Goal: Task Accomplishment & Management: Manage account settings

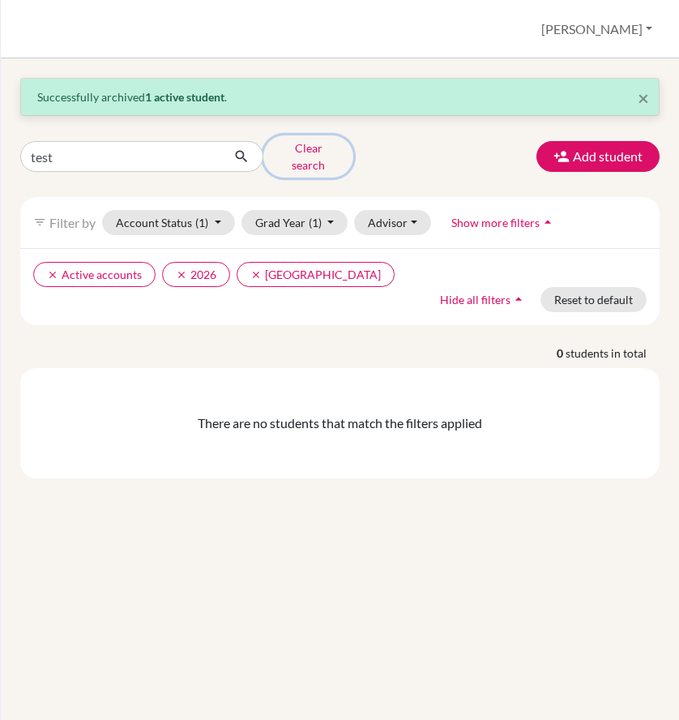
click at [299, 149] on button "Clear search" at bounding box center [308, 156] width 90 height 42
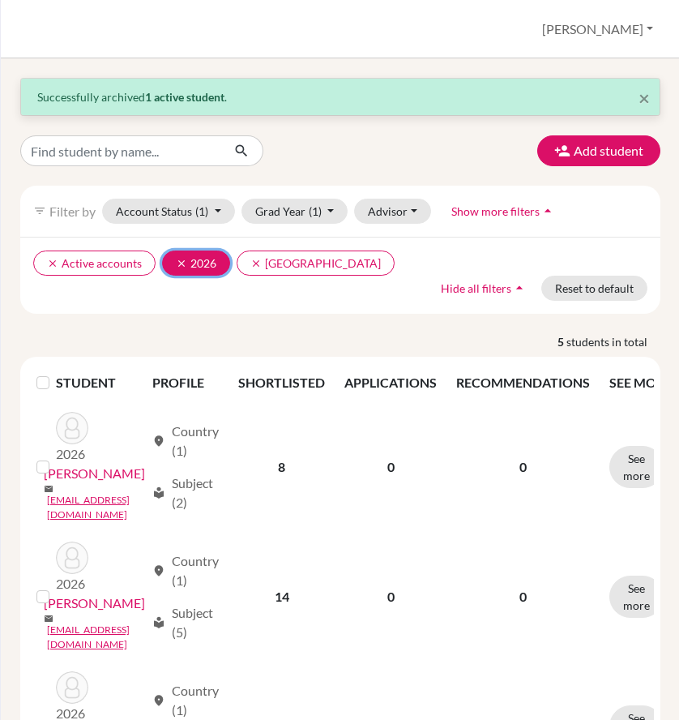
click at [182, 266] on icon "clear" at bounding box center [181, 263] width 11 height 11
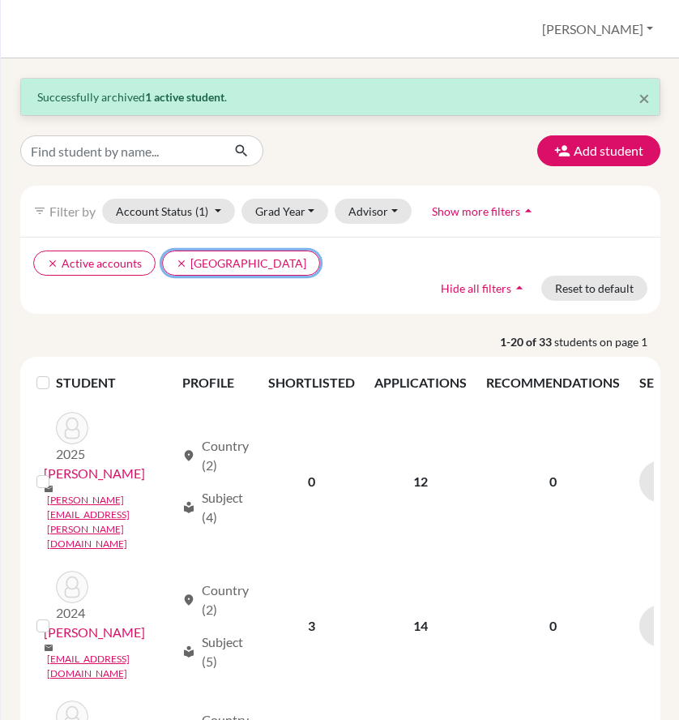
click at [182, 266] on icon "clear" at bounding box center [181, 263] width 11 height 11
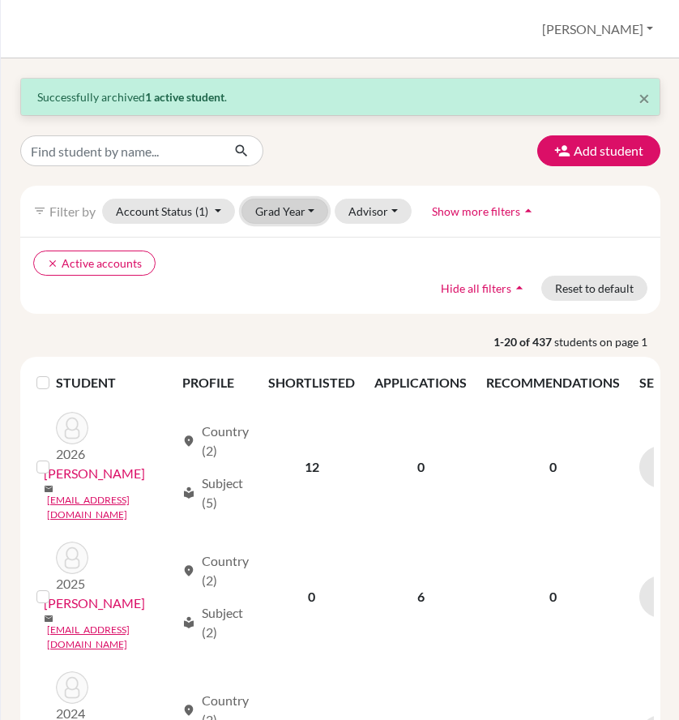
click at [319, 209] on button "Grad Year" at bounding box center [285, 211] width 88 height 25
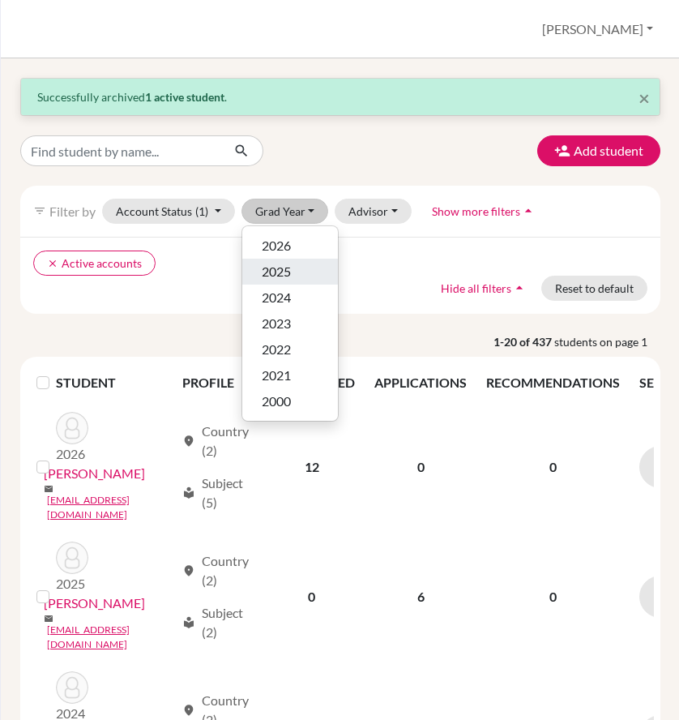
click at [298, 276] on div "2025" at bounding box center [290, 271] width 57 height 19
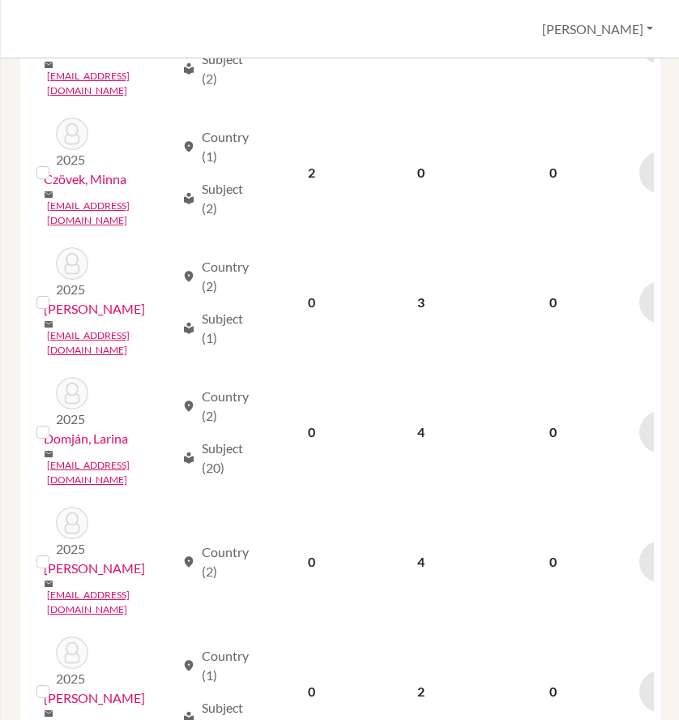
scroll to position [2017, 0]
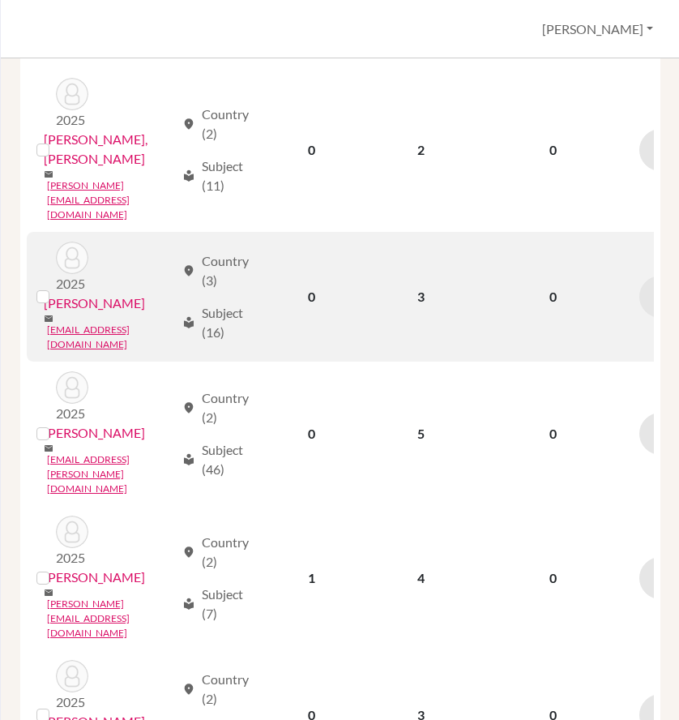
scroll to position [1540, 0]
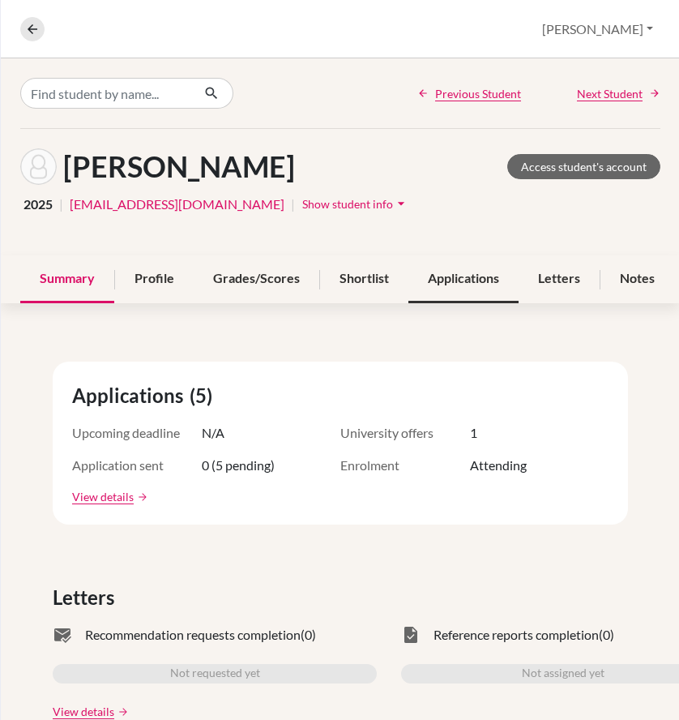
click at [456, 279] on div "Applications" at bounding box center [463, 279] width 110 height 48
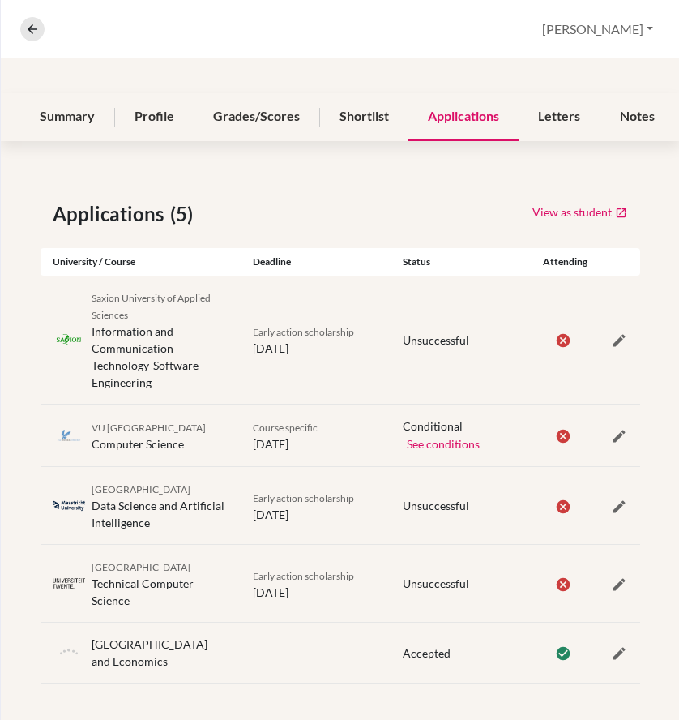
scroll to position [177, 0]
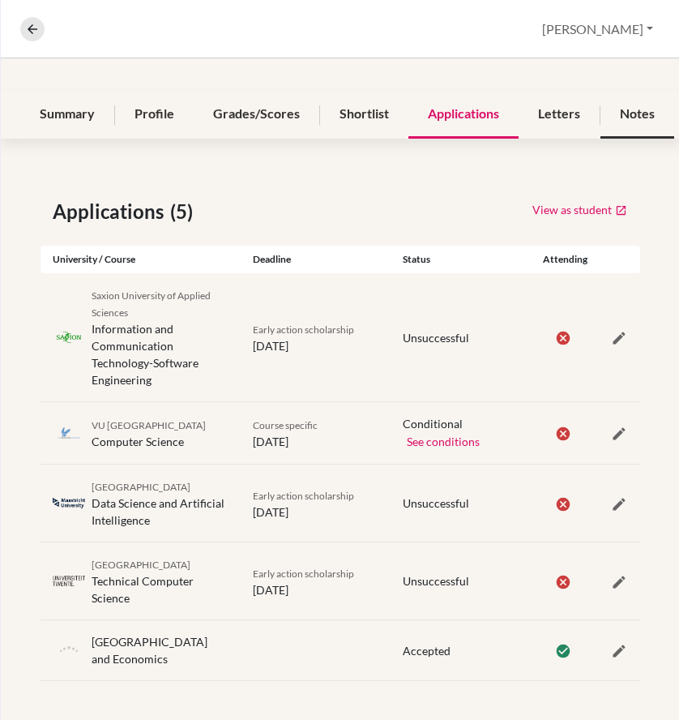
click at [627, 101] on div "Notes" at bounding box center [637, 115] width 74 height 48
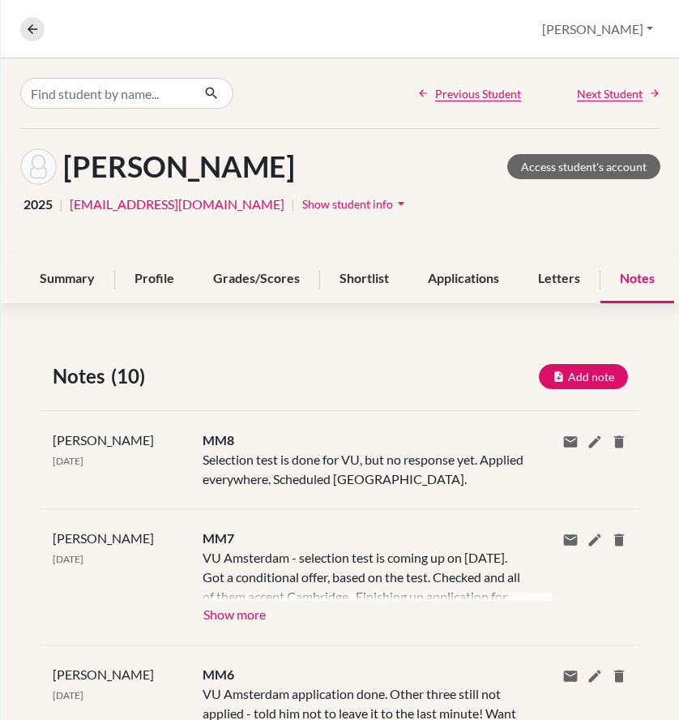
click at [307, 486] on div "MM8 Selection test is done for VU, but no response yet. Applied everywhere. Sch…" at bounding box center [365, 459] width 350 height 58
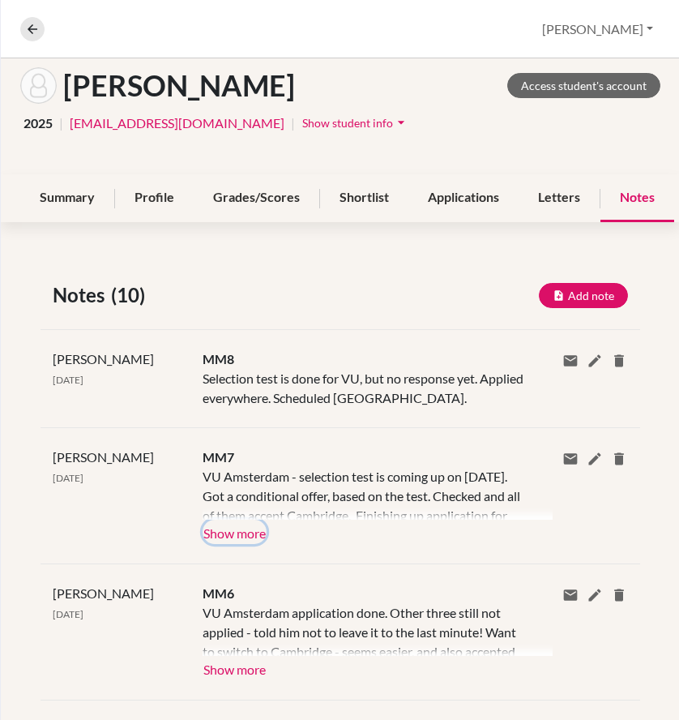
click at [213, 533] on button "Show more" at bounding box center [235, 531] width 64 height 24
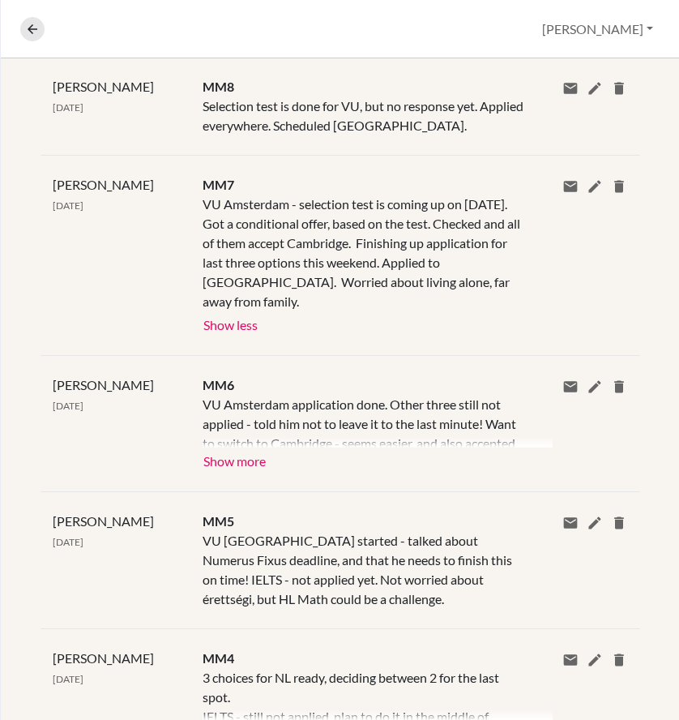
scroll to position [405, 0]
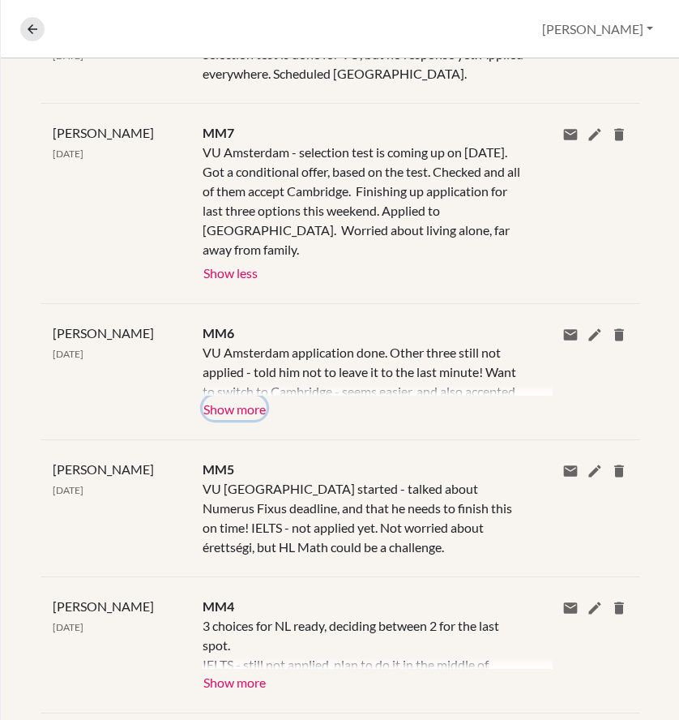
click at [250, 411] on button "Show more" at bounding box center [235, 407] width 64 height 24
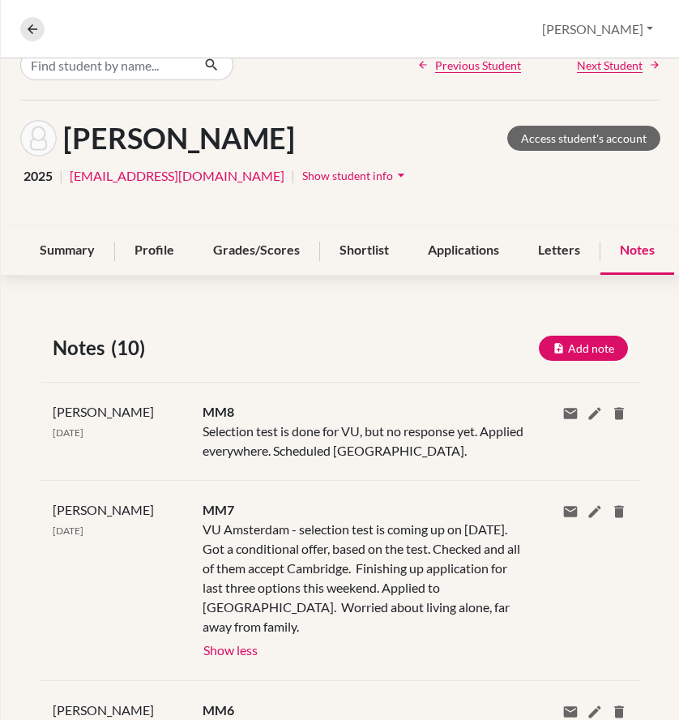
scroll to position [0, 0]
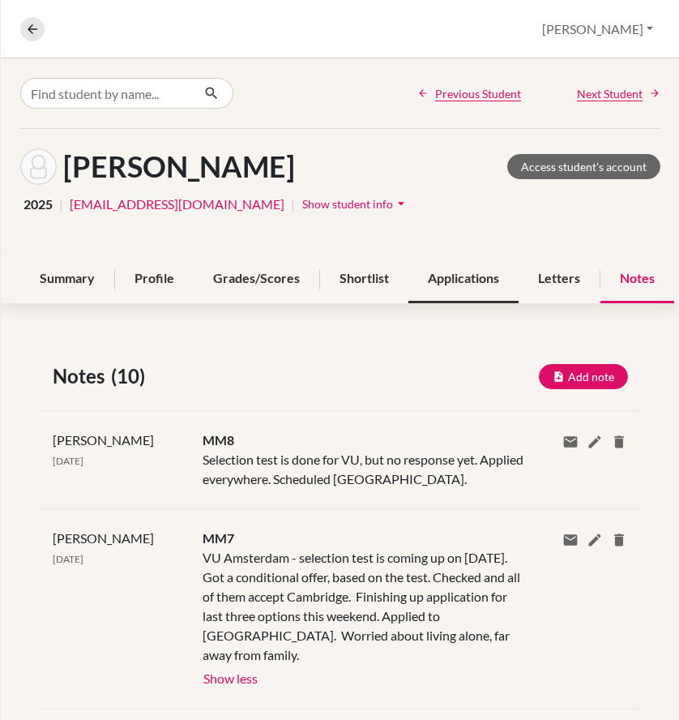
click at [469, 279] on div "Applications" at bounding box center [463, 279] width 110 height 48
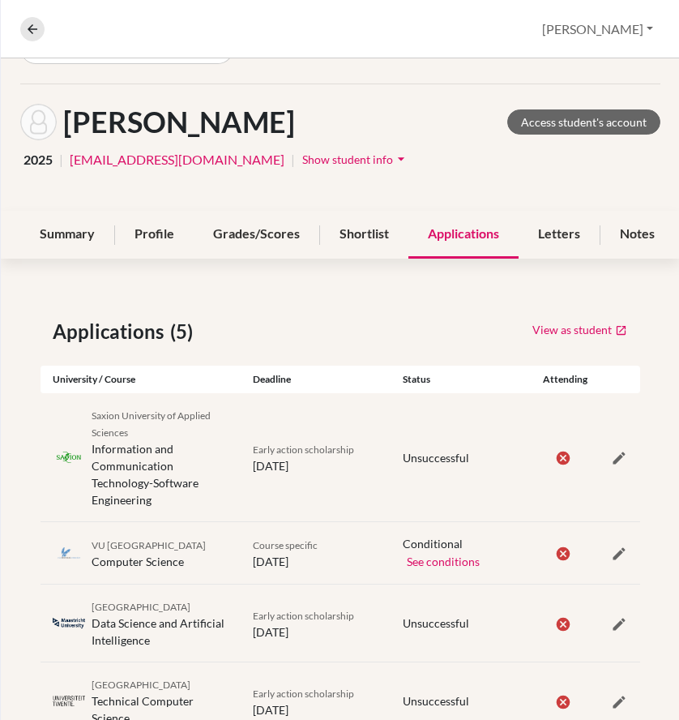
scroll to position [162, 0]
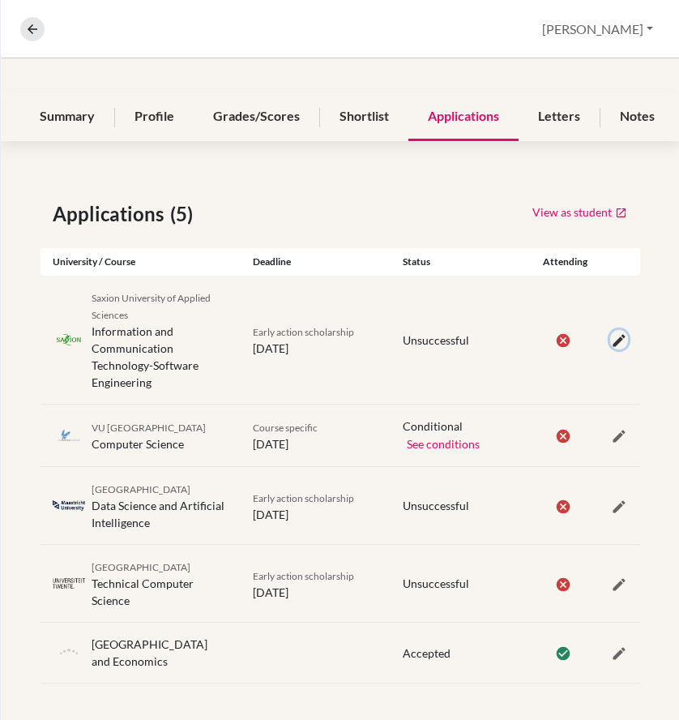
click at [611, 337] on icon "button" at bounding box center [619, 340] width 16 height 16
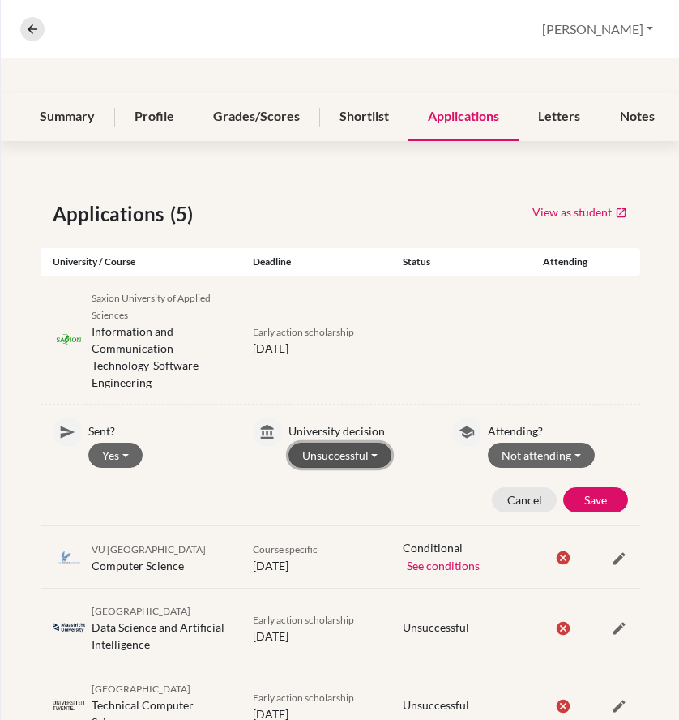
click at [370, 455] on button "Unsuccessful" at bounding box center [340, 454] width 104 height 25
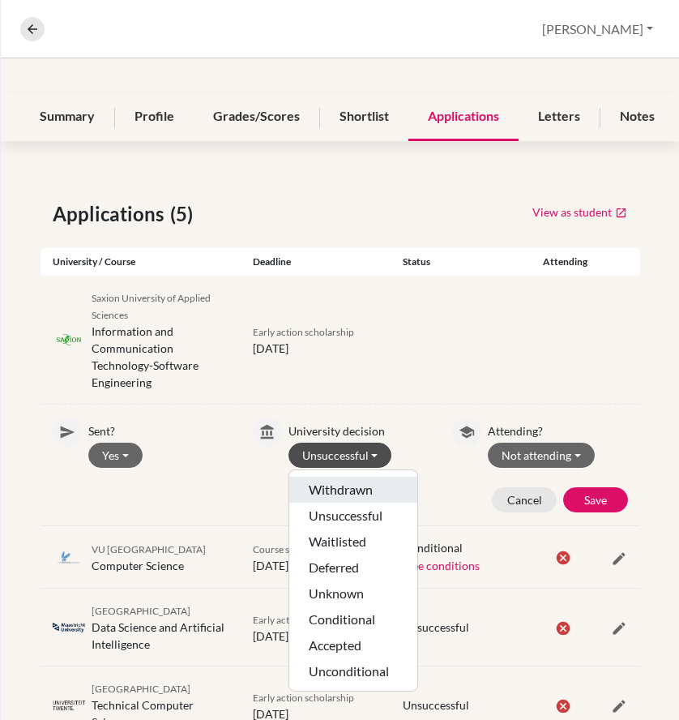
click at [347, 493] on button "Withdrawn" at bounding box center [353, 489] width 128 height 26
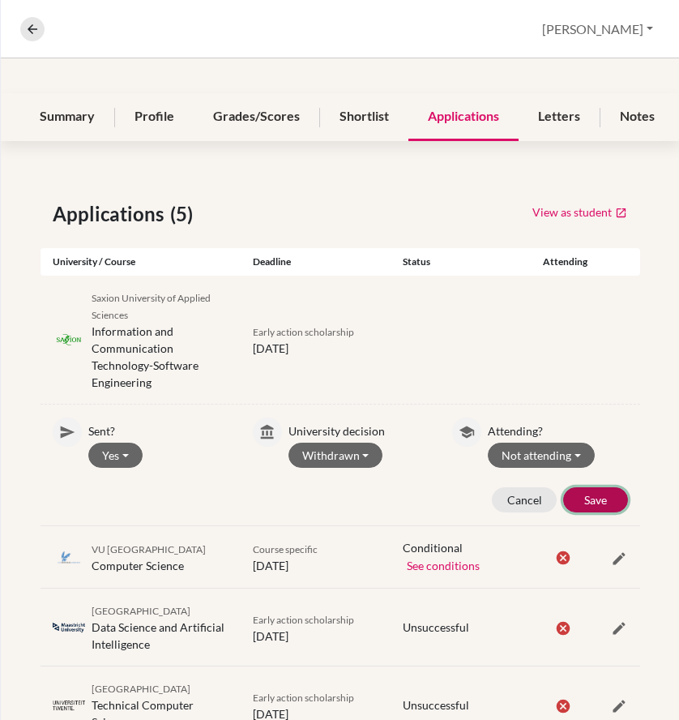
click at [579, 501] on button "Save" at bounding box center [595, 499] width 65 height 25
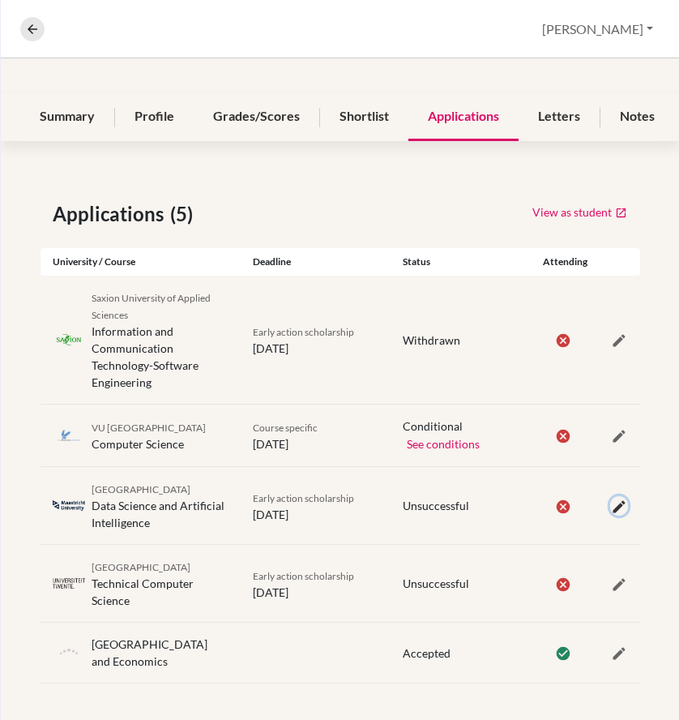
click at [611, 509] on icon "button" at bounding box center [619, 506] width 16 height 16
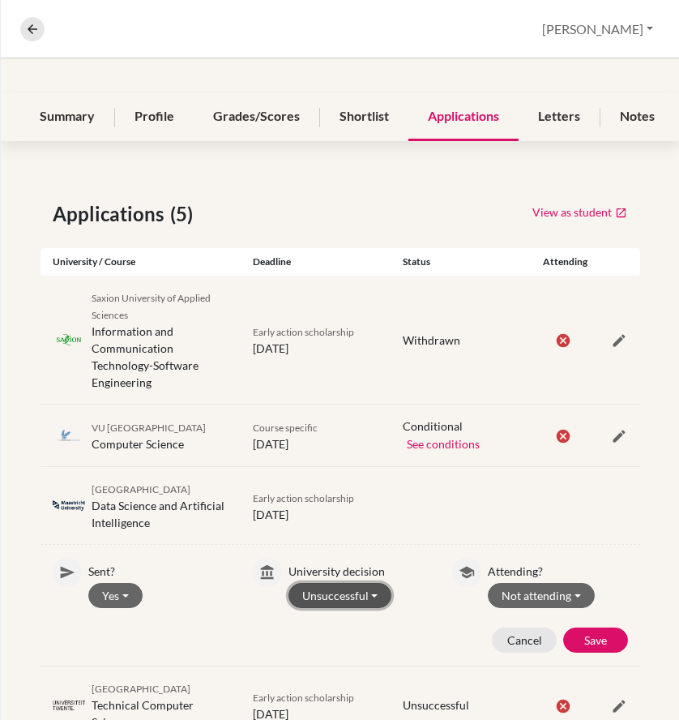
click at [368, 596] on button "Unsuccessful" at bounding box center [340, 595] width 104 height 25
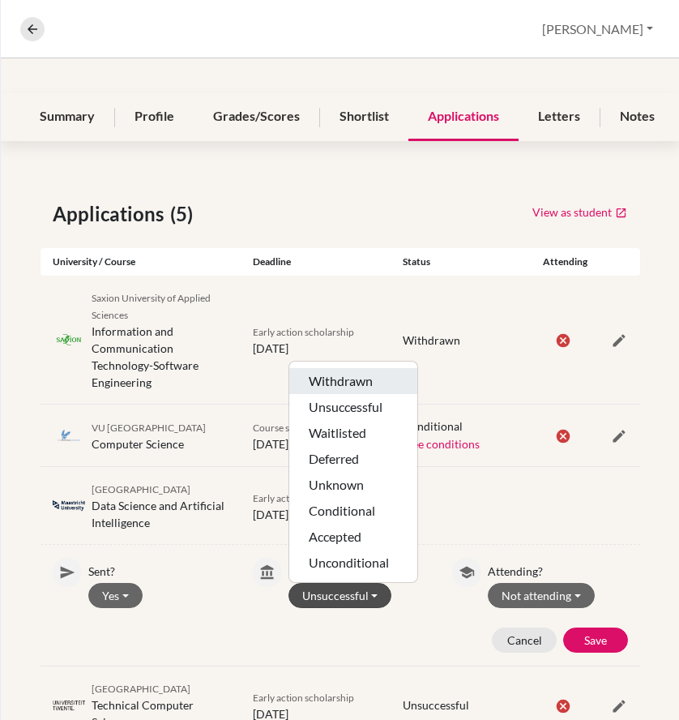
click at [364, 375] on button "Withdrawn" at bounding box center [353, 381] width 128 height 26
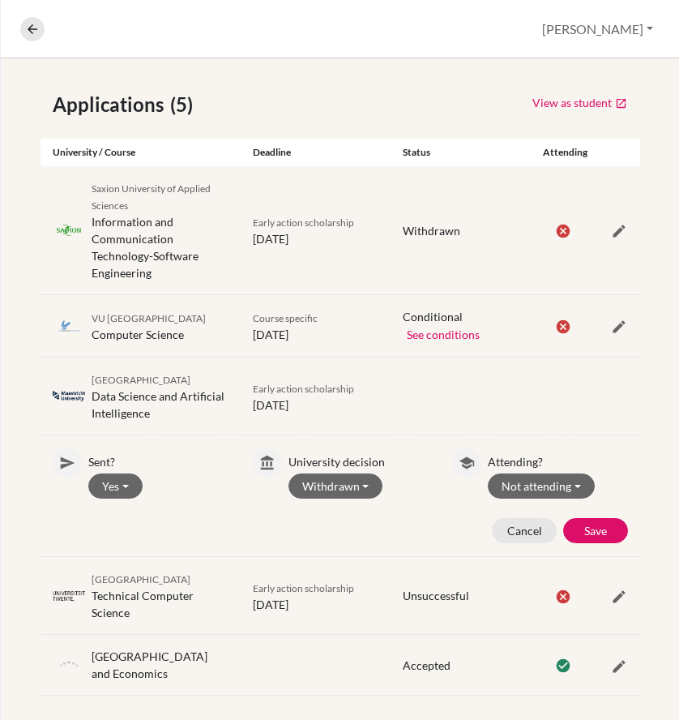
scroll to position [298, 0]
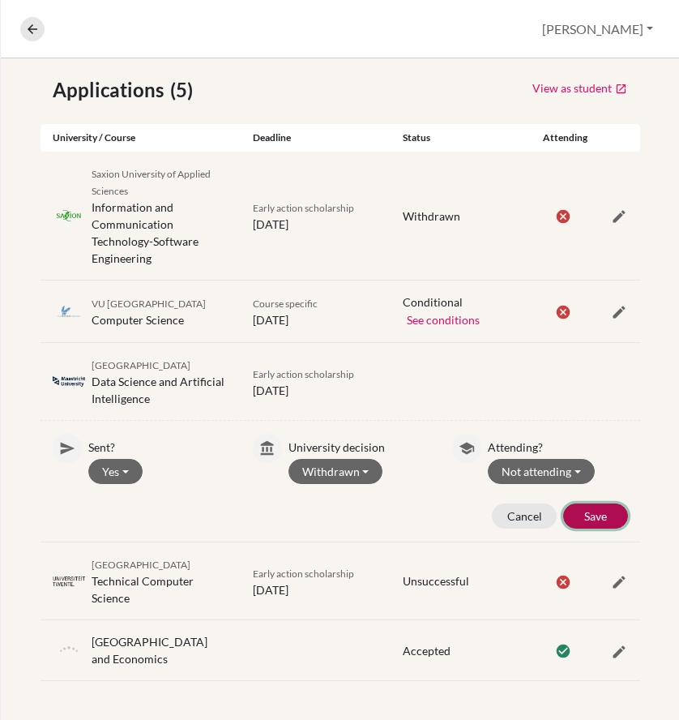
click at [597, 503] on button "Save" at bounding box center [595, 515] width 65 height 25
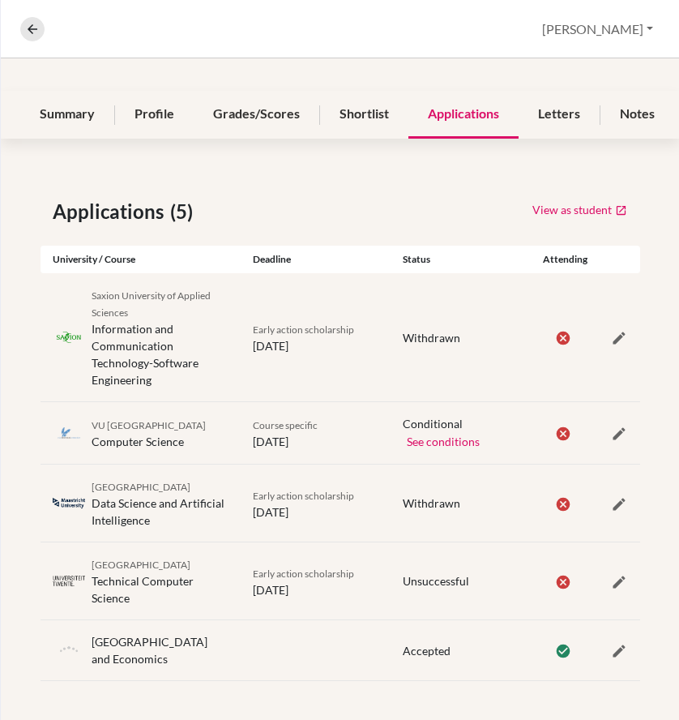
scroll to position [177, 0]
click at [611, 574] on icon "button" at bounding box center [619, 582] width 16 height 16
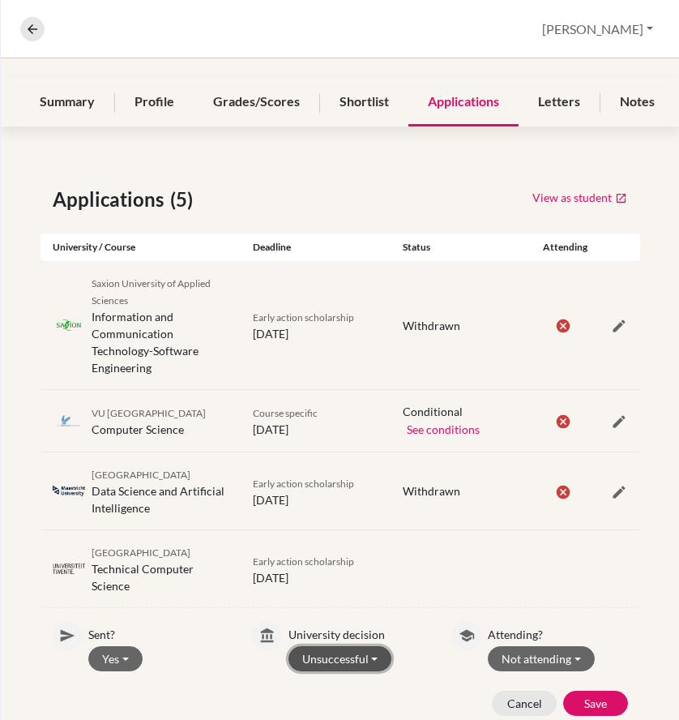
click at [359, 656] on button "Unsuccessful" at bounding box center [340, 658] width 104 height 25
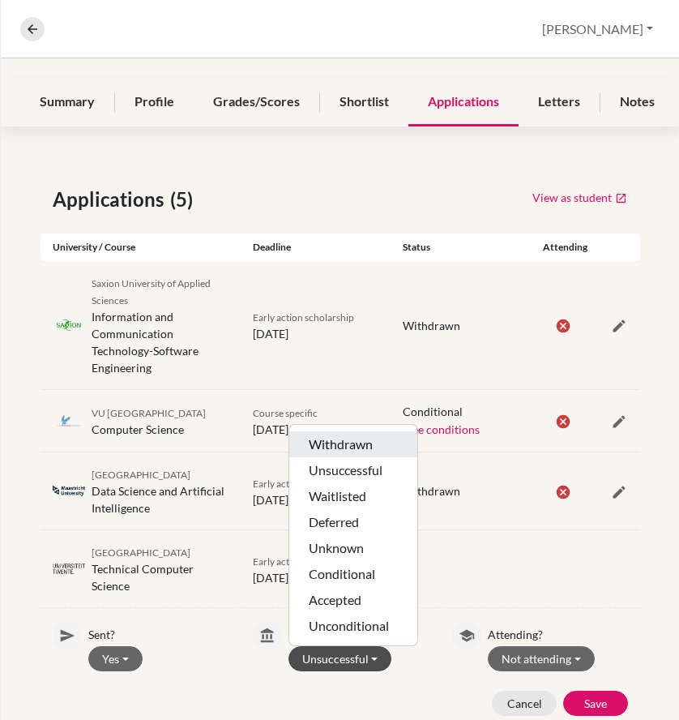
click at [350, 446] on button "Withdrawn" at bounding box center [353, 444] width 128 height 26
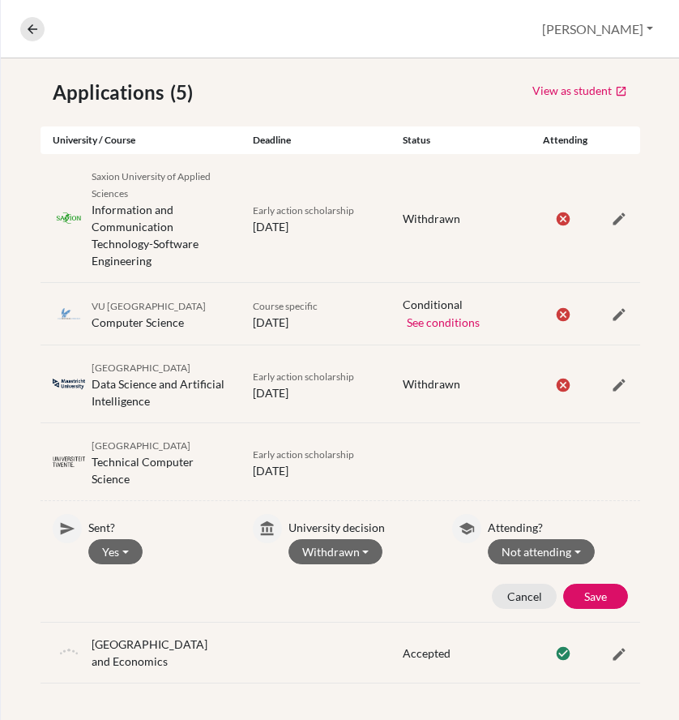
scroll to position [298, 0]
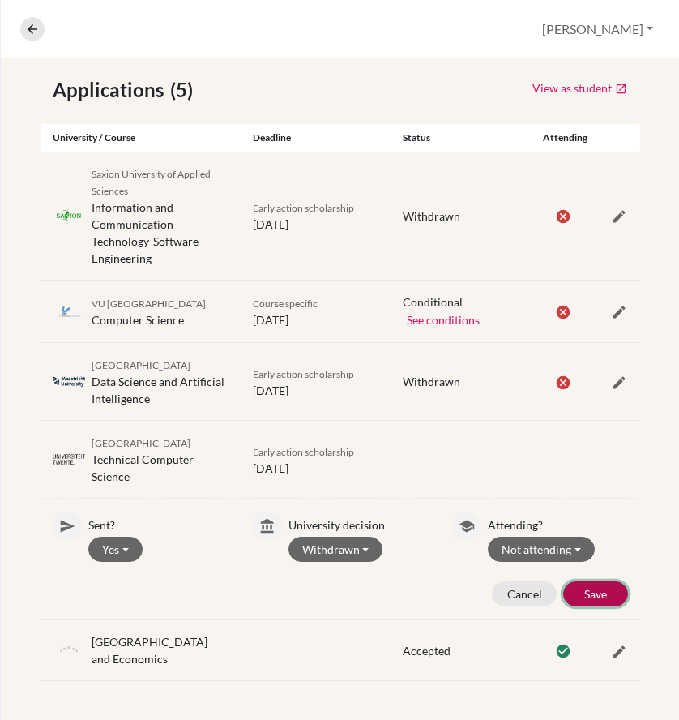
click at [572, 581] on button "Save" at bounding box center [595, 593] width 65 height 25
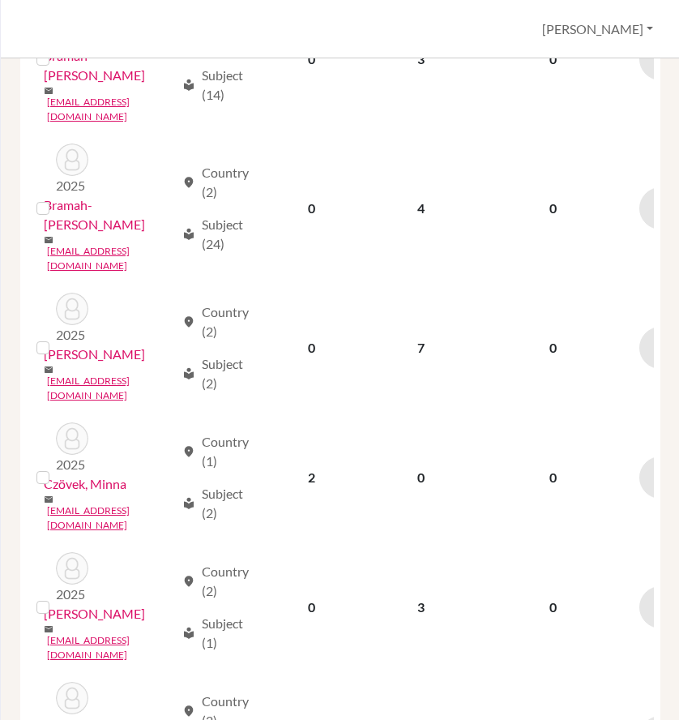
scroll to position [1959, 0]
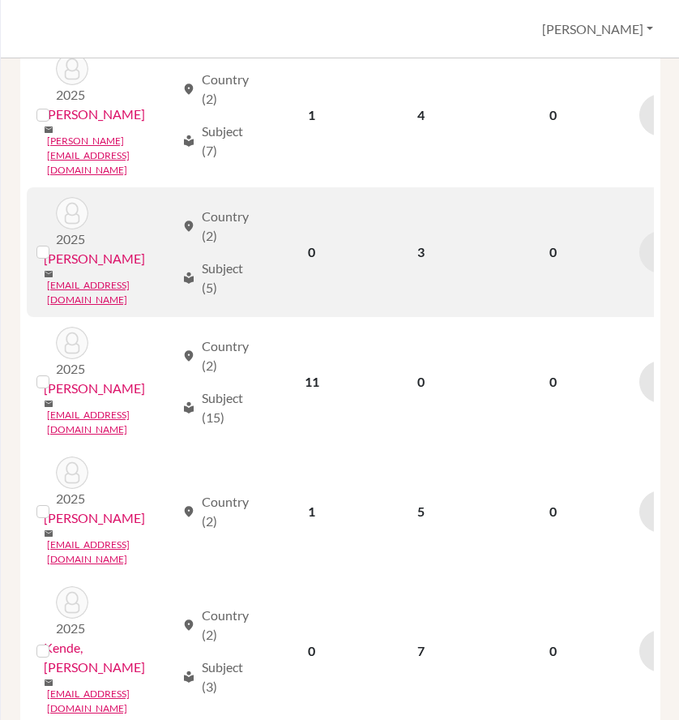
scroll to position [1864, 0]
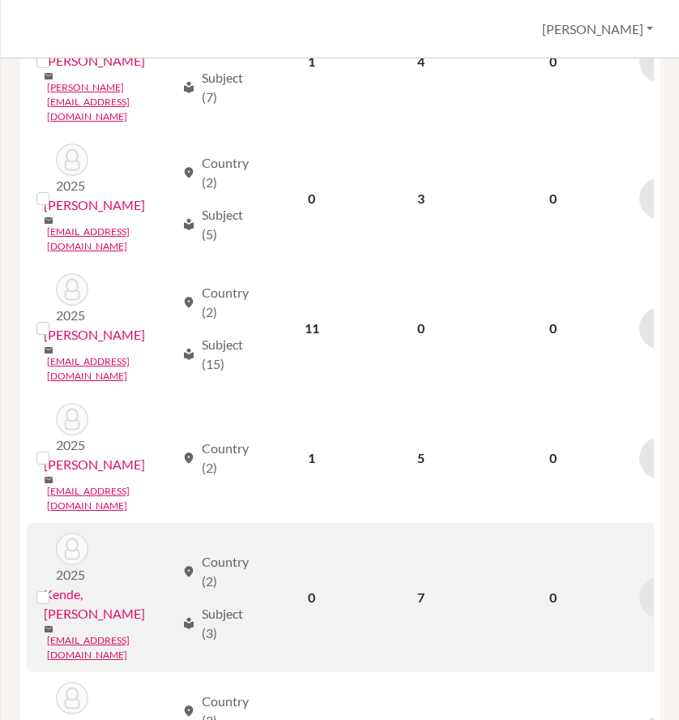
click at [106, 584] on link "Kende, [PERSON_NAME]" at bounding box center [109, 603] width 131 height 39
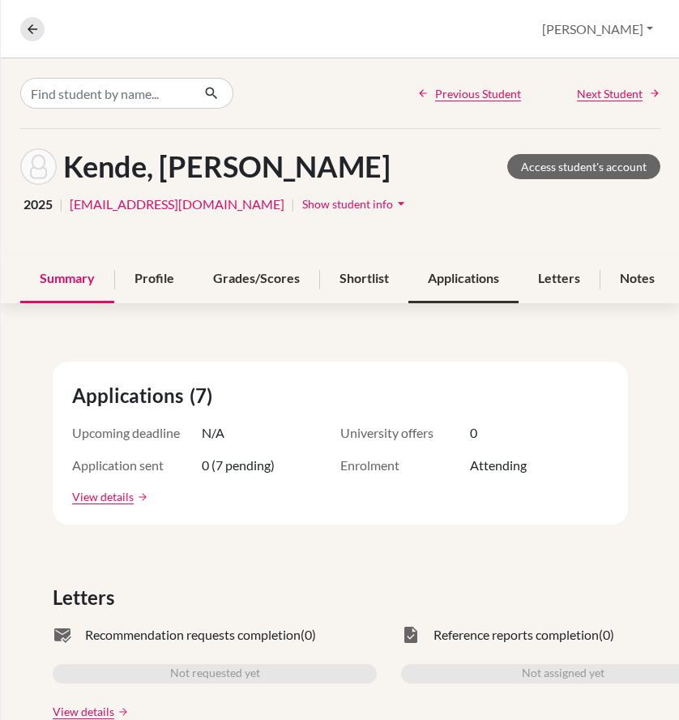
click at [448, 276] on div "Applications" at bounding box center [463, 279] width 110 height 48
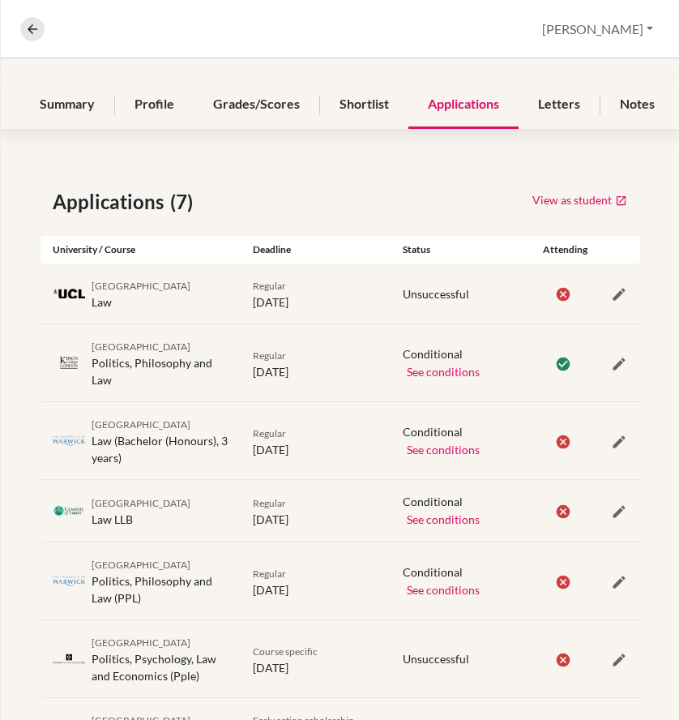
scroll to position [264, 0]
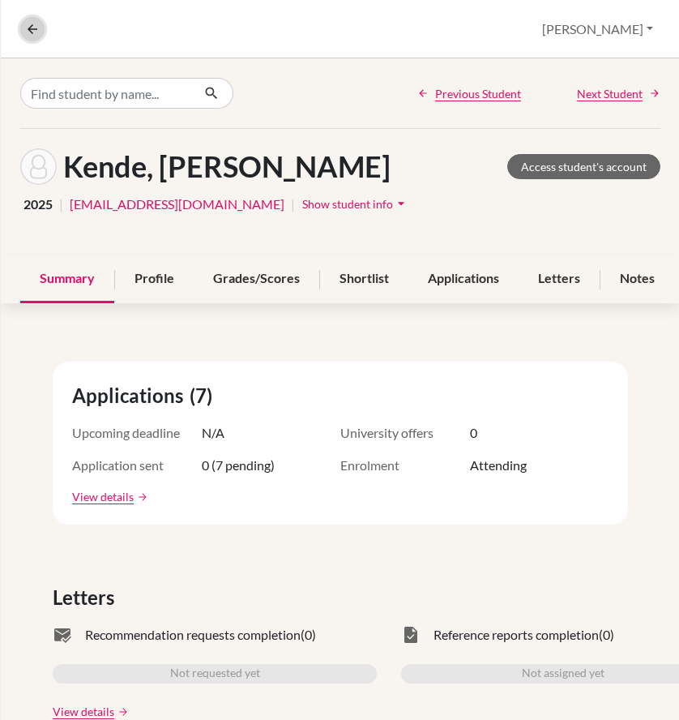
click at [28, 24] on icon at bounding box center [32, 29] width 15 height 15
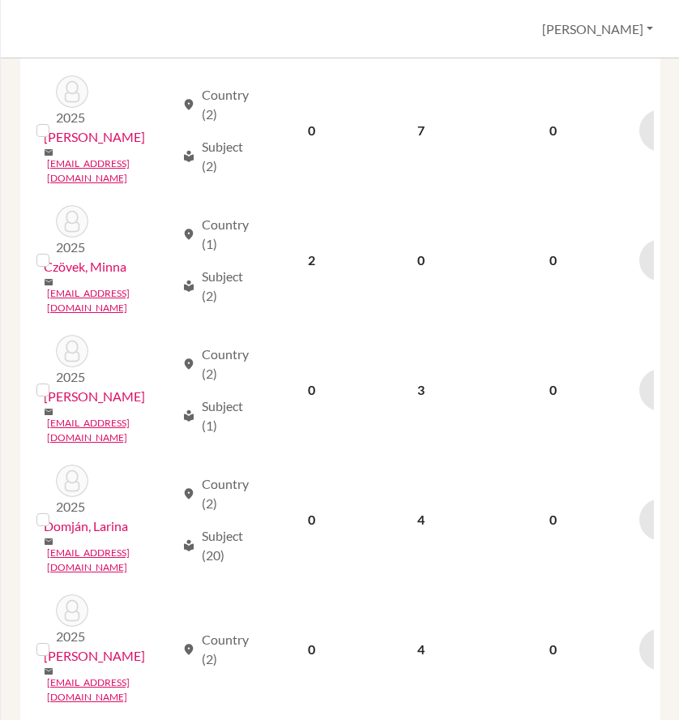
scroll to position [1959, 0]
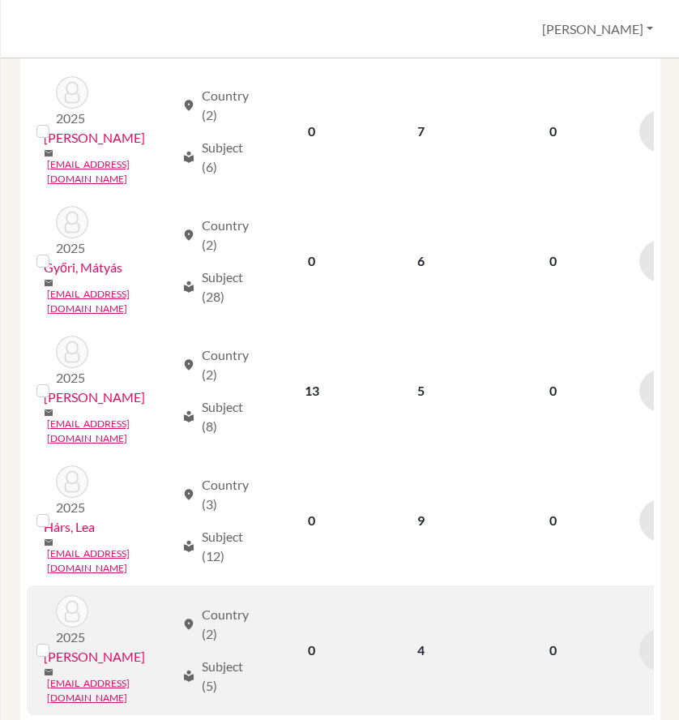
scroll to position [729, 0]
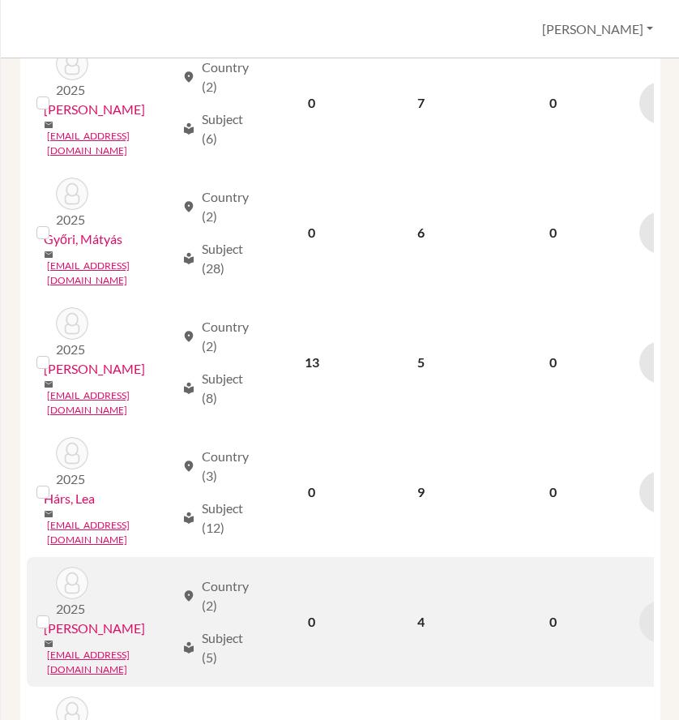
click at [79, 618] on link "[PERSON_NAME]" at bounding box center [94, 627] width 101 height 19
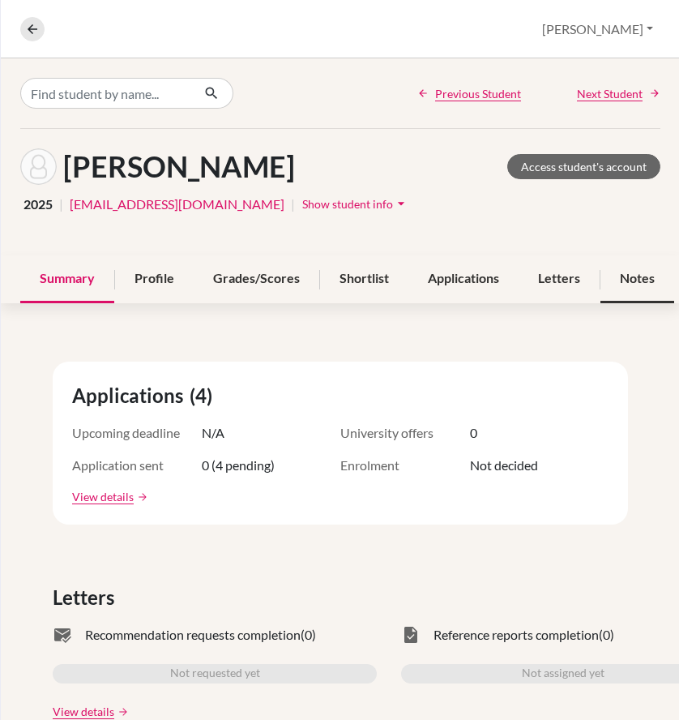
click at [629, 280] on div "Notes" at bounding box center [637, 279] width 74 height 48
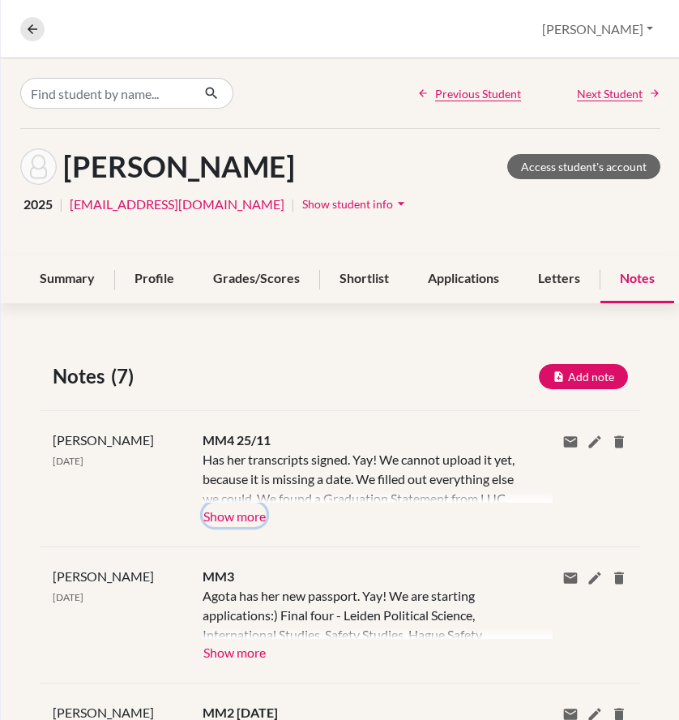
click at [229, 515] on button "Show more" at bounding box center [235, 514] width 64 height 24
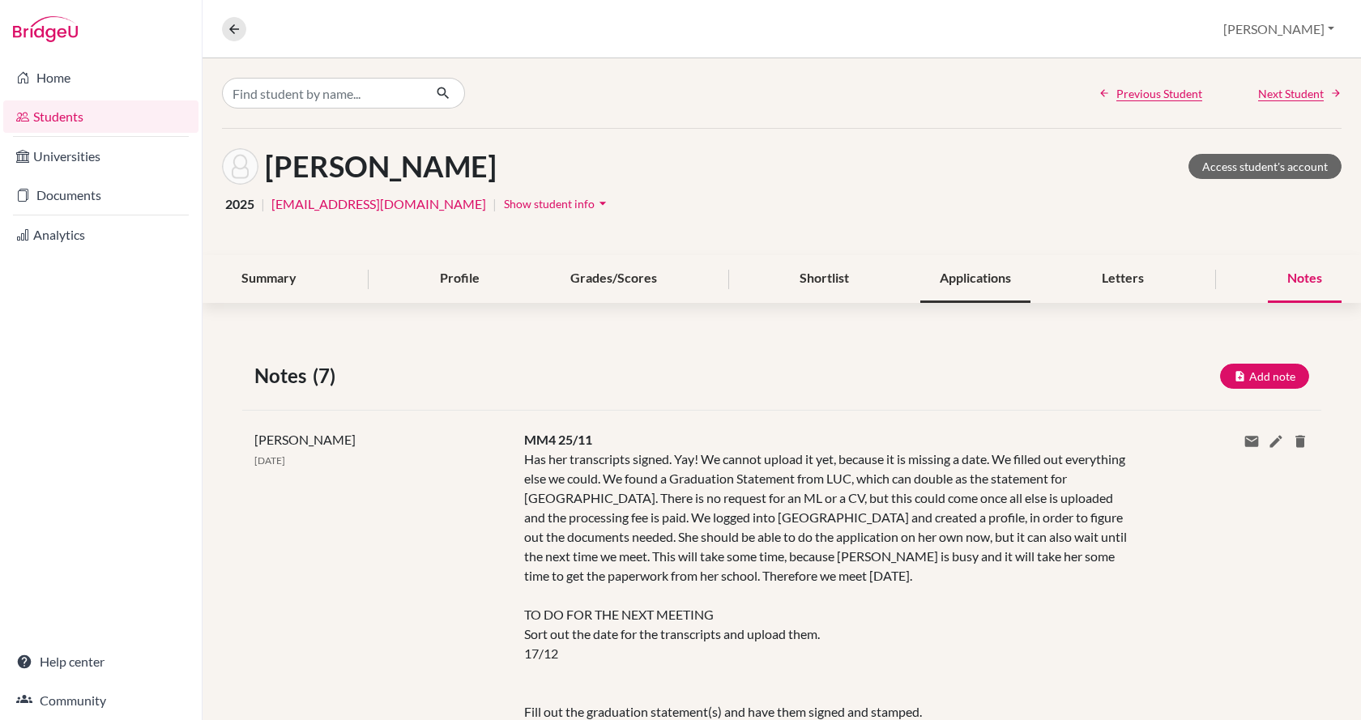
click at [678, 272] on div "Applications" at bounding box center [976, 279] width 110 height 48
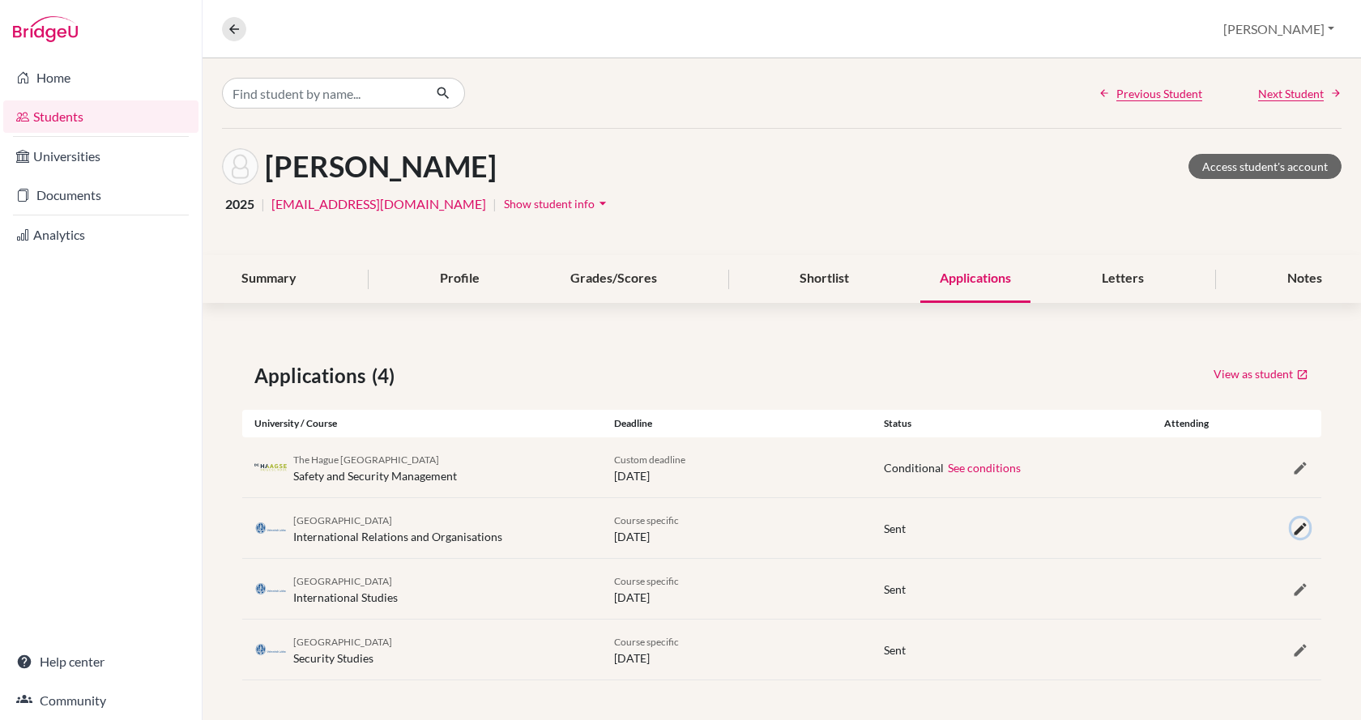
click at [678, 525] on icon "button" at bounding box center [1300, 529] width 16 height 16
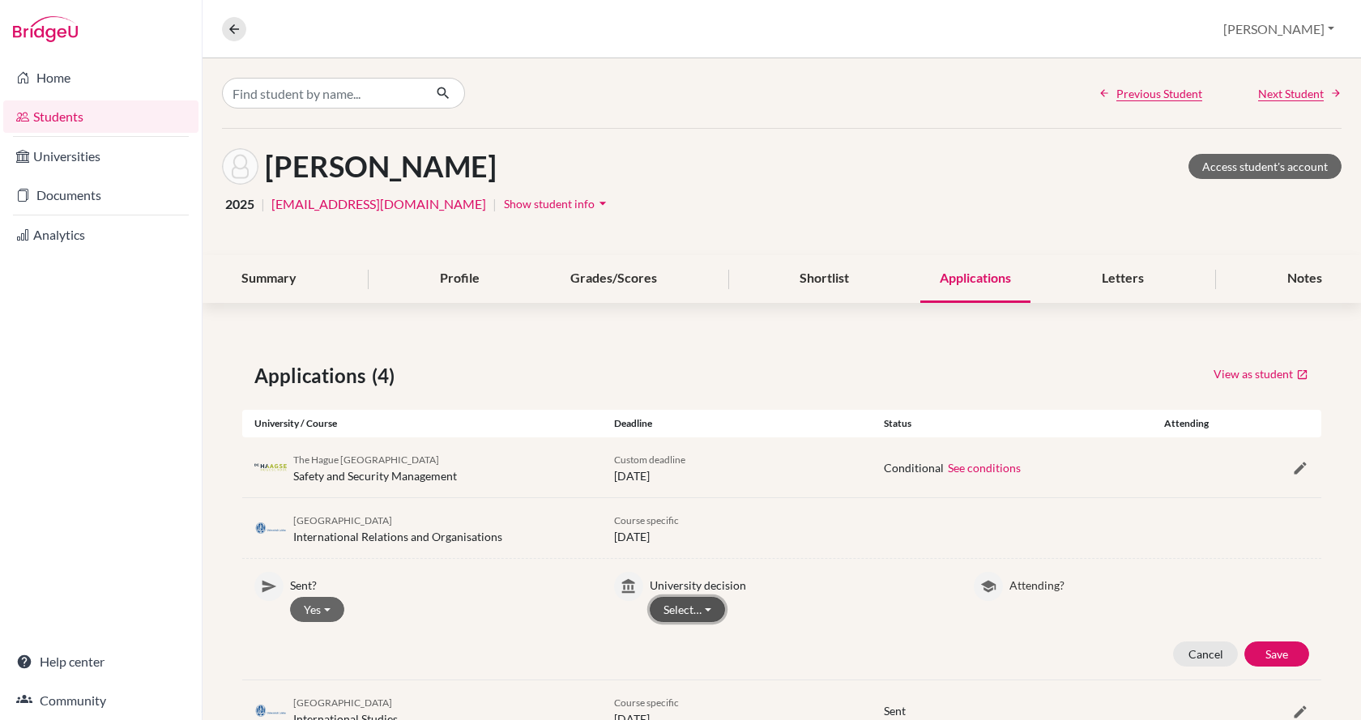
click at [678, 602] on button "Select…" at bounding box center [687, 609] width 75 height 25
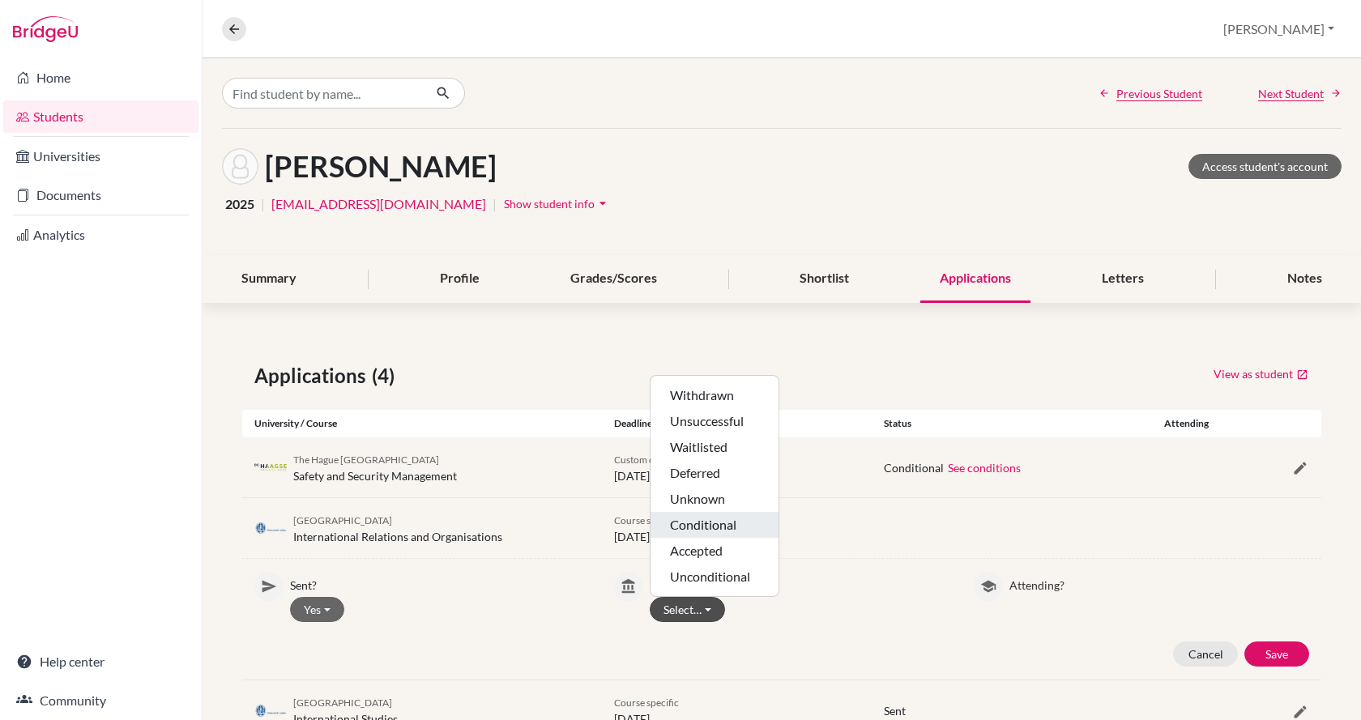
click at [678, 523] on button "Conditional" at bounding box center [715, 525] width 128 height 26
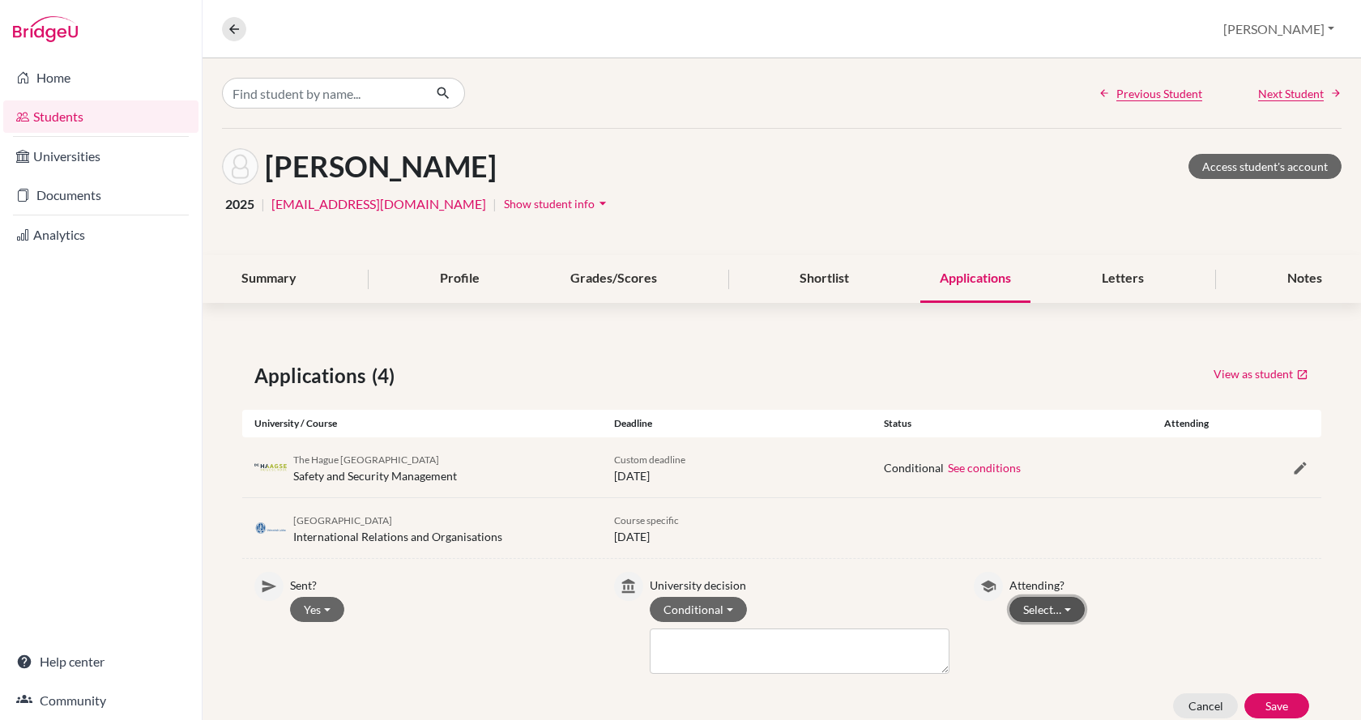
click at [678, 609] on button "Select…" at bounding box center [1047, 609] width 75 height 25
click at [678, 669] on button "Not attending" at bounding box center [1074, 670] width 128 height 26
click at [678, 697] on button "Save" at bounding box center [1277, 706] width 65 height 25
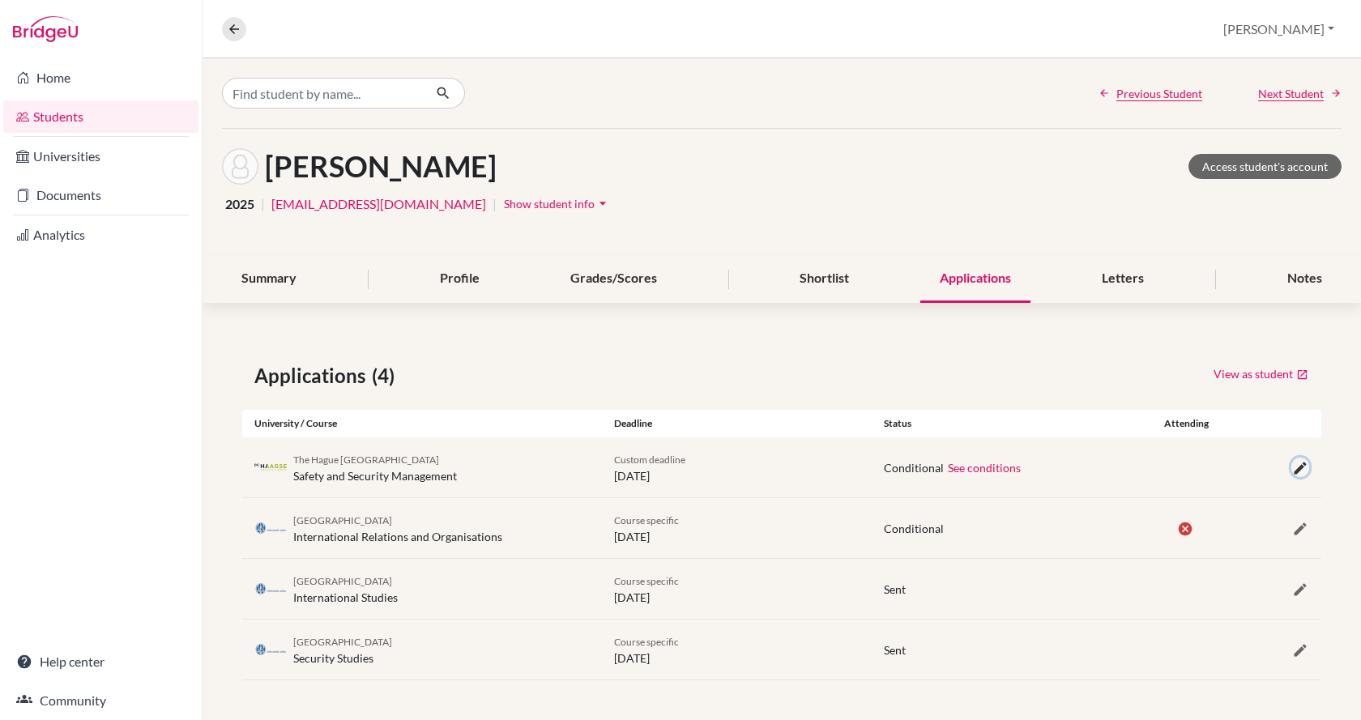
click at [678, 469] on icon "button" at bounding box center [1300, 468] width 16 height 16
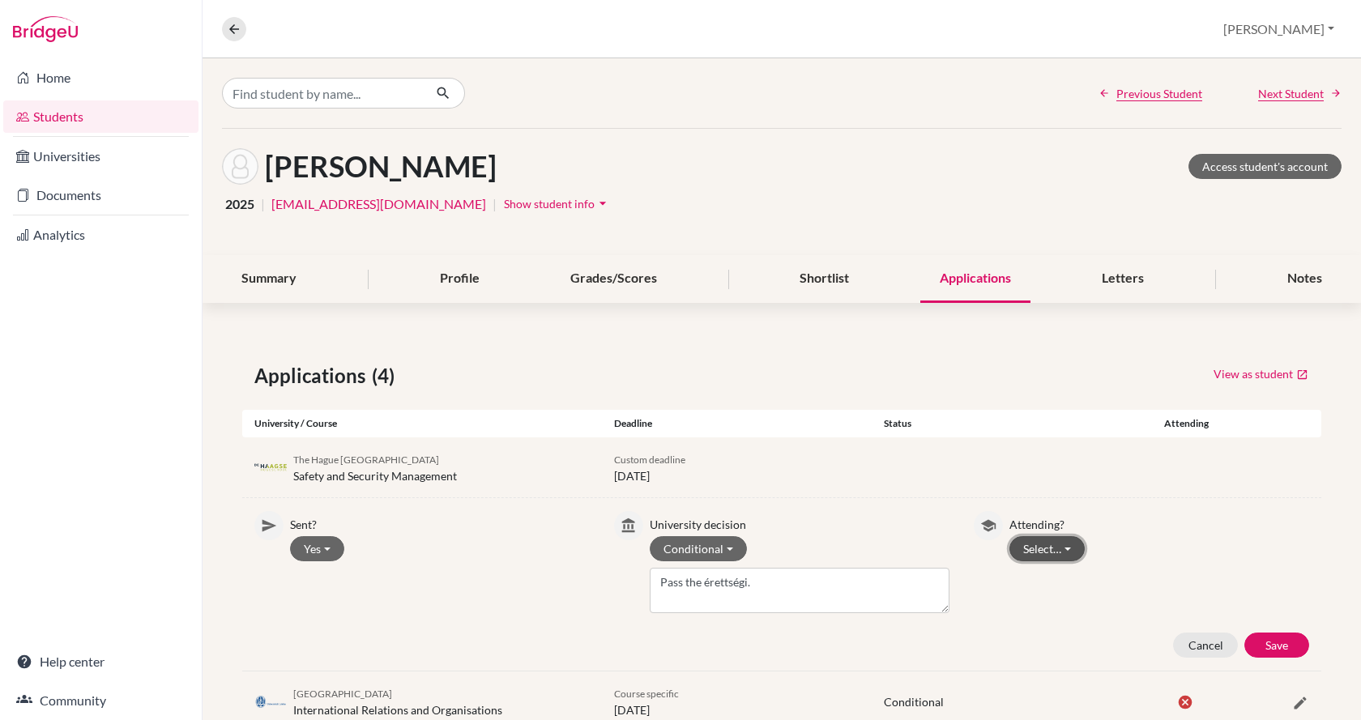
click at [678, 545] on button "Select…" at bounding box center [1047, 548] width 75 height 25
click at [678, 615] on button "Not attending" at bounding box center [1074, 609] width 128 height 26
click at [678, 646] on button "Save" at bounding box center [1277, 645] width 65 height 25
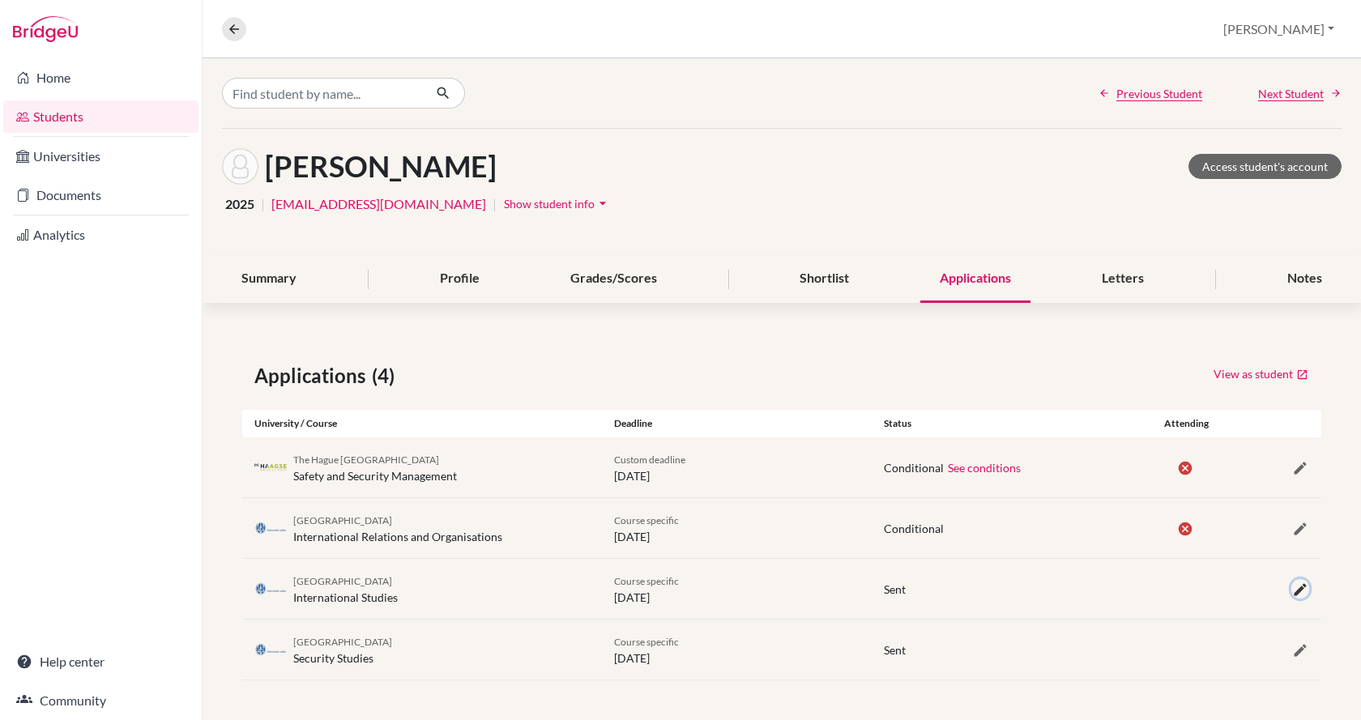
click at [678, 590] on icon "button" at bounding box center [1300, 590] width 16 height 16
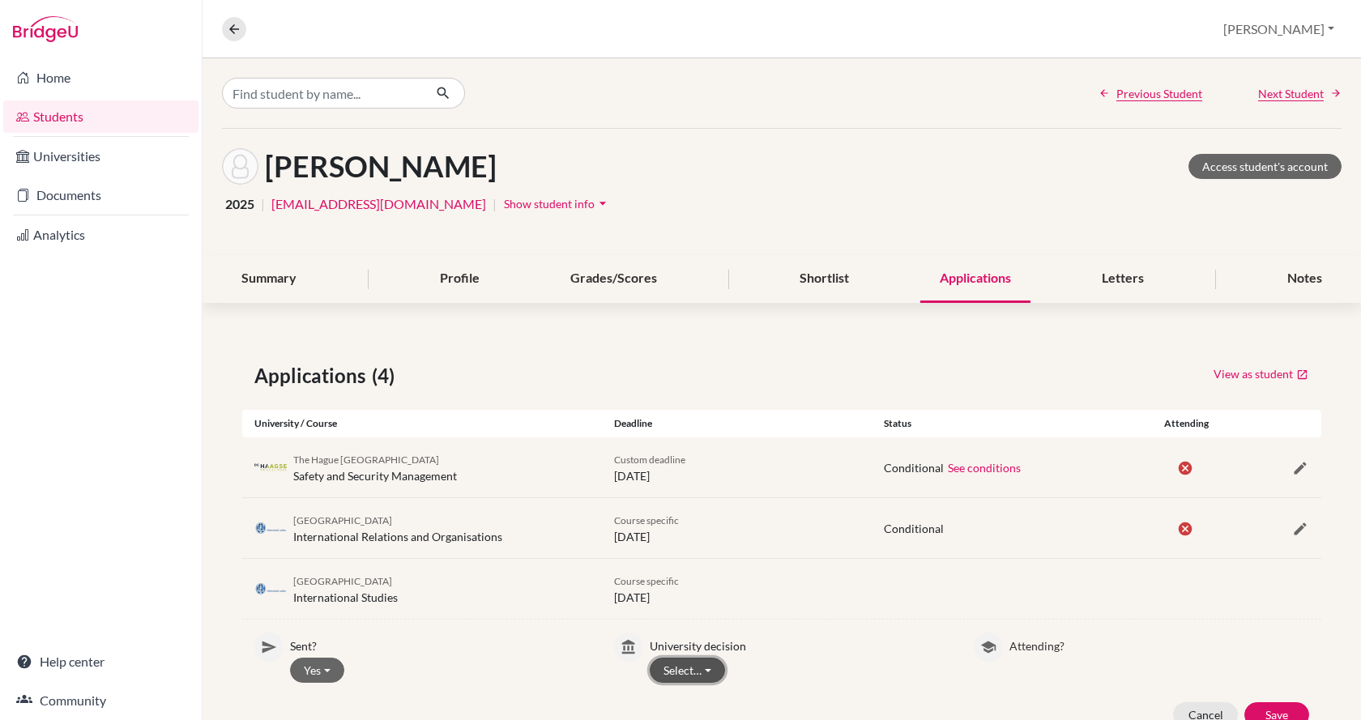
click at [673, 672] on button "Select…" at bounding box center [687, 670] width 75 height 25
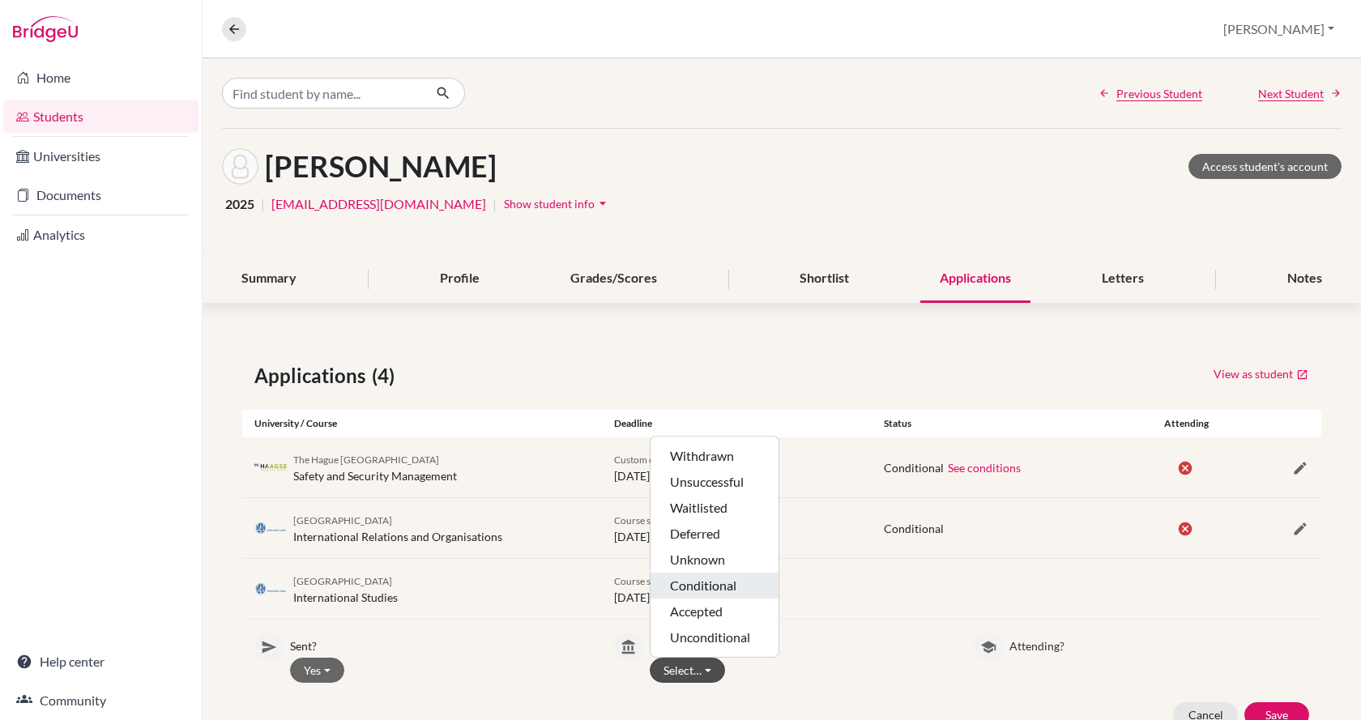
click at [678, 580] on button "Conditional" at bounding box center [715, 586] width 128 height 26
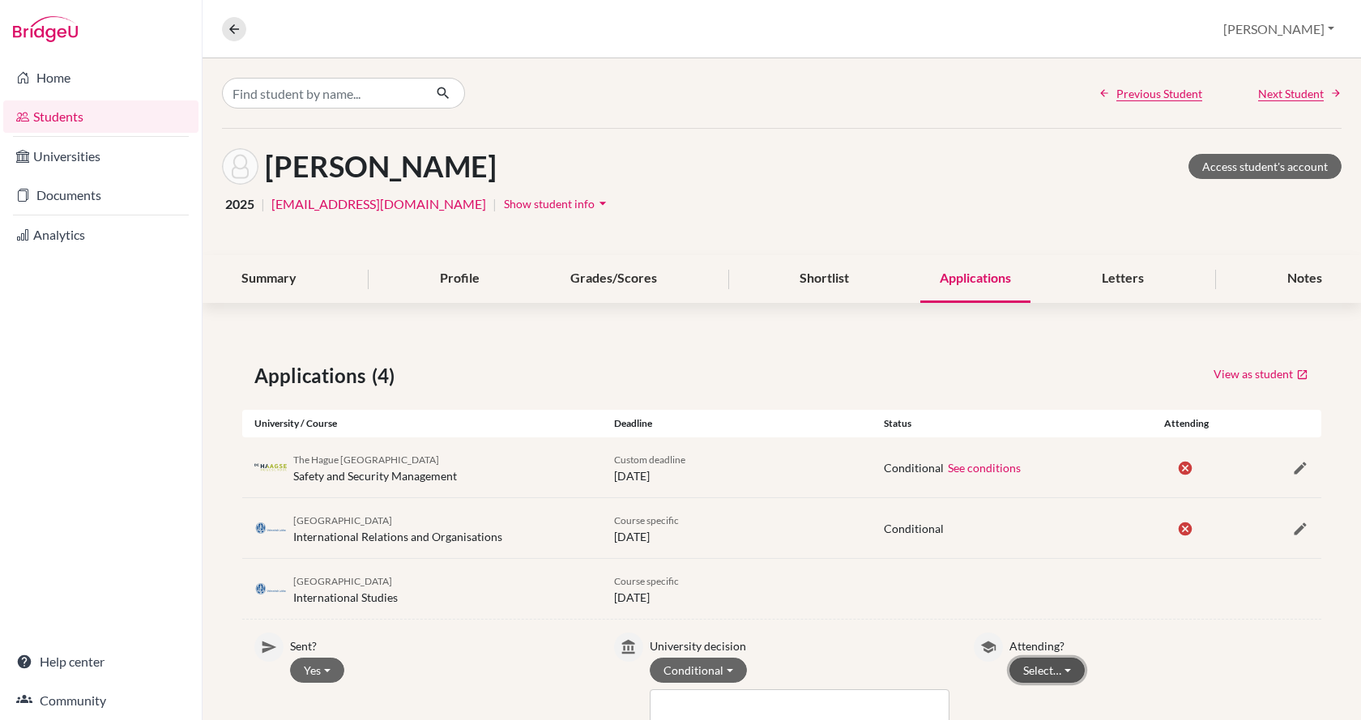
click at [678, 672] on button "Select…" at bounding box center [1047, 670] width 75 height 25
click at [678, 640] on button "Not attending" at bounding box center [1074, 638] width 128 height 26
click at [678, 649] on p "Attending?" at bounding box center [1160, 644] width 300 height 22
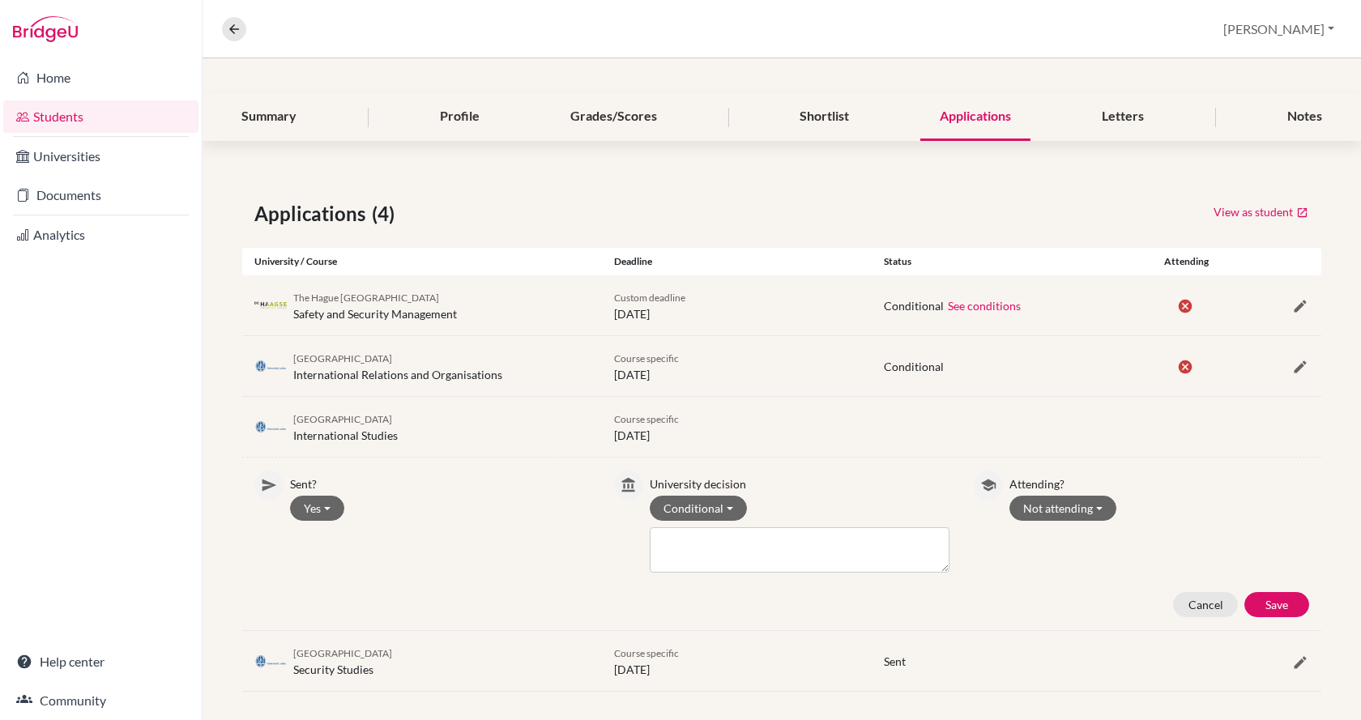
scroll to position [173, 0]
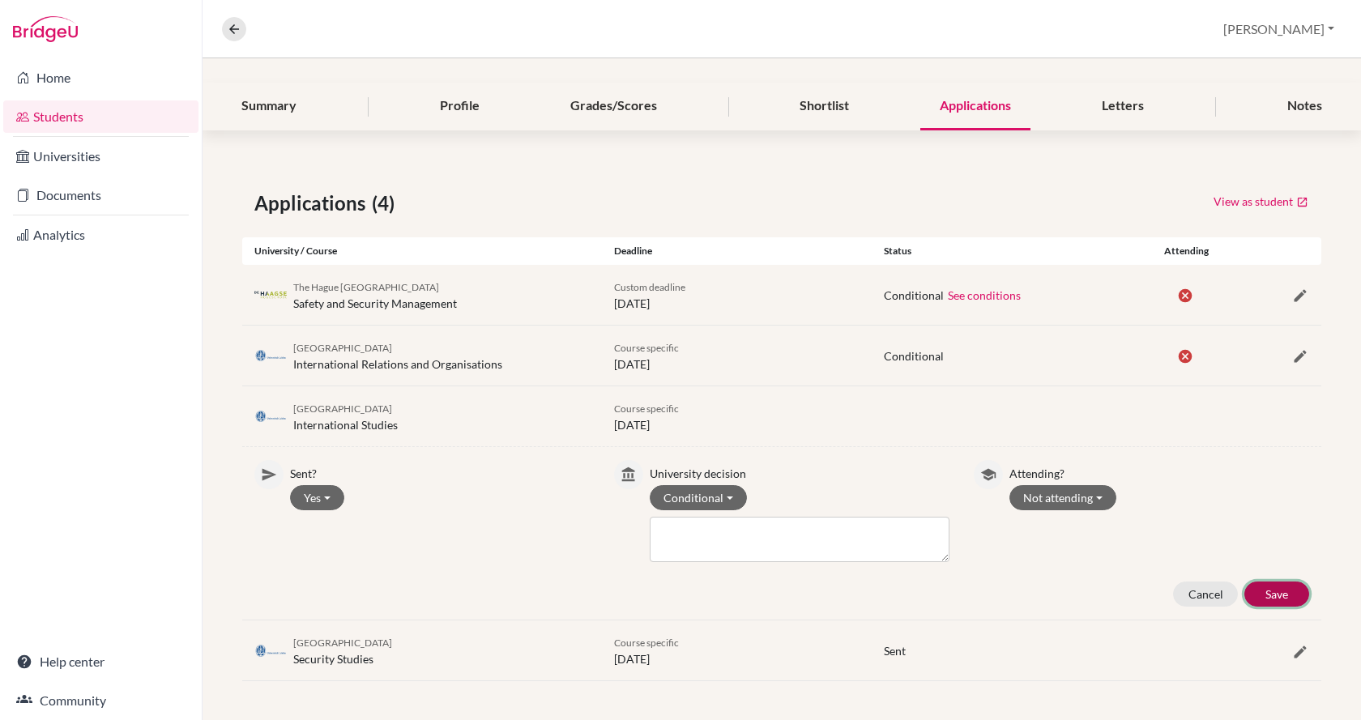
click at [678, 599] on button "Save" at bounding box center [1277, 594] width 65 height 25
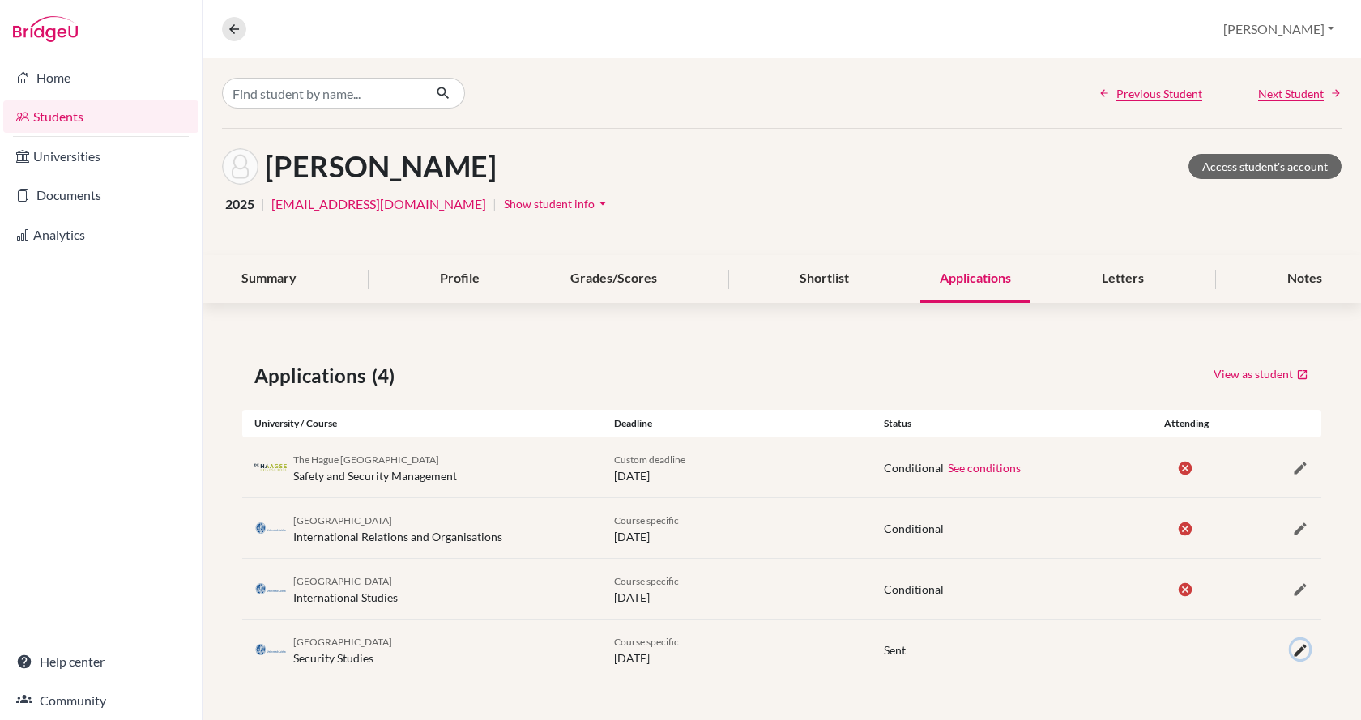
click at [678, 653] on icon "button" at bounding box center [1300, 651] width 16 height 16
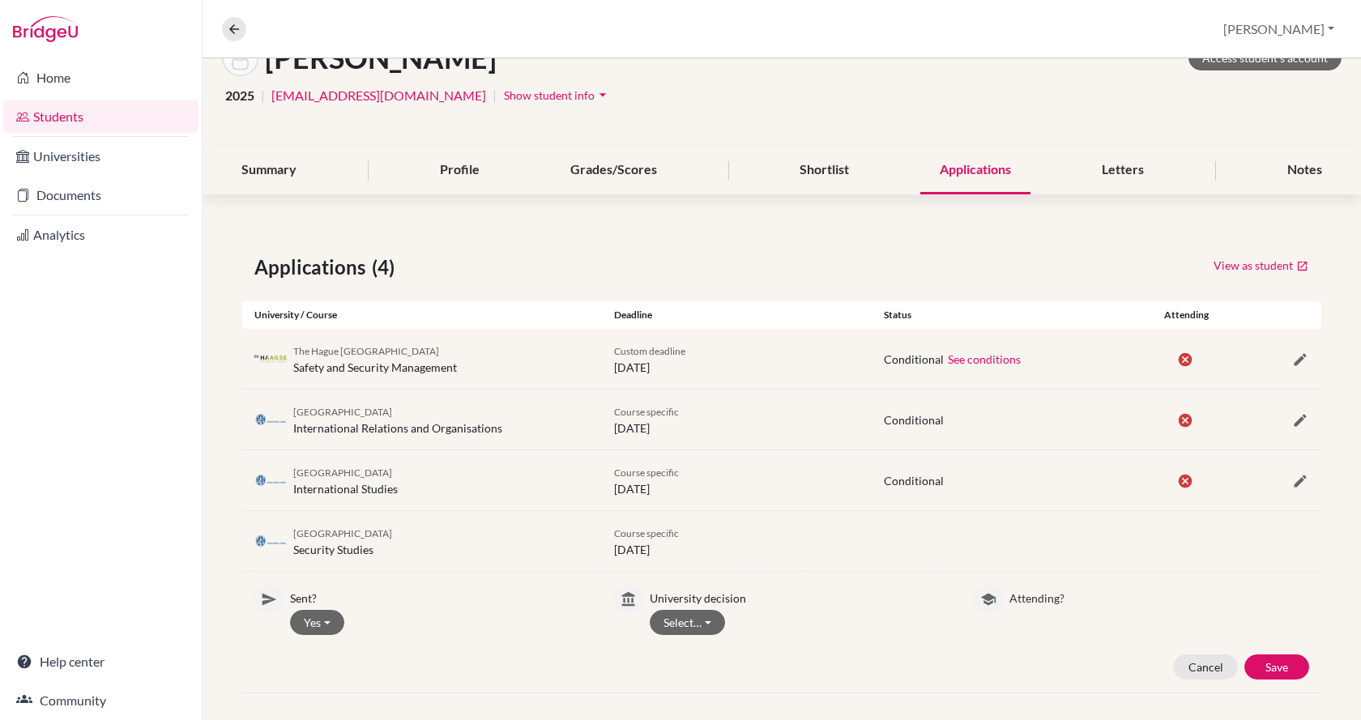
scroll to position [121, 0]
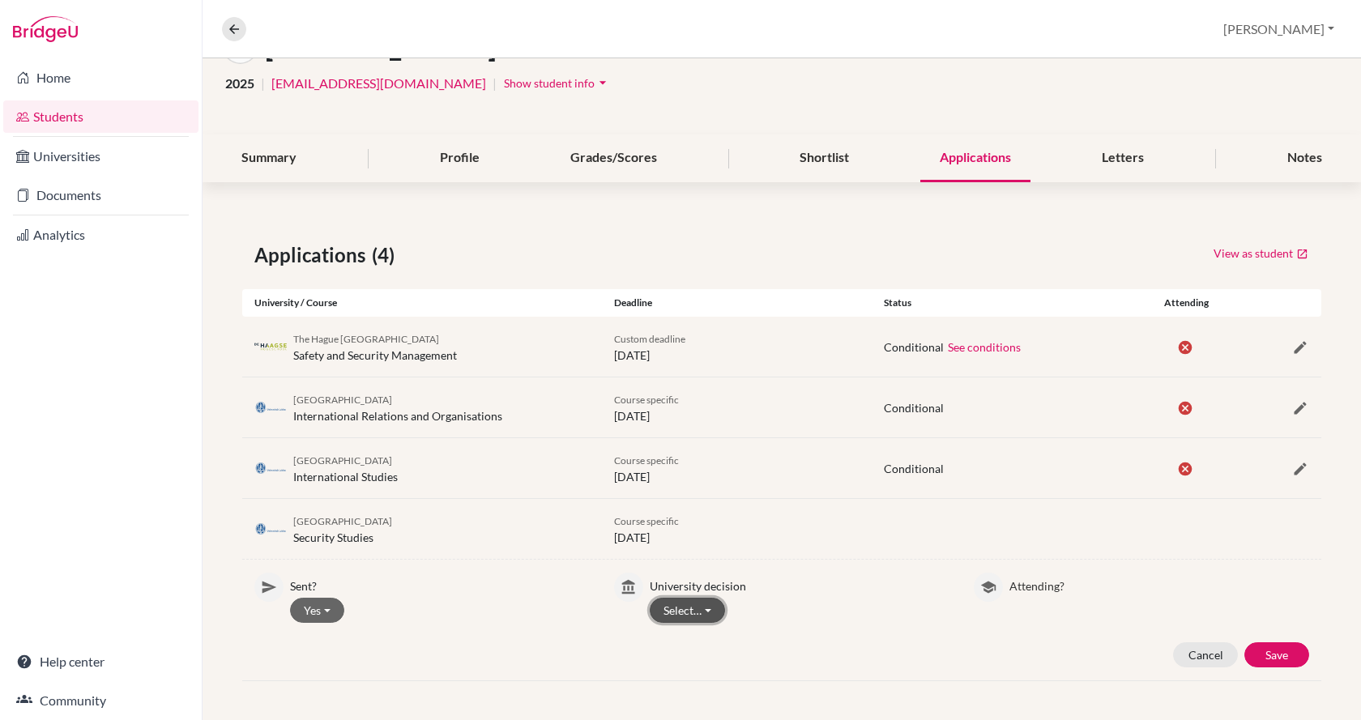
click at [678, 603] on button "Select…" at bounding box center [687, 610] width 75 height 25
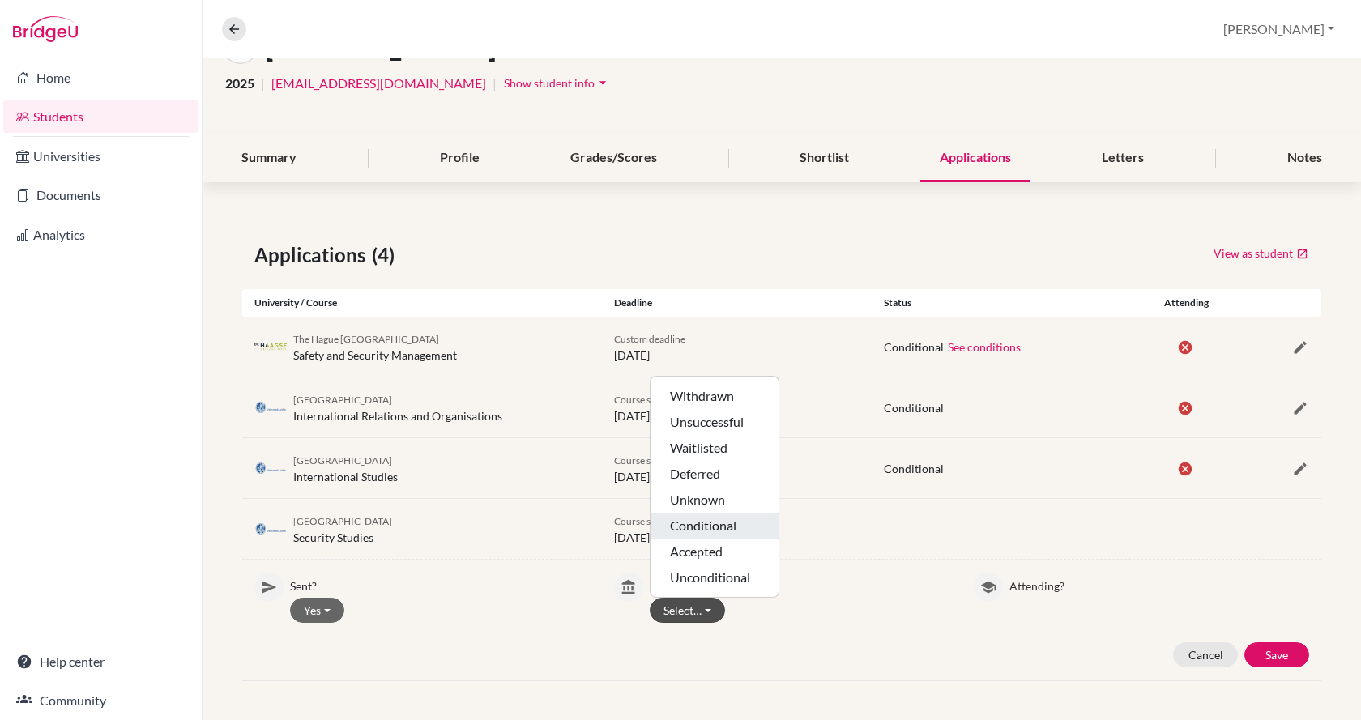
click at [678, 521] on button "Conditional" at bounding box center [715, 526] width 128 height 26
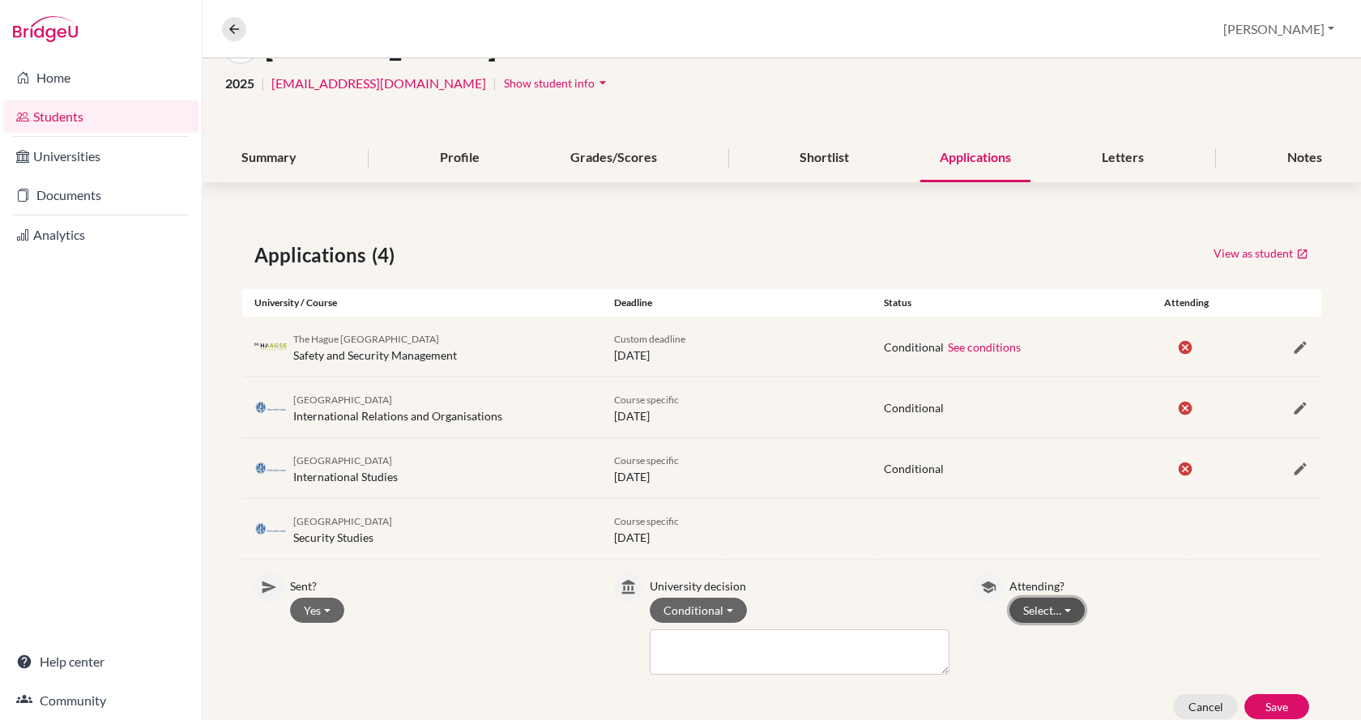
click at [678, 613] on button "Select…" at bounding box center [1047, 610] width 75 height 25
click at [678, 644] on button "Attending" at bounding box center [1074, 645] width 128 height 26
click at [678, 703] on button "Save" at bounding box center [1277, 706] width 65 height 25
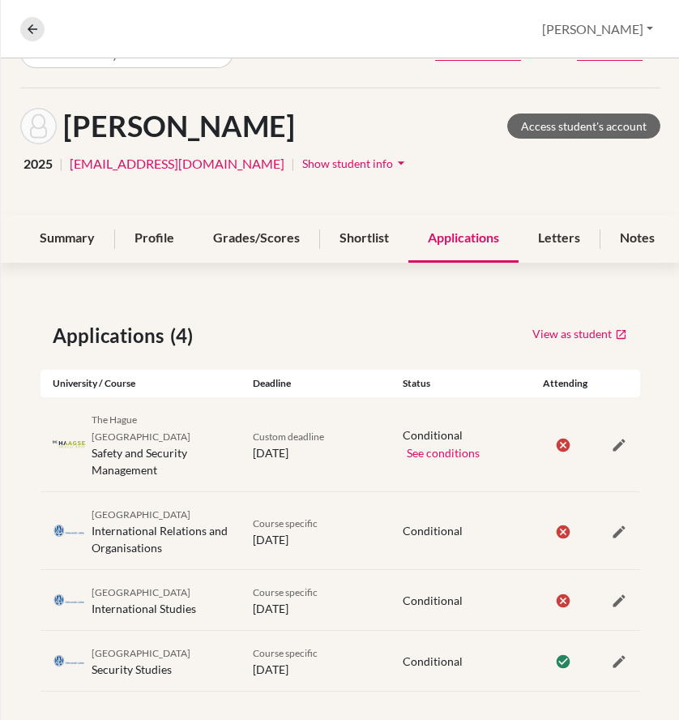
scroll to position [63, 0]
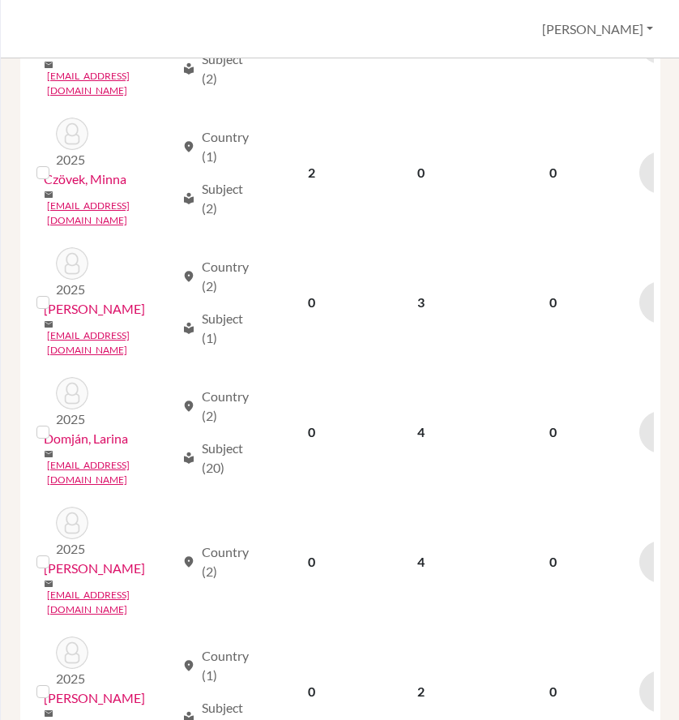
scroll to position [1959, 0]
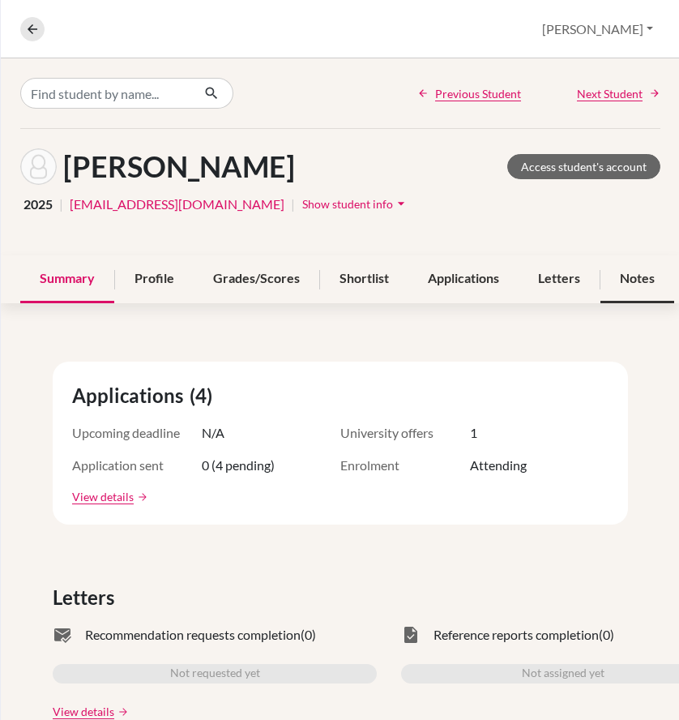
click at [624, 280] on div "Notes" at bounding box center [637, 279] width 74 height 48
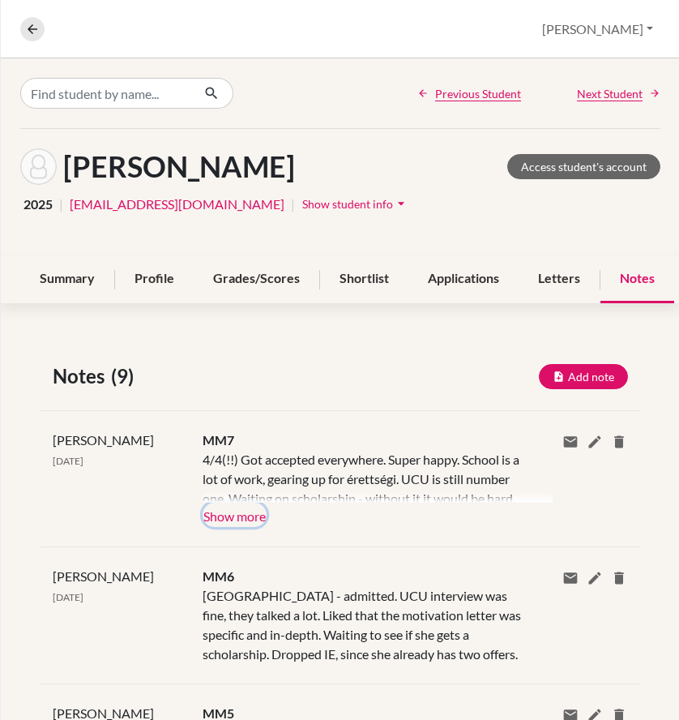
click at [214, 521] on button "Show more" at bounding box center [235, 514] width 64 height 24
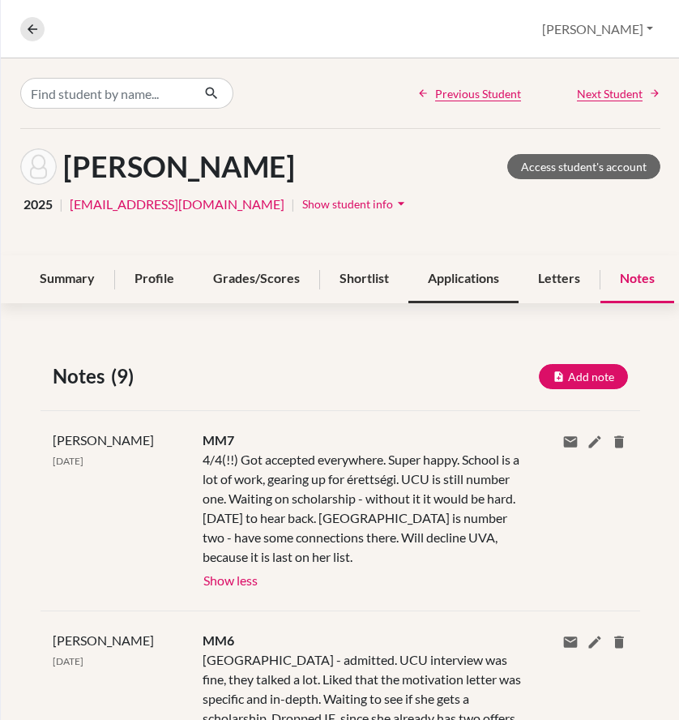
click at [460, 280] on div "Applications" at bounding box center [463, 279] width 110 height 48
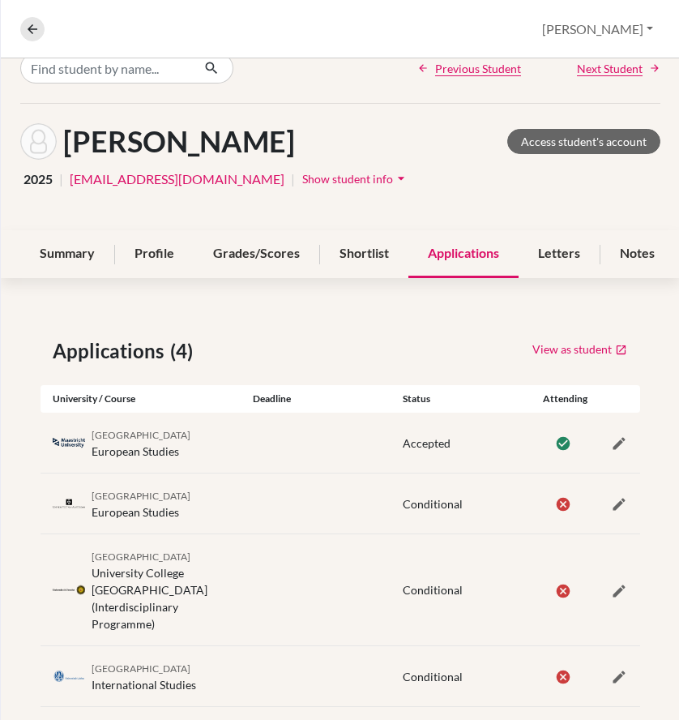
scroll to position [46, 0]
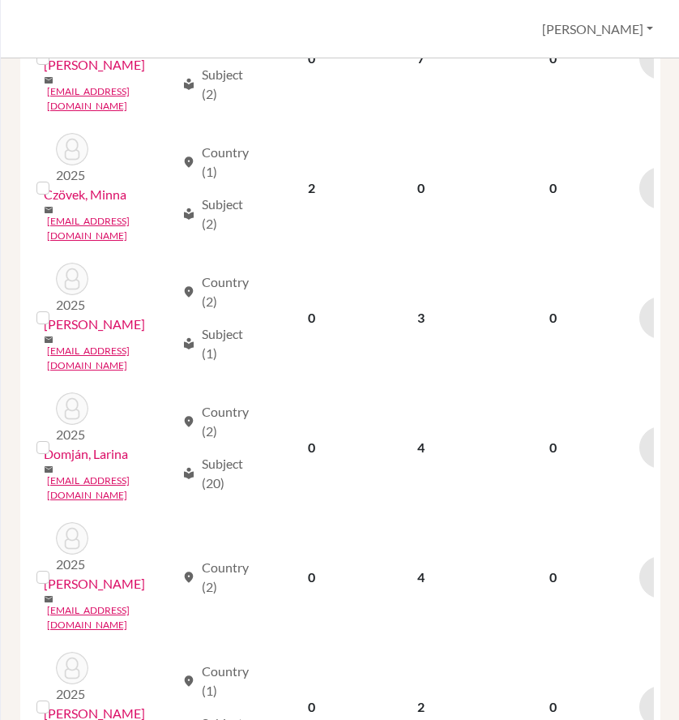
scroll to position [1914, 0]
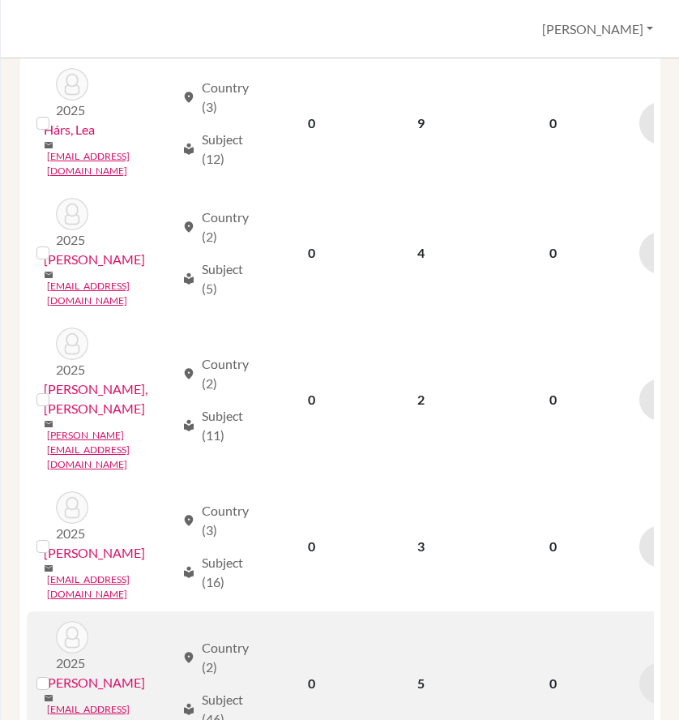
scroll to position [1053, 0]
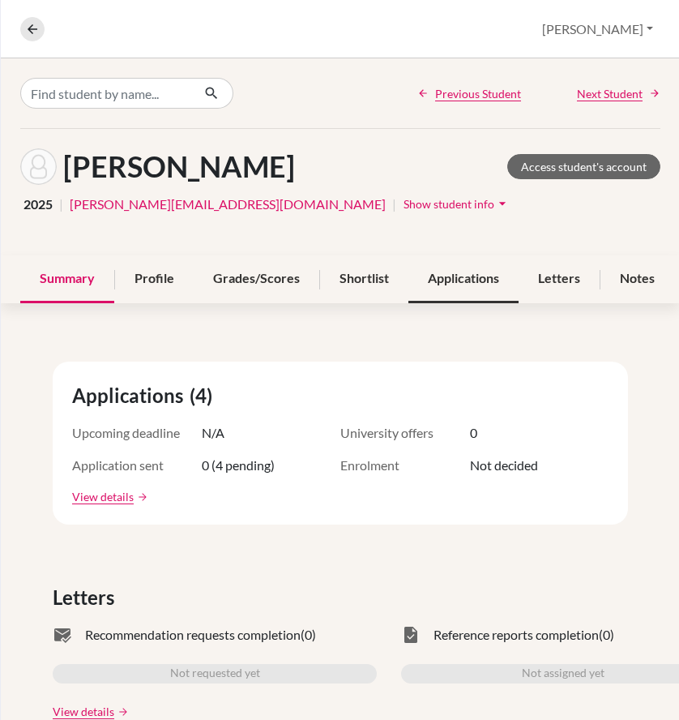
click at [464, 280] on div "Applications" at bounding box center [463, 279] width 110 height 48
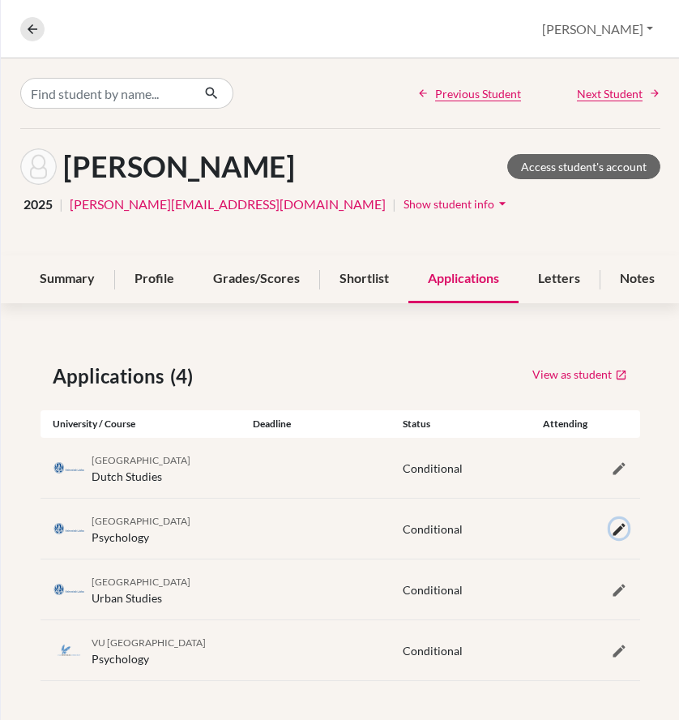
click at [614, 528] on icon "button" at bounding box center [619, 529] width 16 height 16
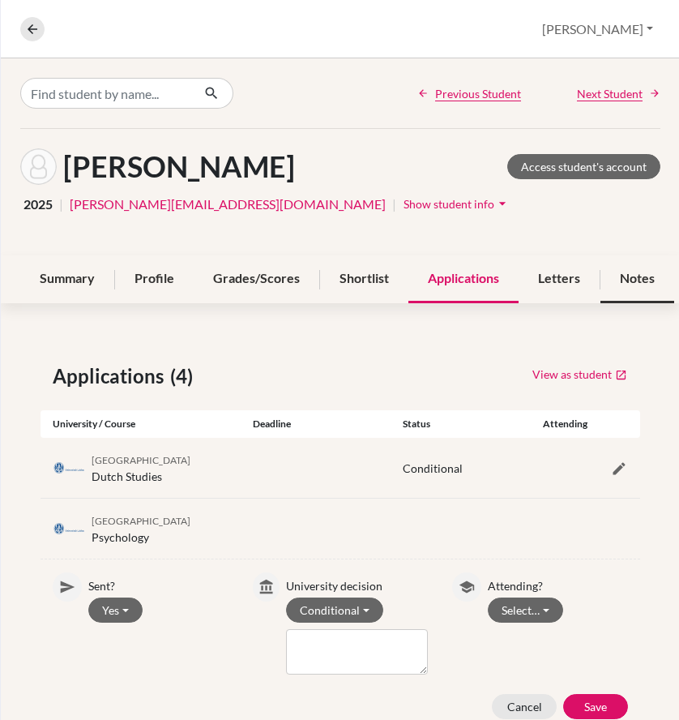
click at [625, 279] on div "Notes" at bounding box center [637, 279] width 74 height 48
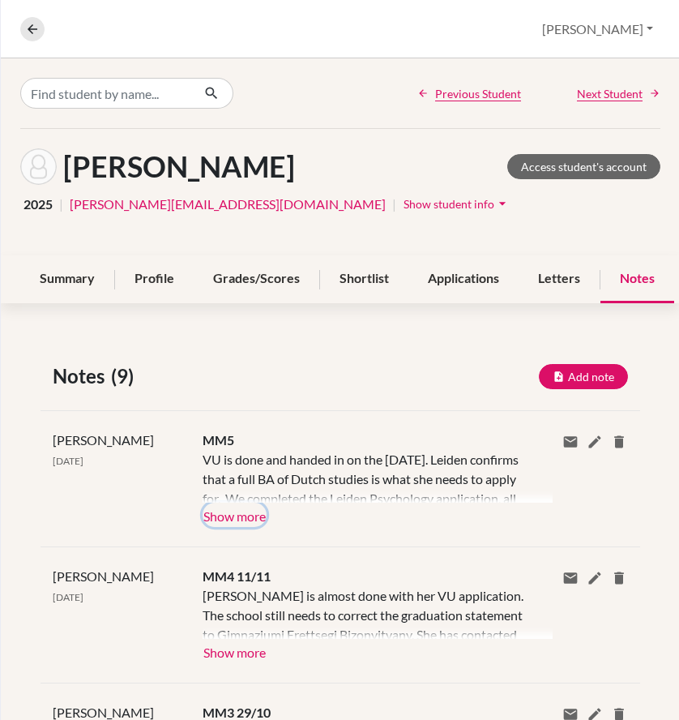
click at [259, 515] on button "Show more" at bounding box center [235, 514] width 64 height 24
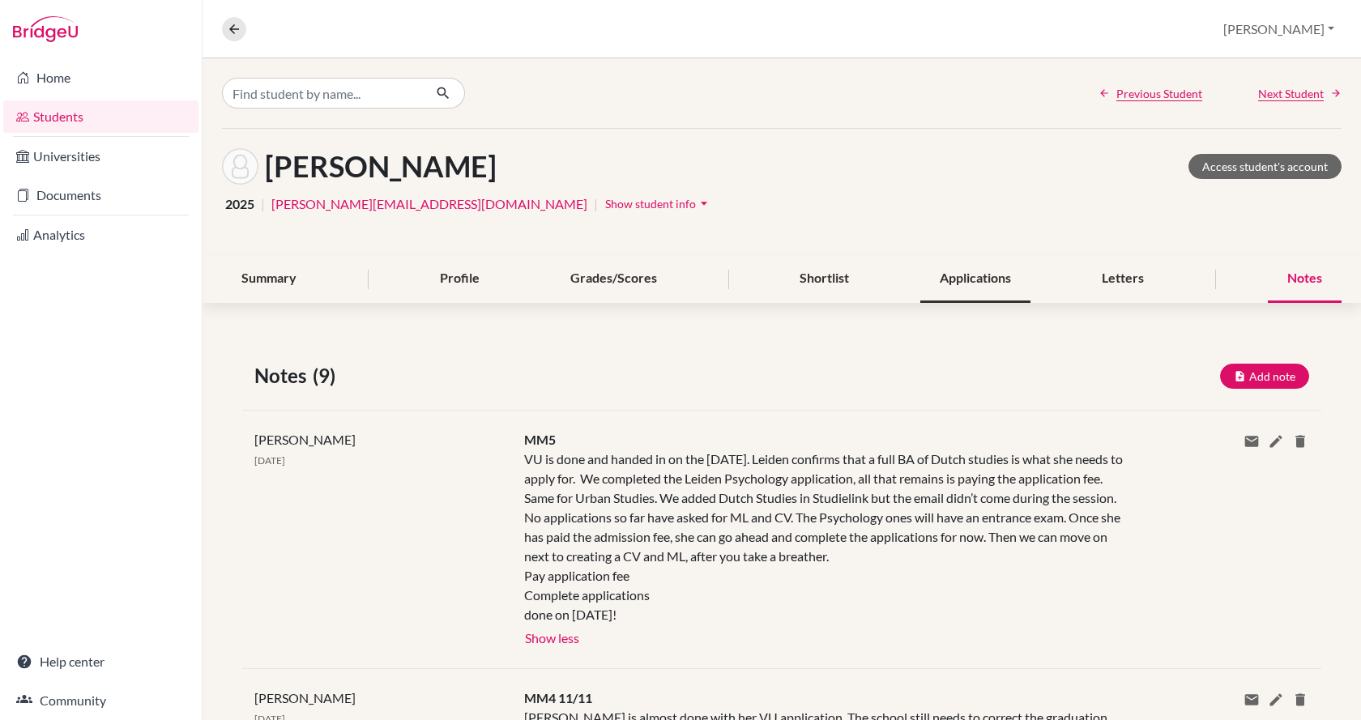
click at [678, 287] on div "Applications" at bounding box center [976, 279] width 110 height 48
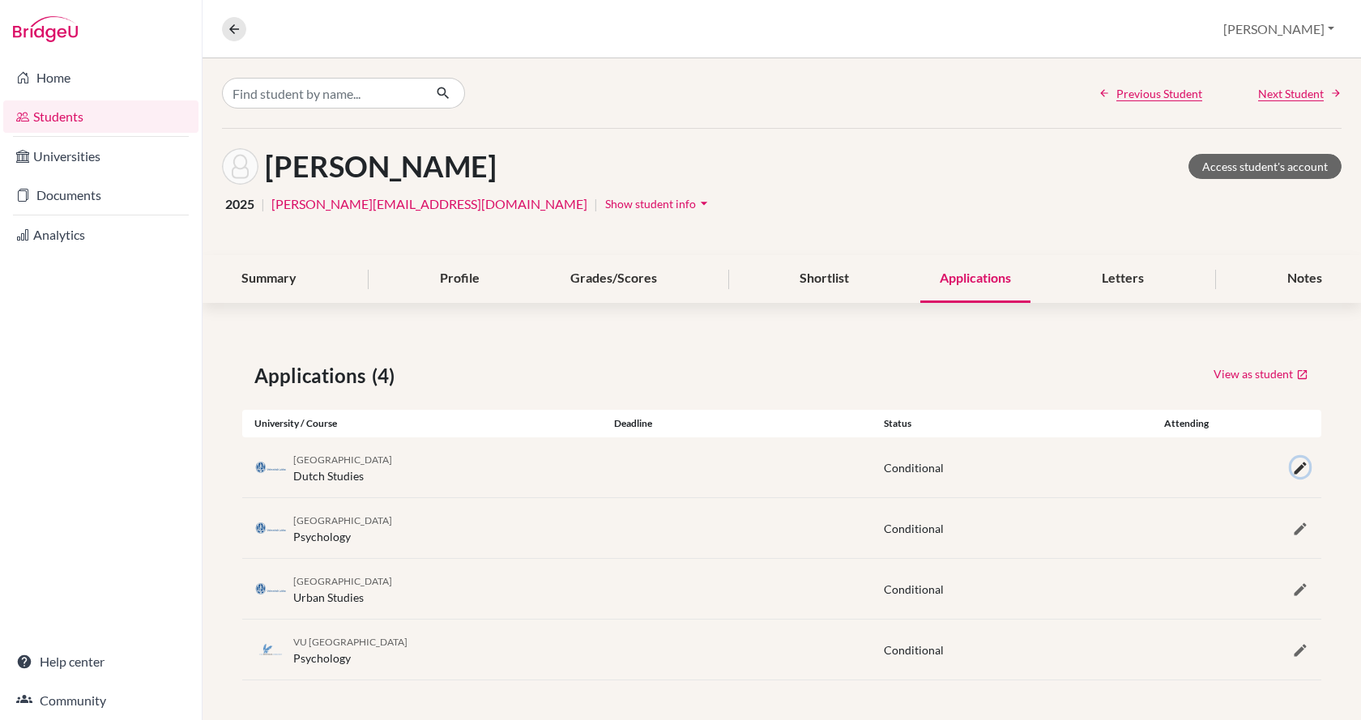
click at [678, 469] on icon "button" at bounding box center [1300, 468] width 16 height 16
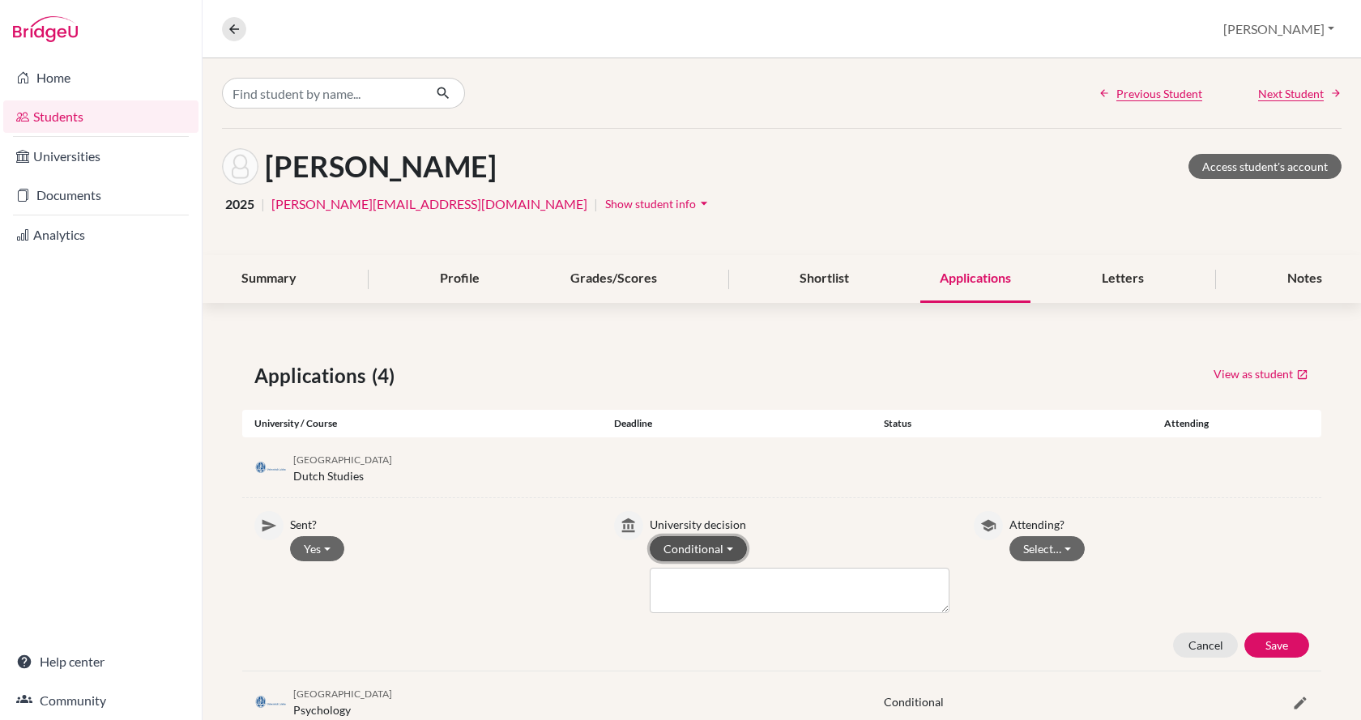
click at [678, 549] on button "Conditional" at bounding box center [698, 548] width 97 height 25
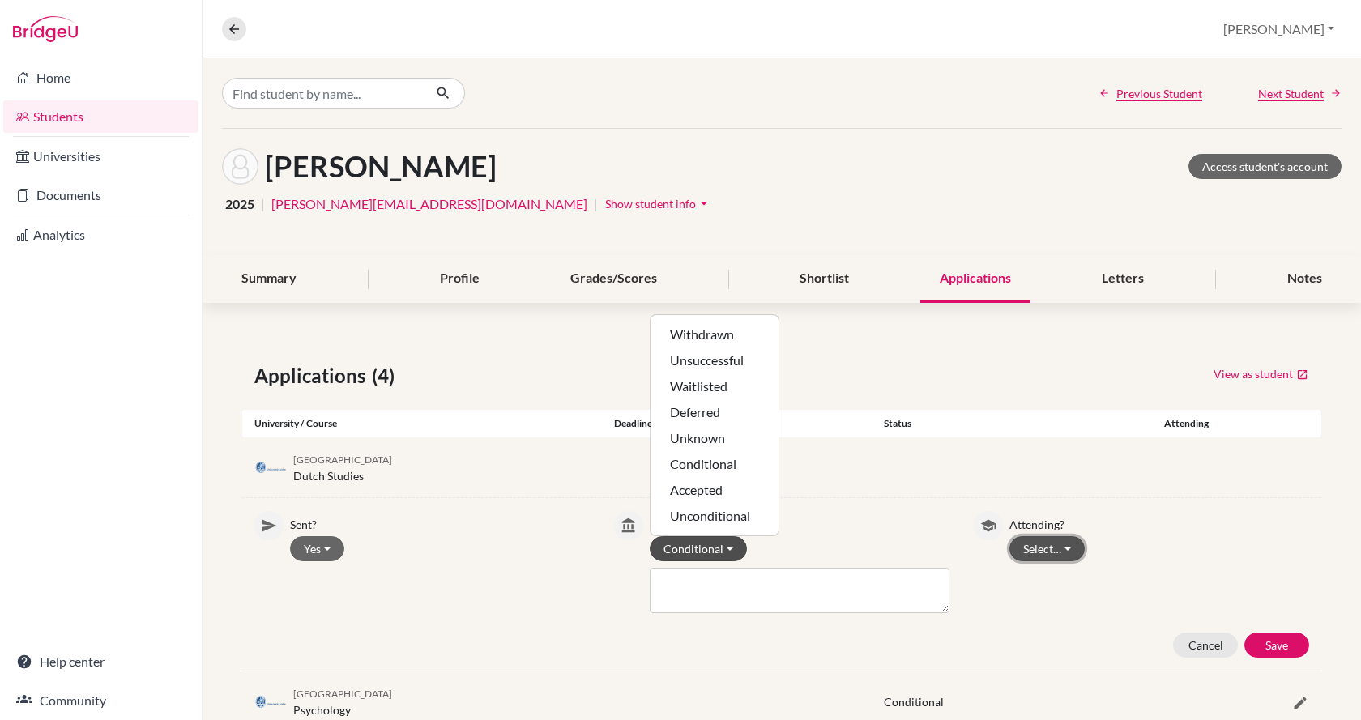
click at [678, 548] on button "Select…" at bounding box center [1047, 548] width 75 height 25
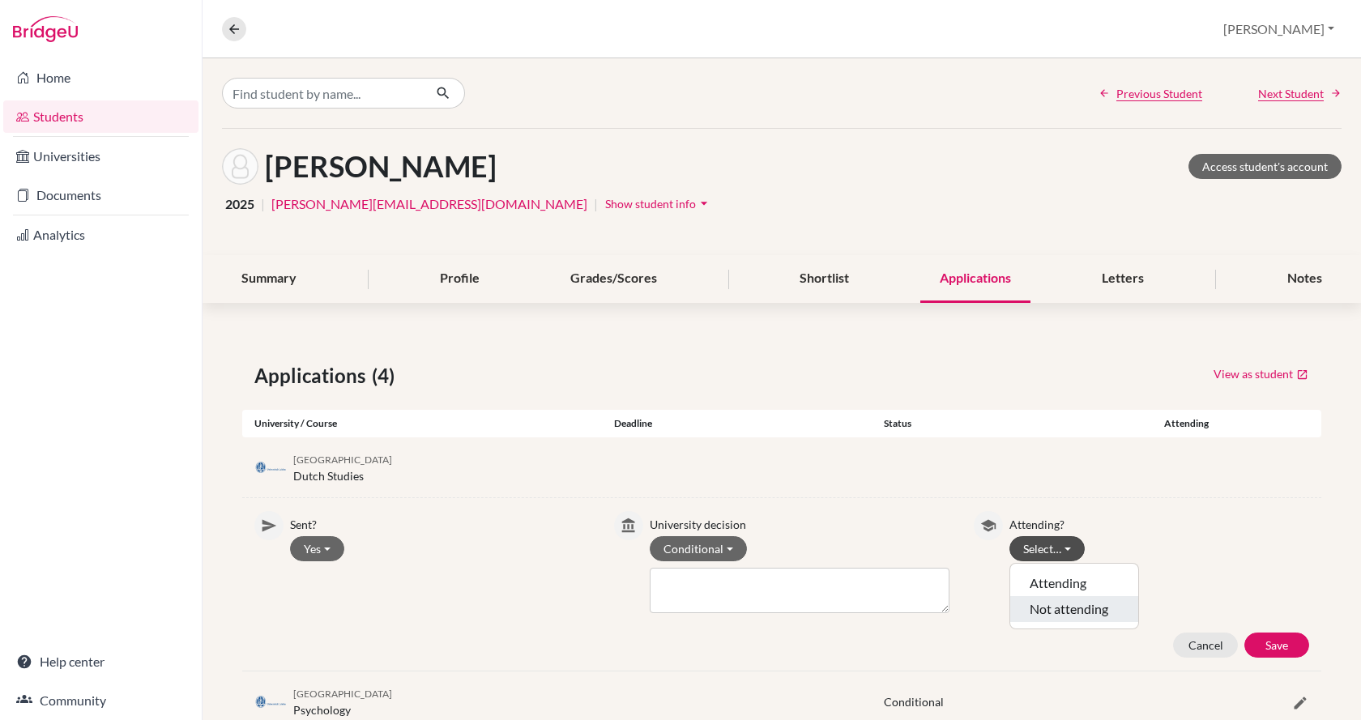
click at [678, 613] on button "Not attending" at bounding box center [1074, 609] width 128 height 26
click at [678, 639] on button "Save" at bounding box center [1277, 645] width 65 height 25
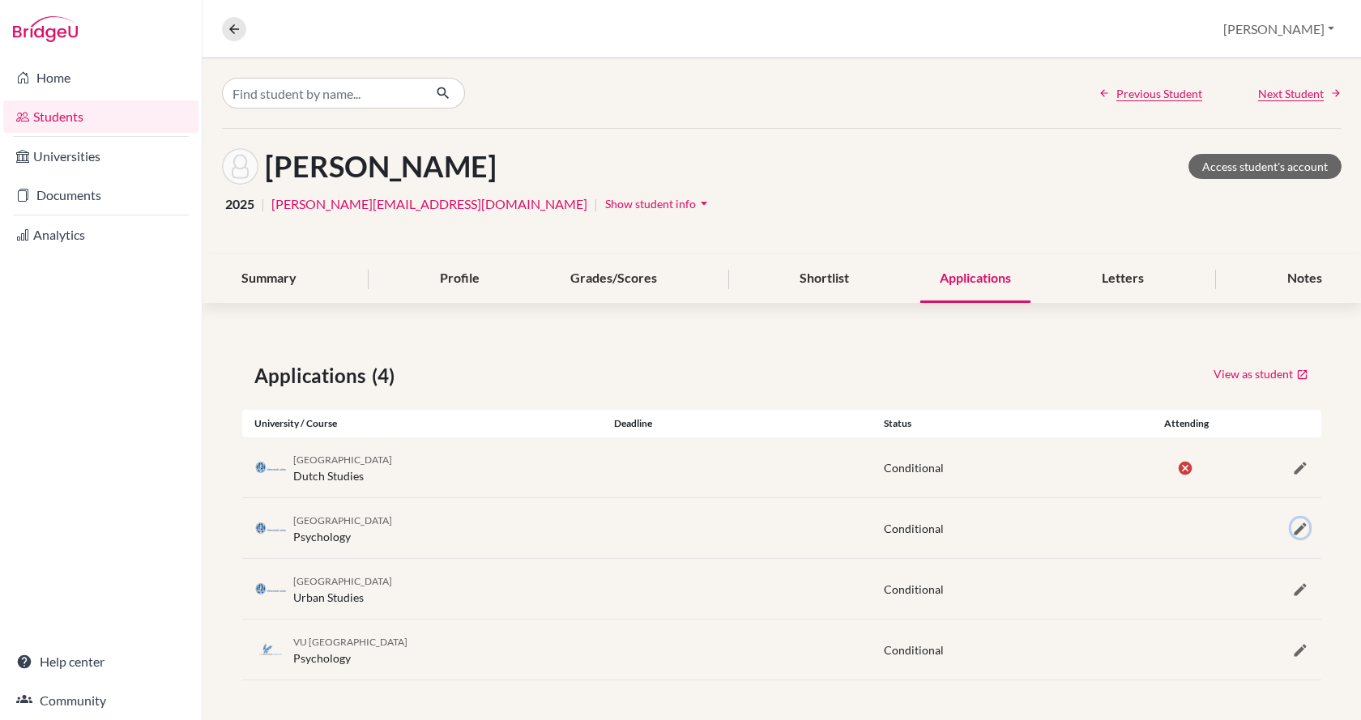
click at [678, 531] on icon "button" at bounding box center [1300, 529] width 16 height 16
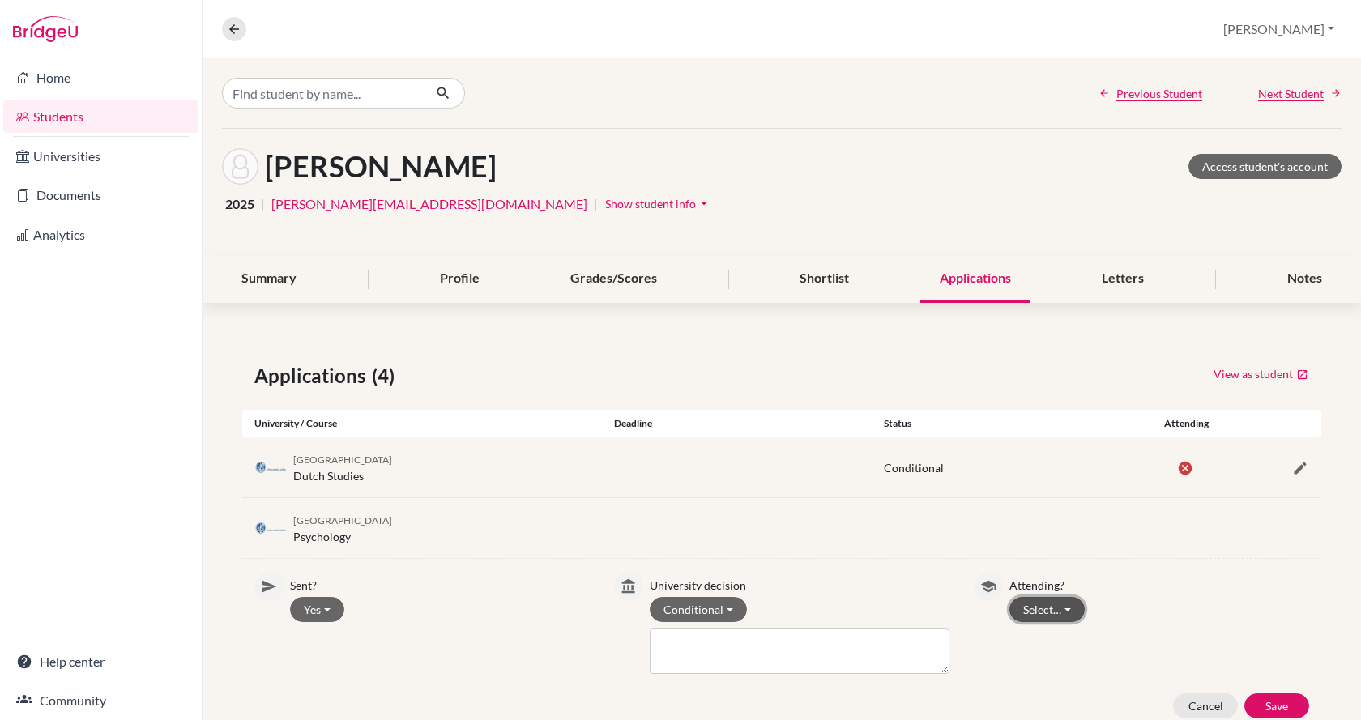
click at [678, 607] on button "Select…" at bounding box center [1047, 609] width 75 height 25
click at [678, 641] on button "Attending" at bounding box center [1074, 644] width 128 height 26
click at [678, 706] on button "Save" at bounding box center [1277, 706] width 65 height 25
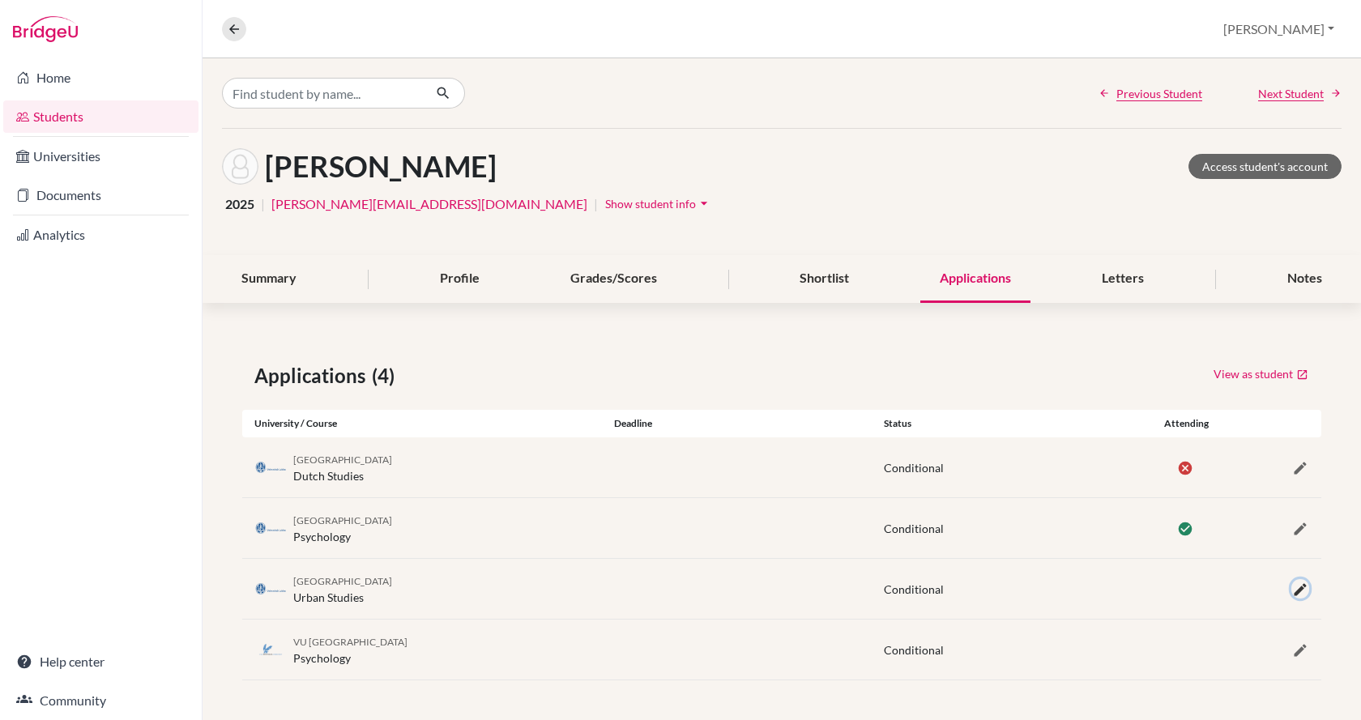
click at [678, 590] on icon "button" at bounding box center [1300, 590] width 16 height 16
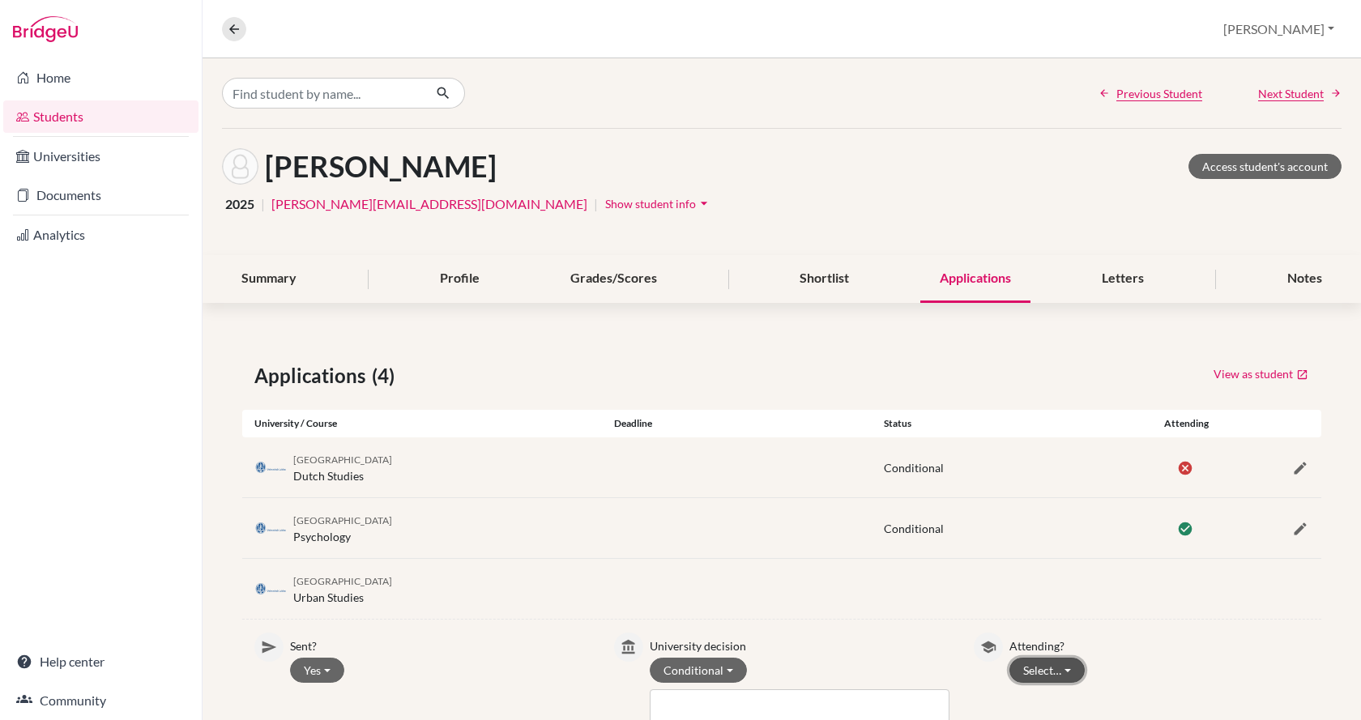
click at [678, 672] on button "Select…" at bounding box center [1047, 670] width 75 height 25
click at [678, 643] on button "Not attending" at bounding box center [1074, 638] width 128 height 26
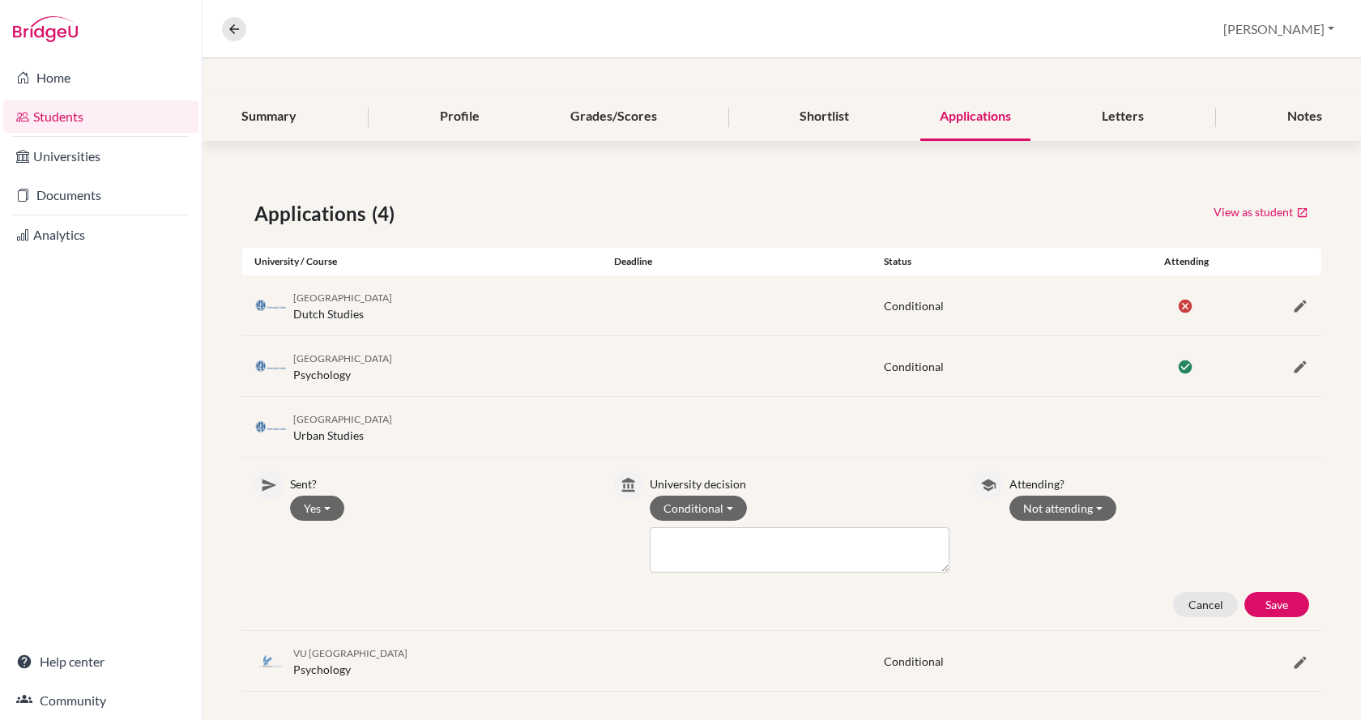
click at [678, 591] on div "Sent? Yes Yes No University decision Conditional Withdrawn Unsuccessful Waitlis…" at bounding box center [781, 544] width 1079 height 147
click at [678, 596] on button "Save" at bounding box center [1277, 604] width 65 height 25
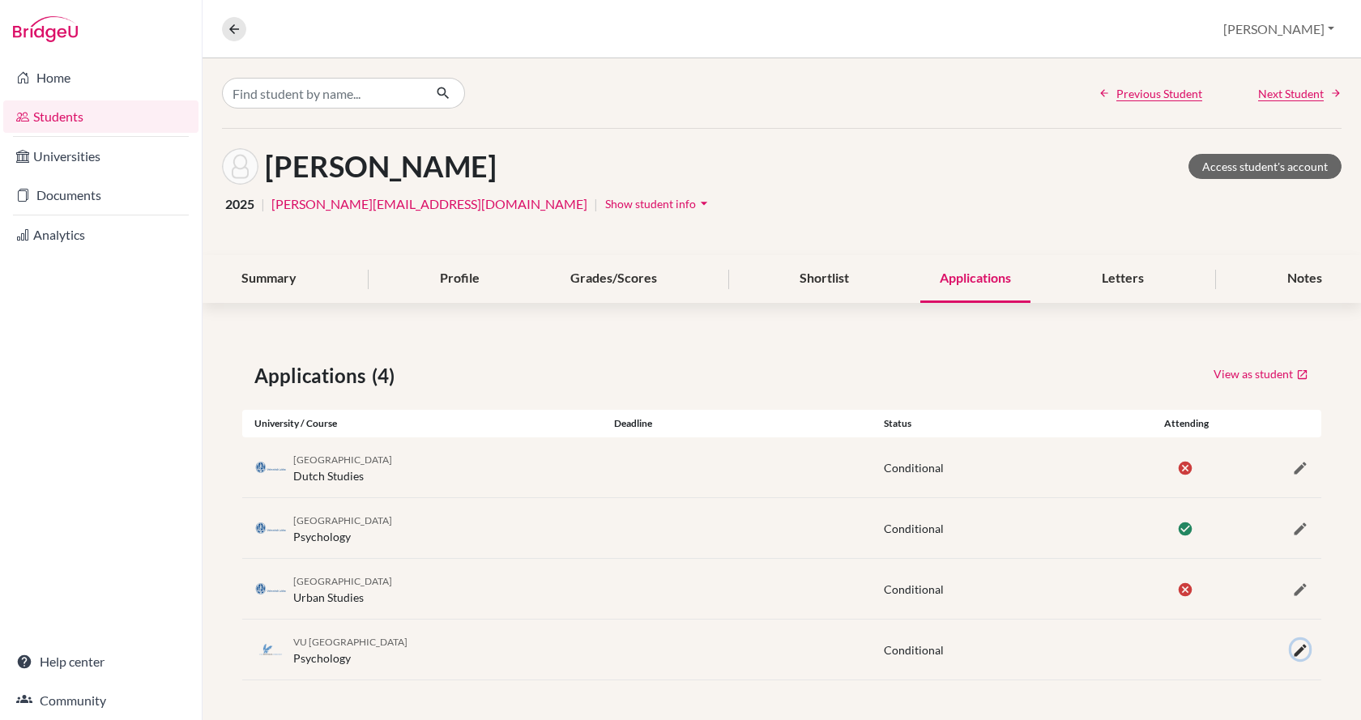
click at [678, 652] on icon "button" at bounding box center [1300, 651] width 16 height 16
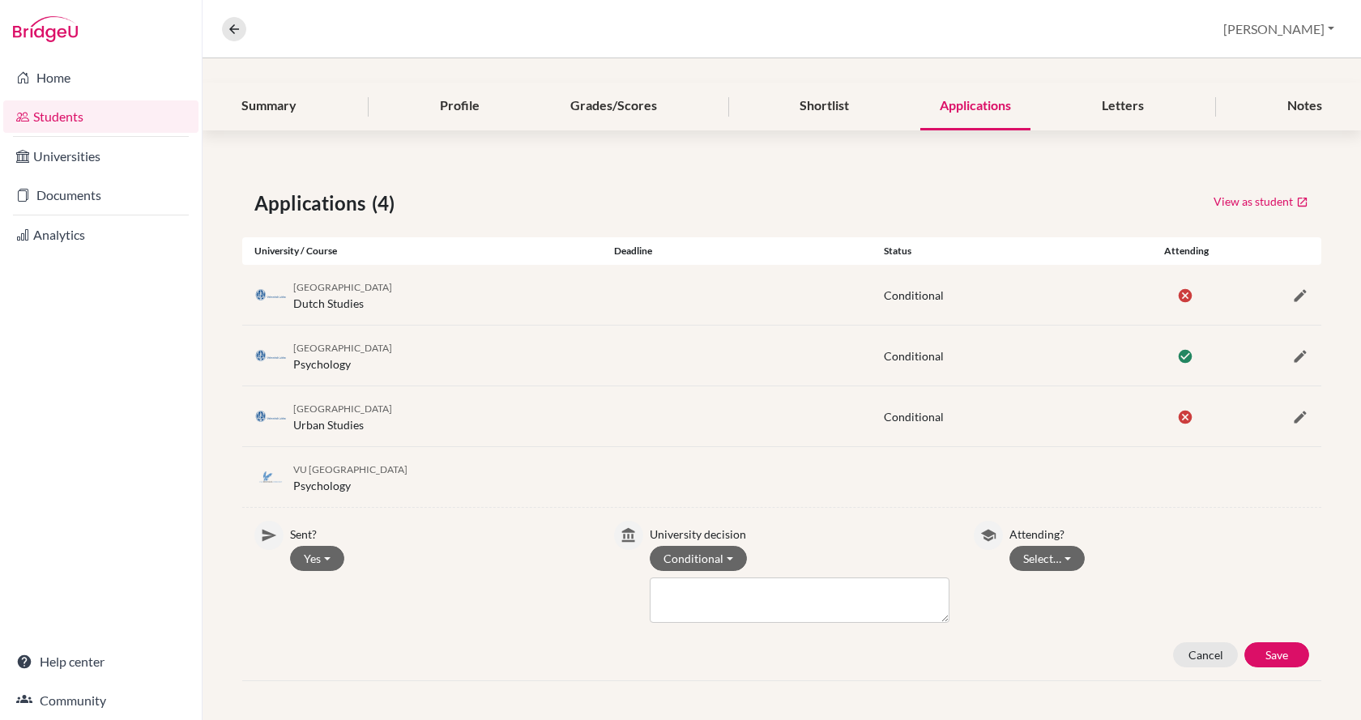
scroll to position [92, 0]
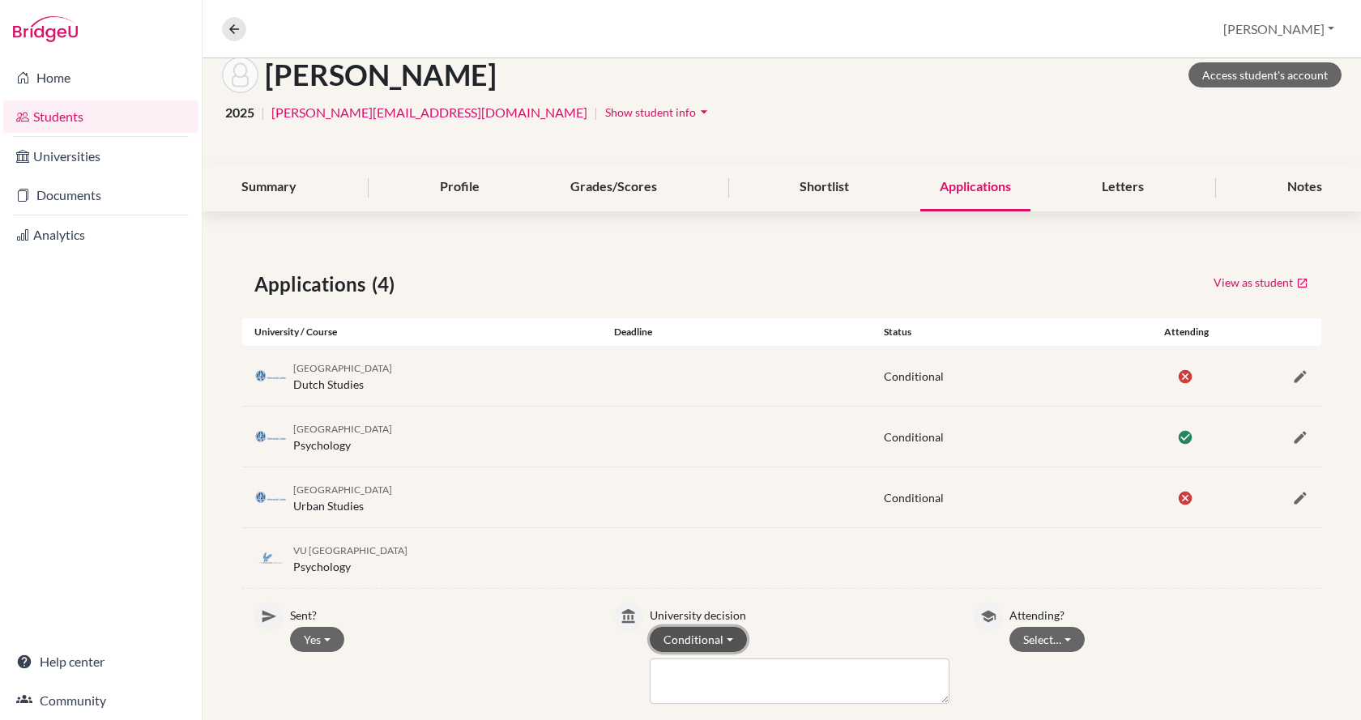
click at [678, 638] on button "Conditional" at bounding box center [698, 639] width 97 height 25
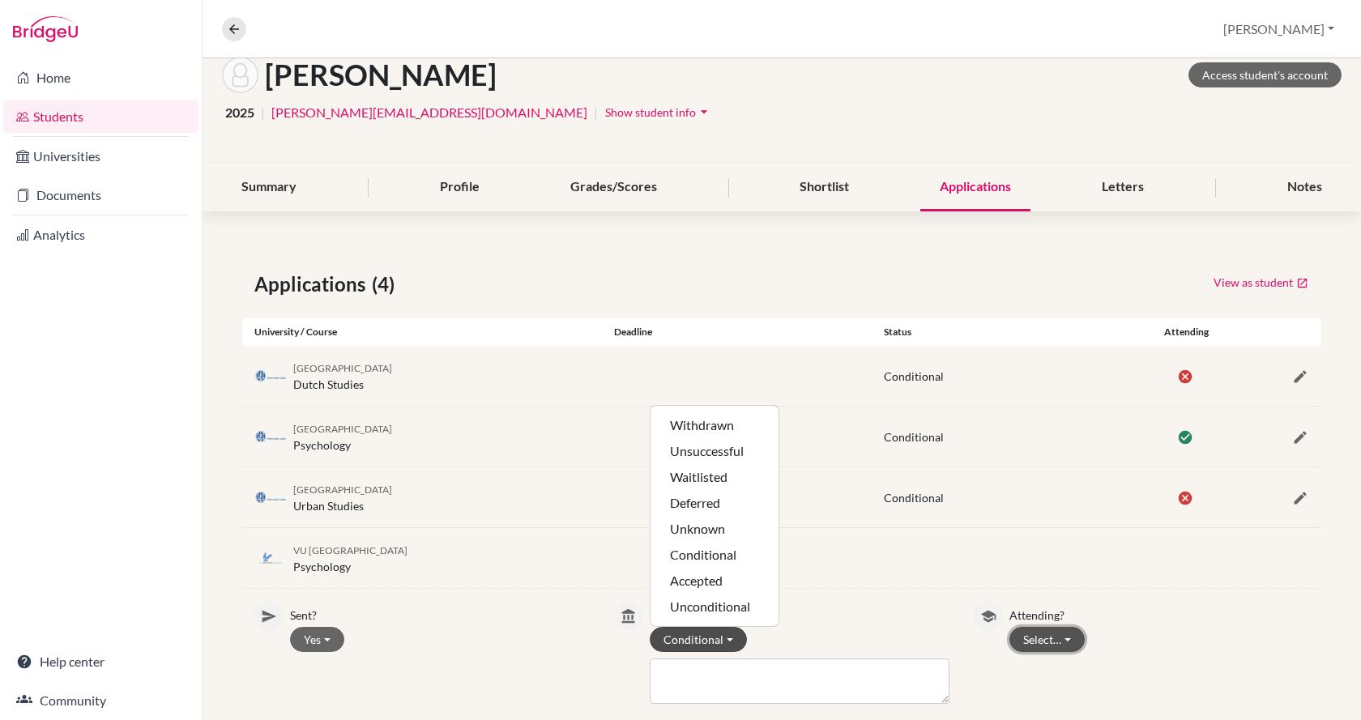
click at [678, 642] on button "Select…" at bounding box center [1047, 639] width 75 height 25
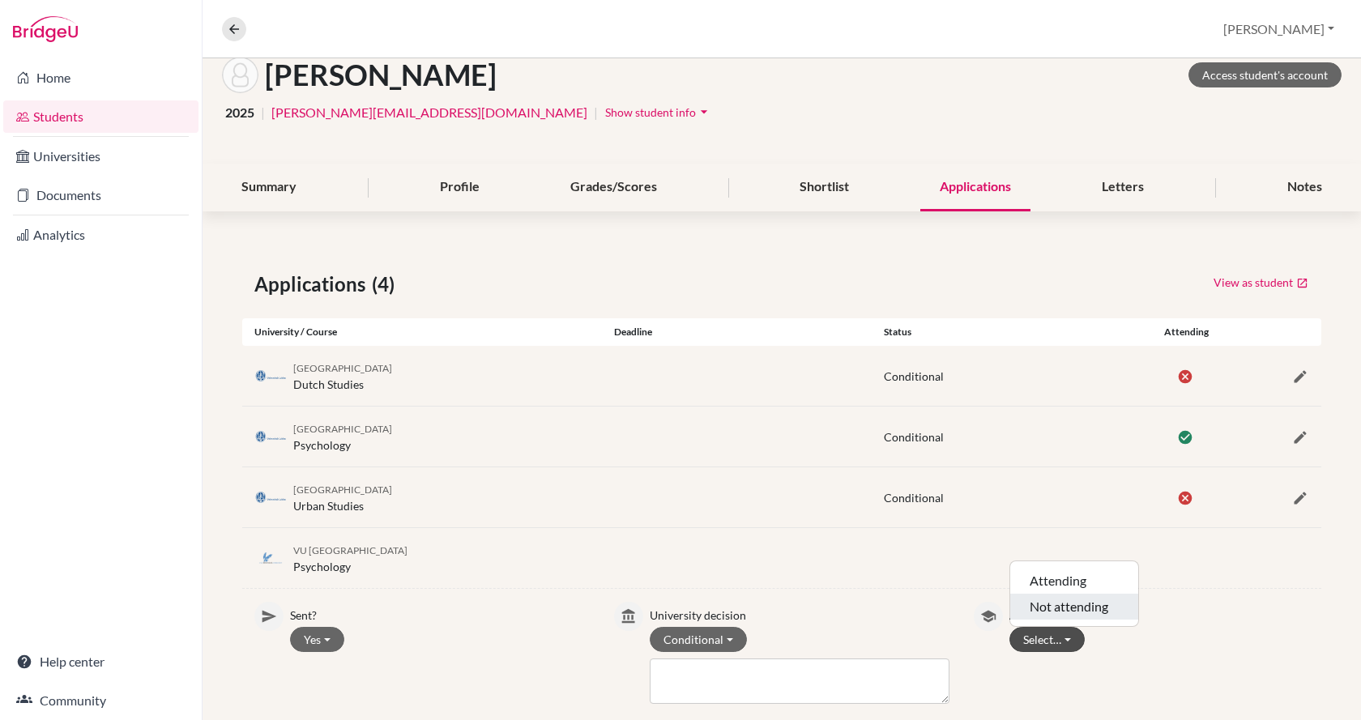
click at [678, 613] on button "Not attending" at bounding box center [1074, 607] width 128 height 26
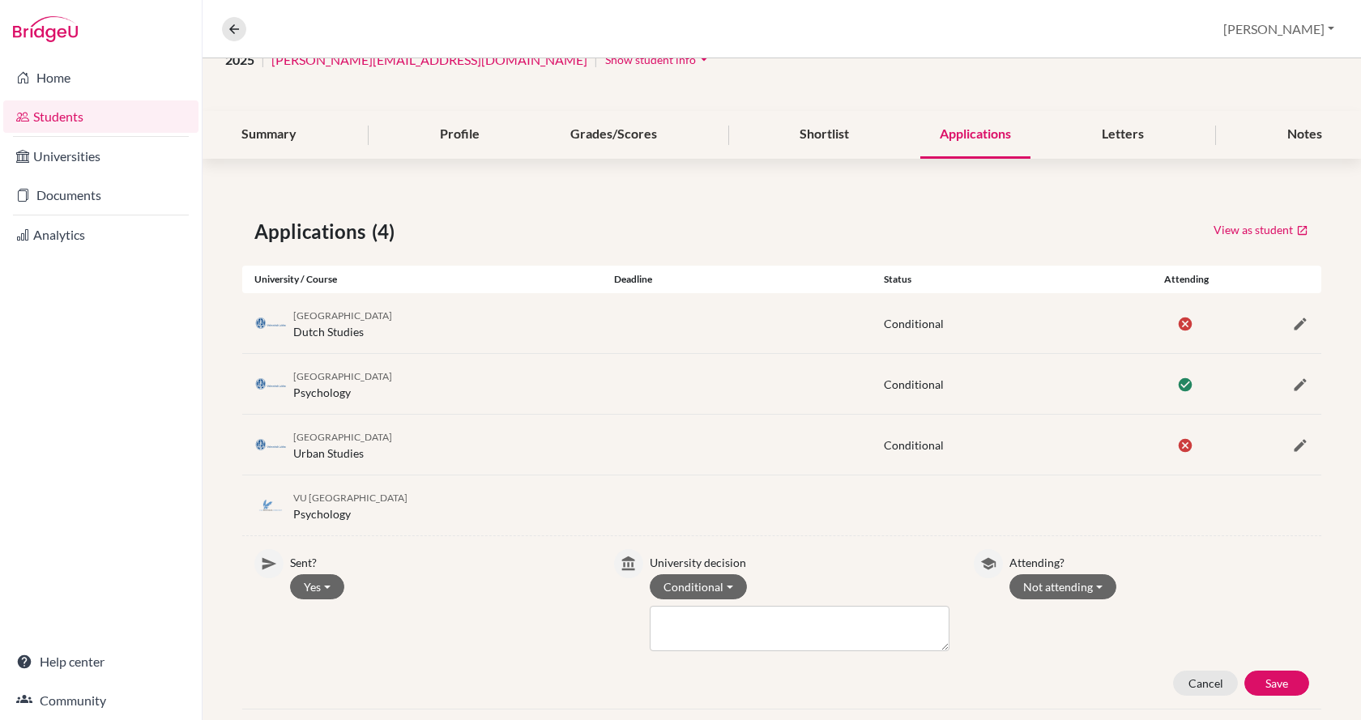
scroll to position [173, 0]
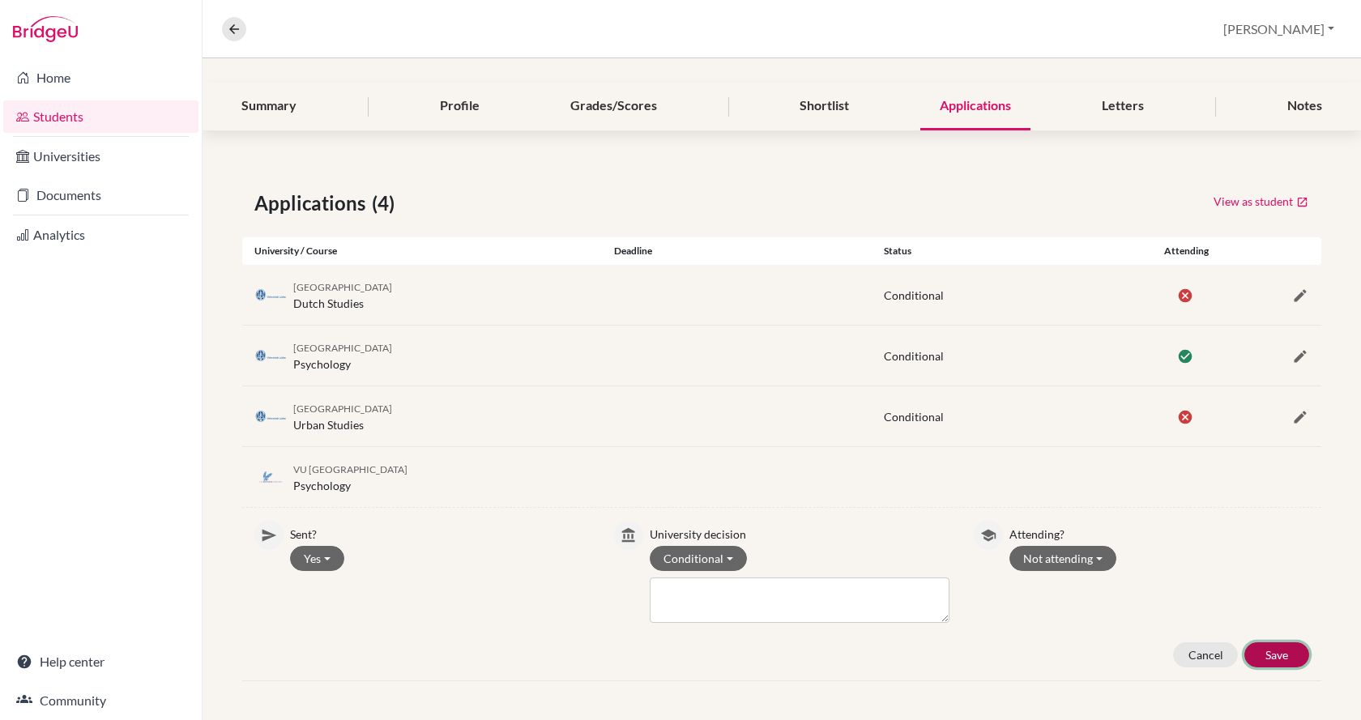
click at [678, 663] on button "Save" at bounding box center [1277, 655] width 65 height 25
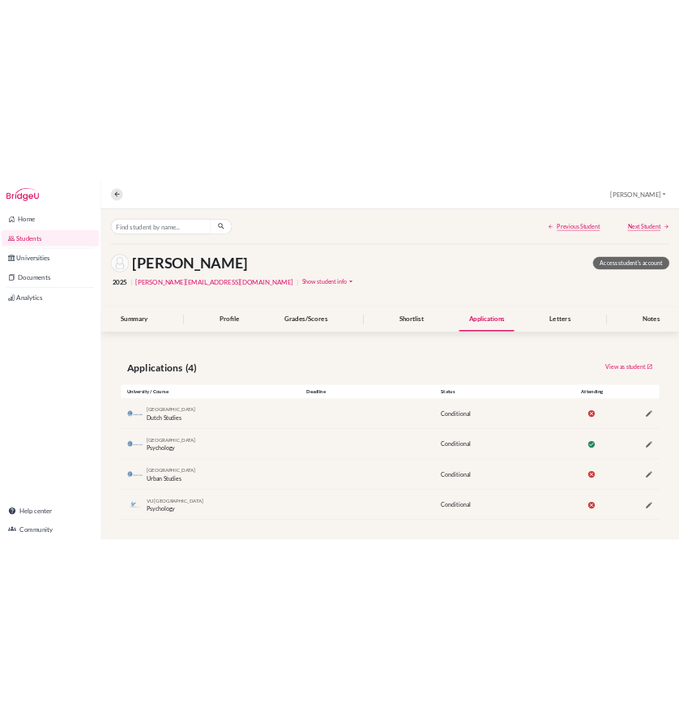
scroll to position [0, 0]
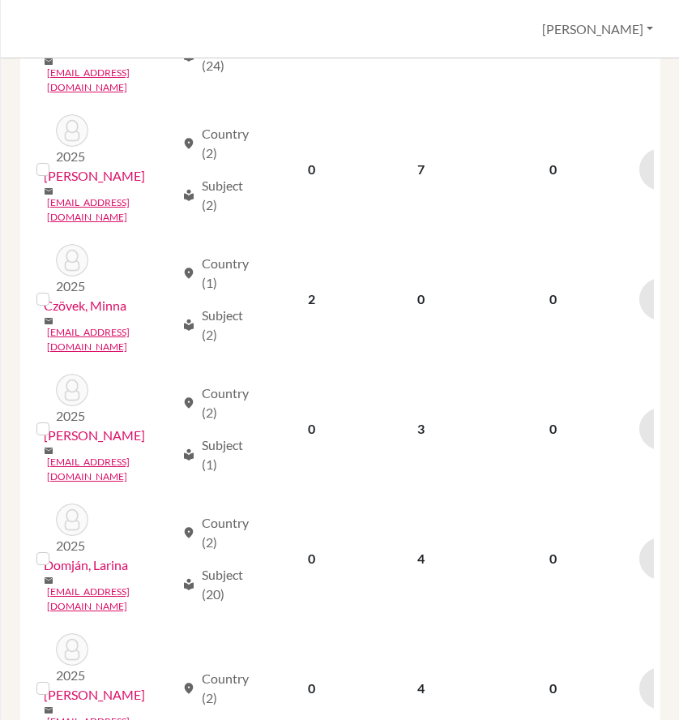
scroll to position [1959, 0]
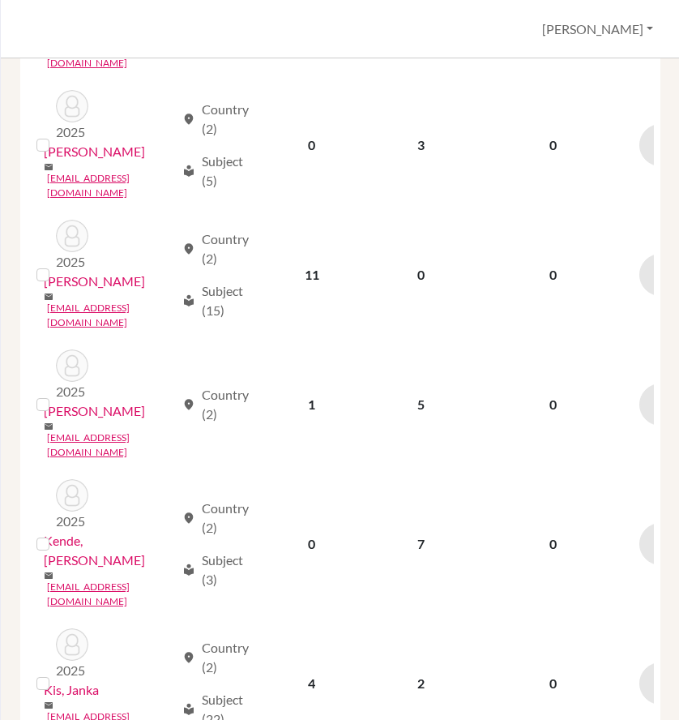
scroll to position [1945, 0]
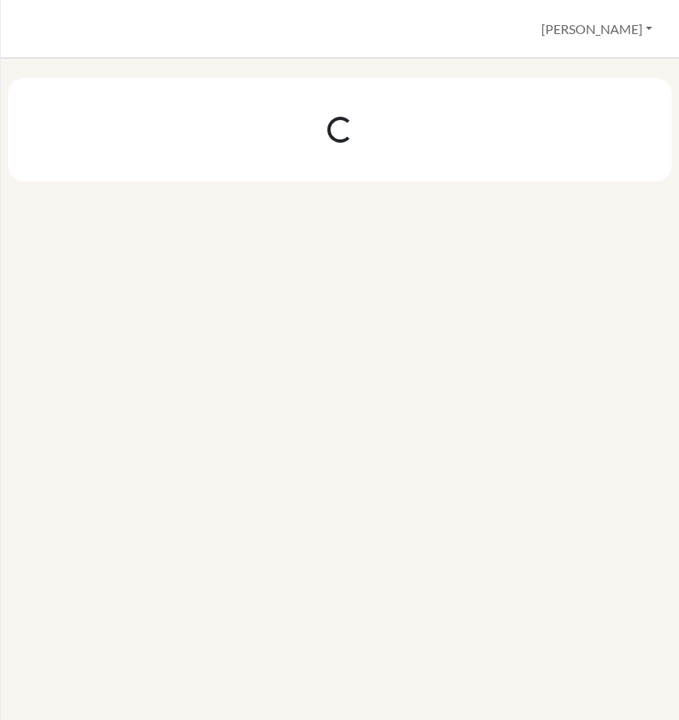
scroll to position [0, 0]
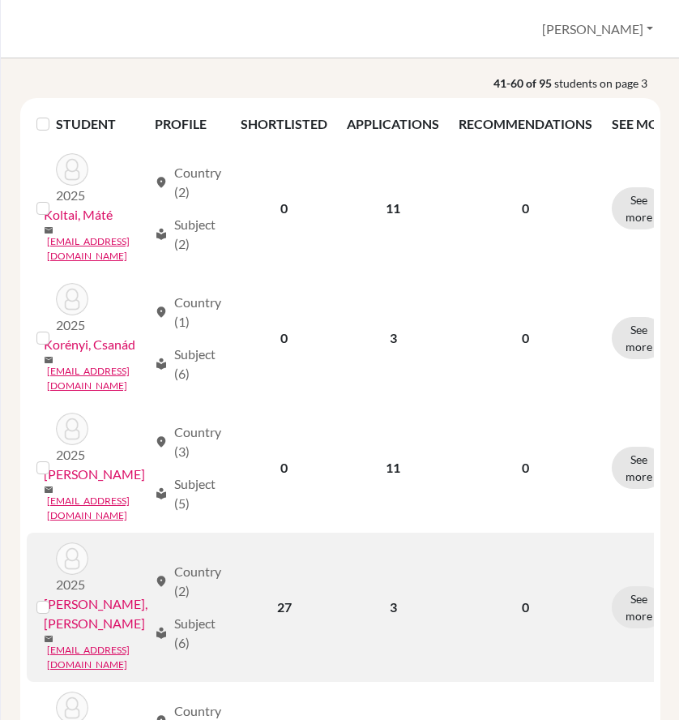
scroll to position [243, 0]
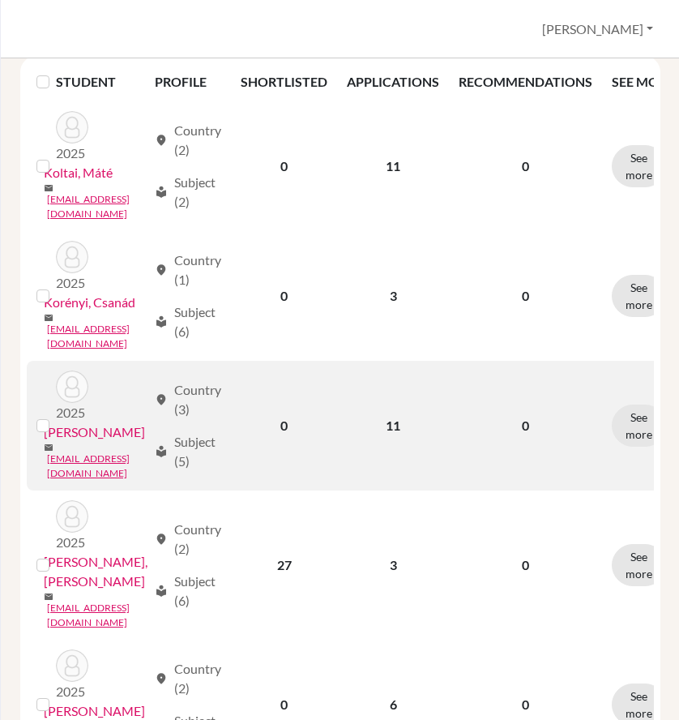
click at [120, 422] on link "[PERSON_NAME]" at bounding box center [94, 431] width 101 height 19
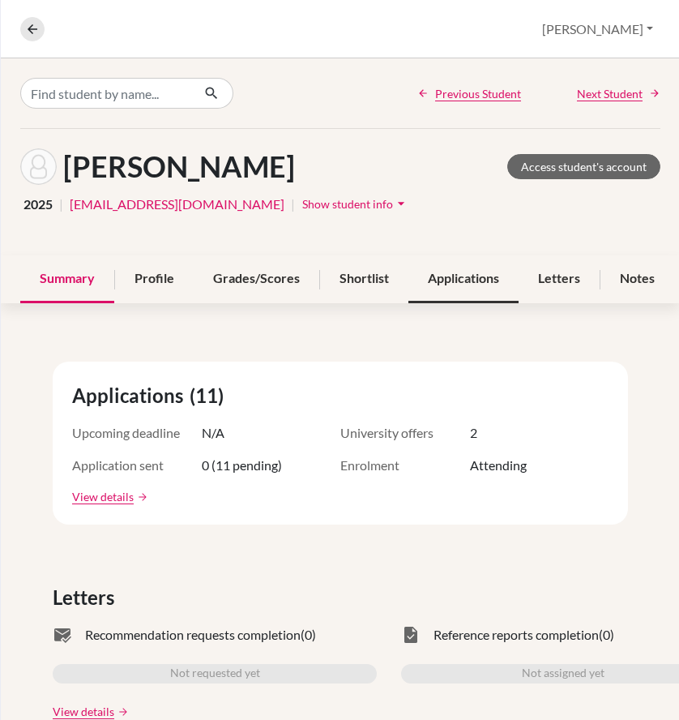
click at [444, 282] on div "Applications" at bounding box center [463, 279] width 110 height 48
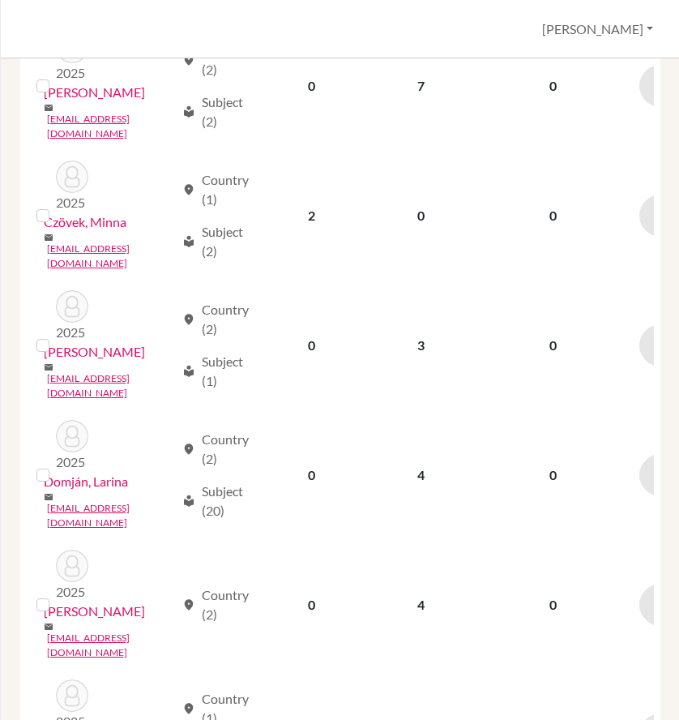
scroll to position [1959, 0]
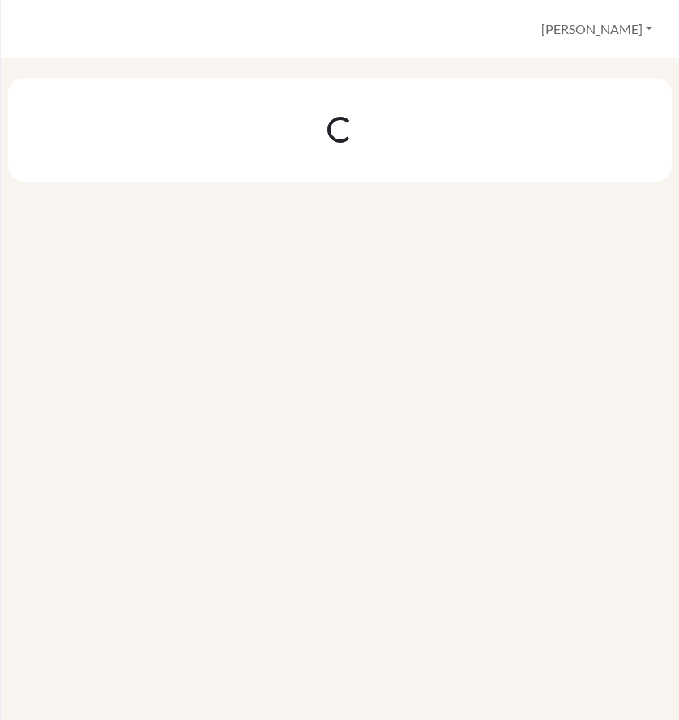
scroll to position [0, 0]
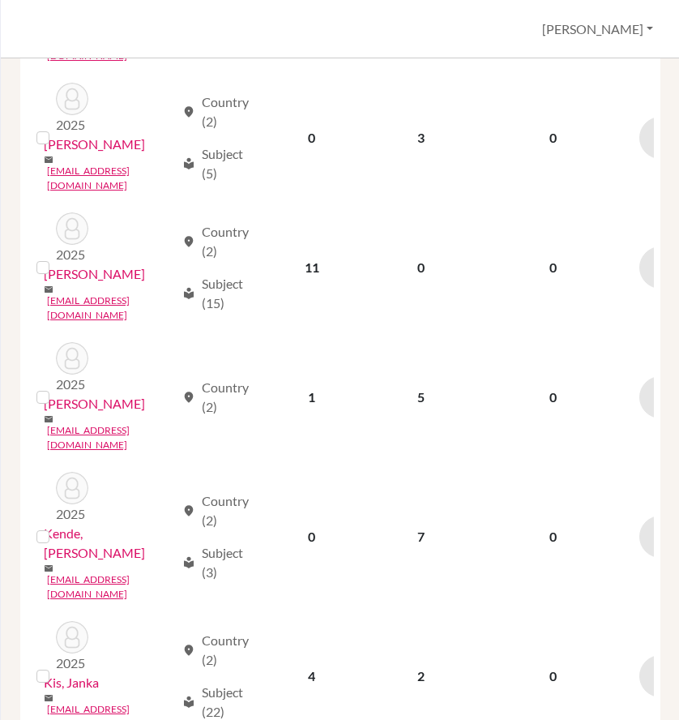
scroll to position [1969, 0]
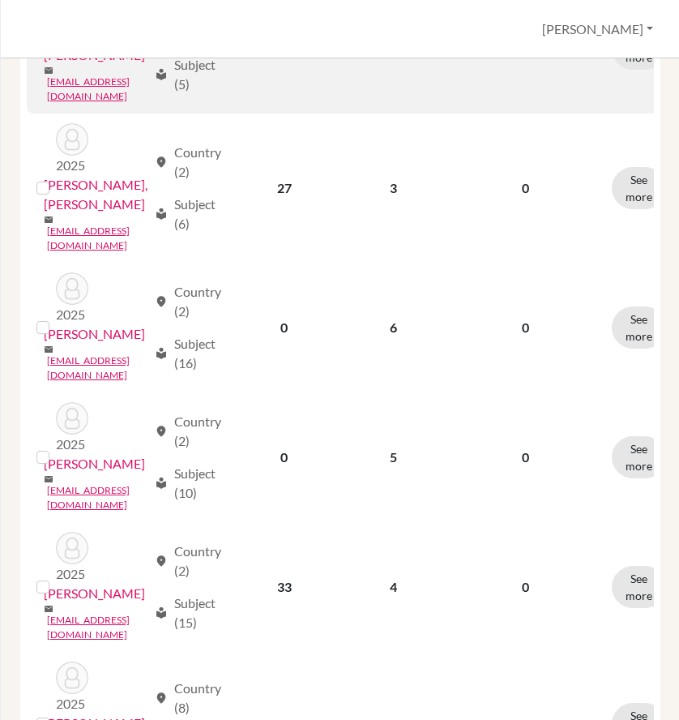
scroll to position [648, 0]
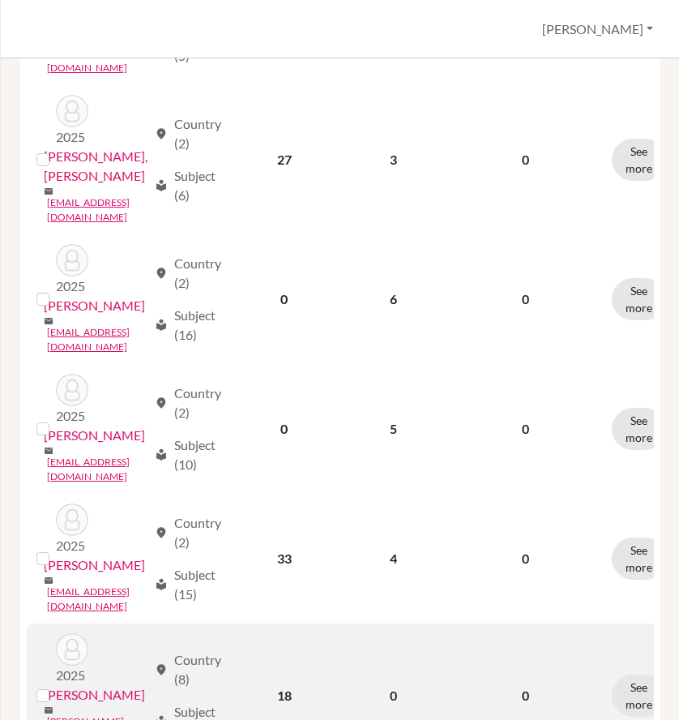
click at [76, 685] on link "[PERSON_NAME]" at bounding box center [94, 694] width 101 height 19
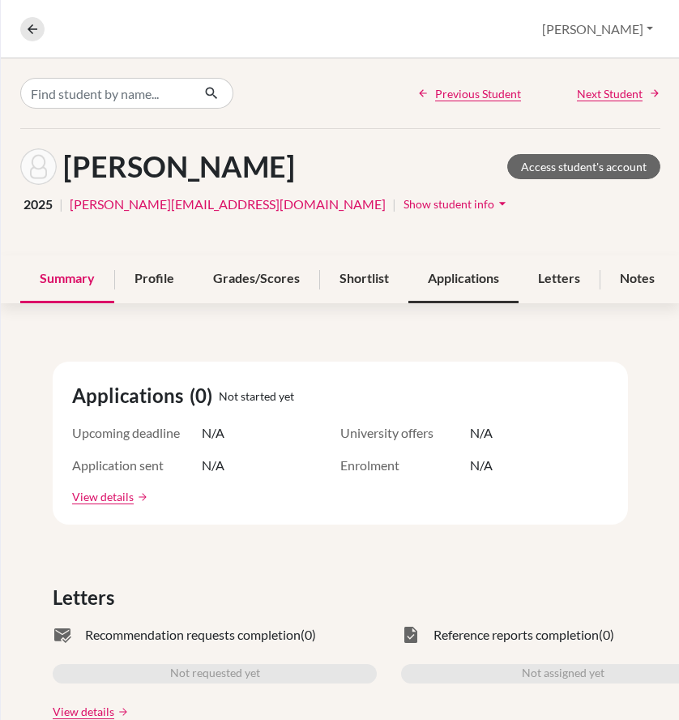
click at [460, 282] on div "Applications" at bounding box center [463, 279] width 110 height 48
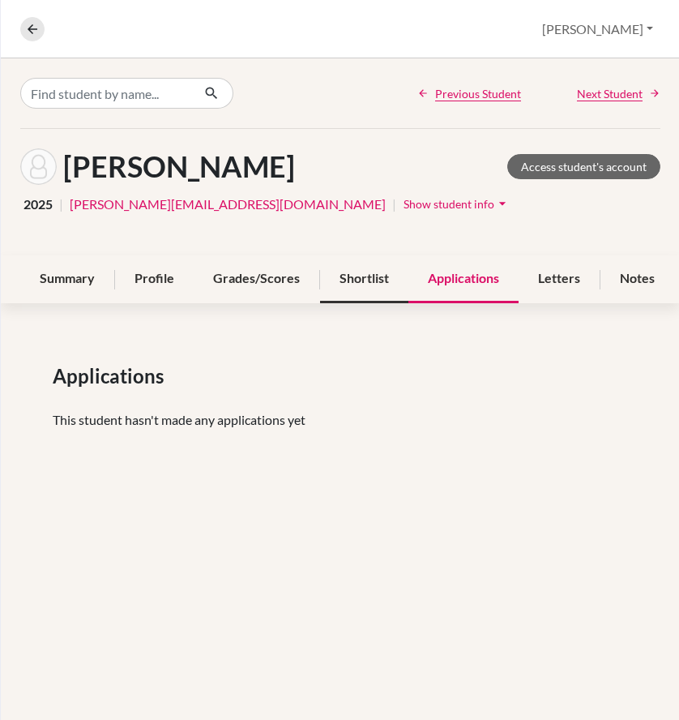
click at [375, 280] on div "Shortlist" at bounding box center [364, 279] width 88 height 48
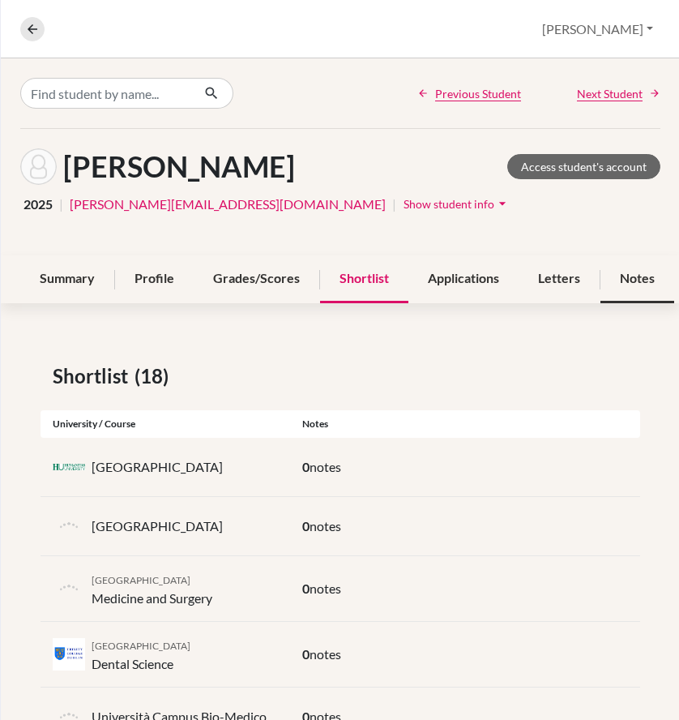
click at [645, 273] on div "Notes" at bounding box center [637, 279] width 74 height 48
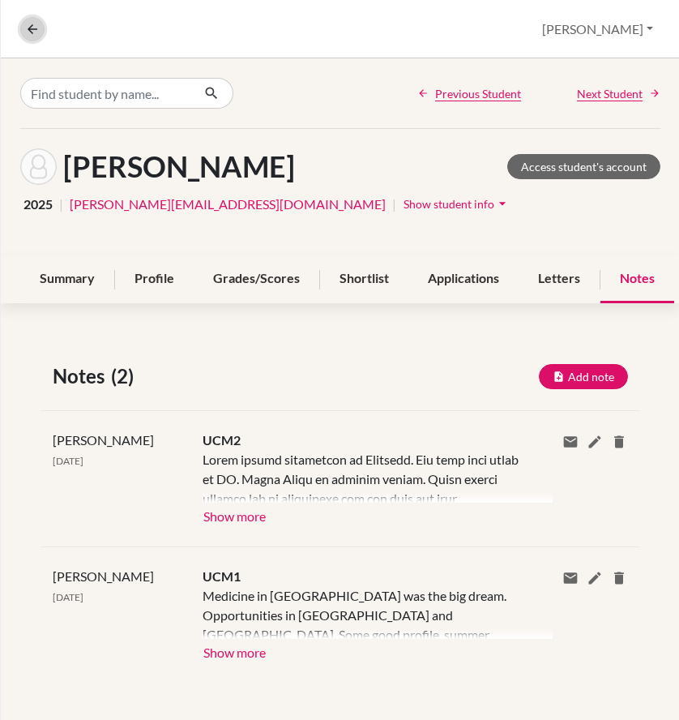
click at [29, 22] on icon at bounding box center [32, 29] width 15 height 15
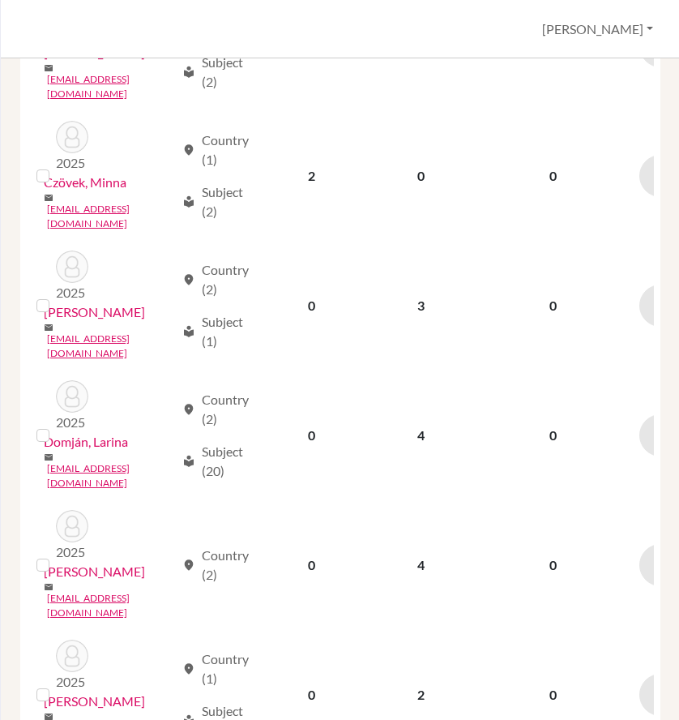
scroll to position [1959, 0]
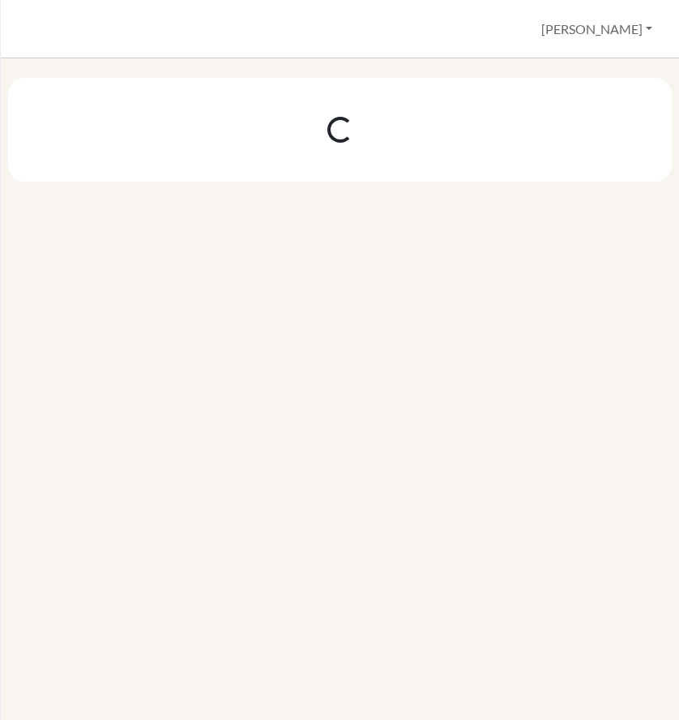
scroll to position [0, 0]
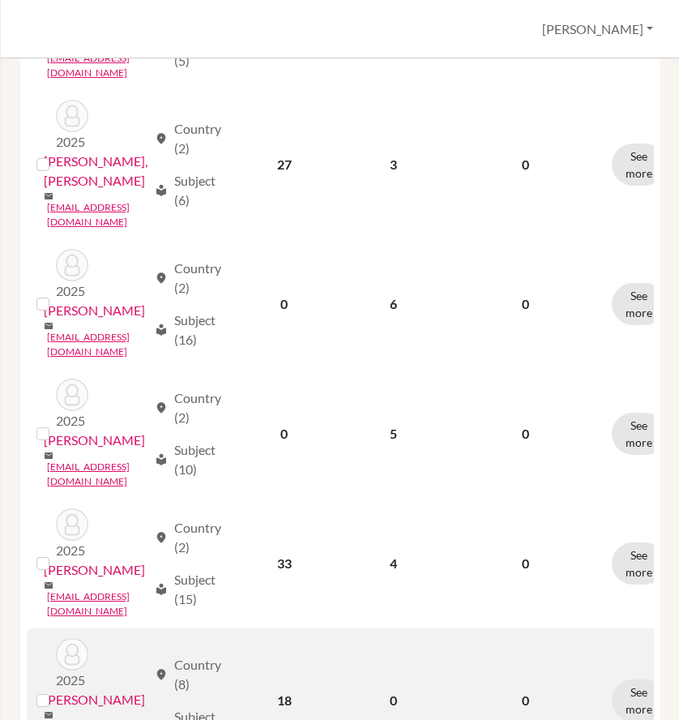
scroll to position [648, 0]
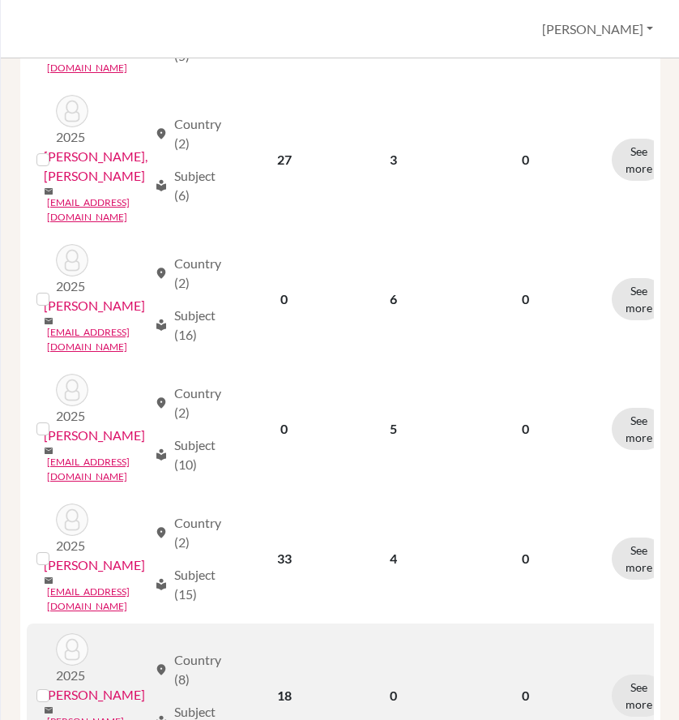
click at [124, 685] on link "[PERSON_NAME]" at bounding box center [94, 694] width 101 height 19
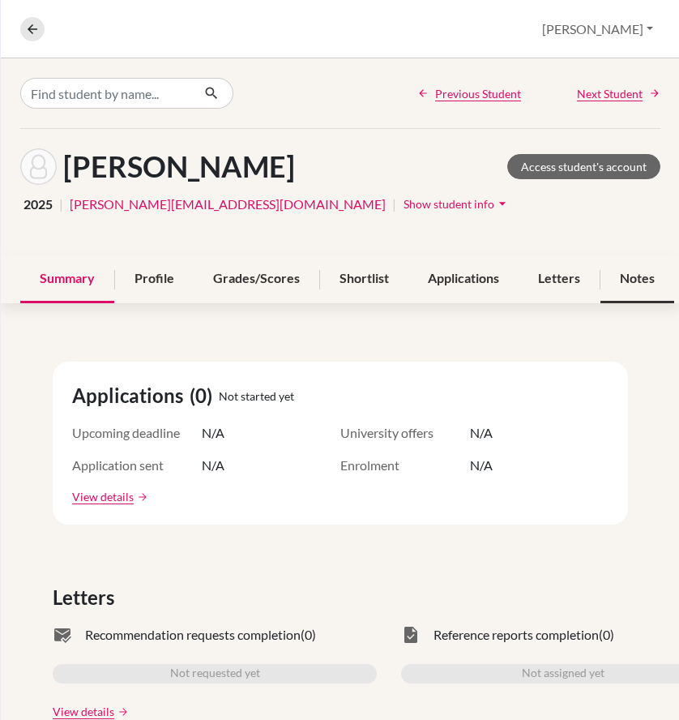
click at [631, 281] on div "Notes" at bounding box center [637, 279] width 74 height 48
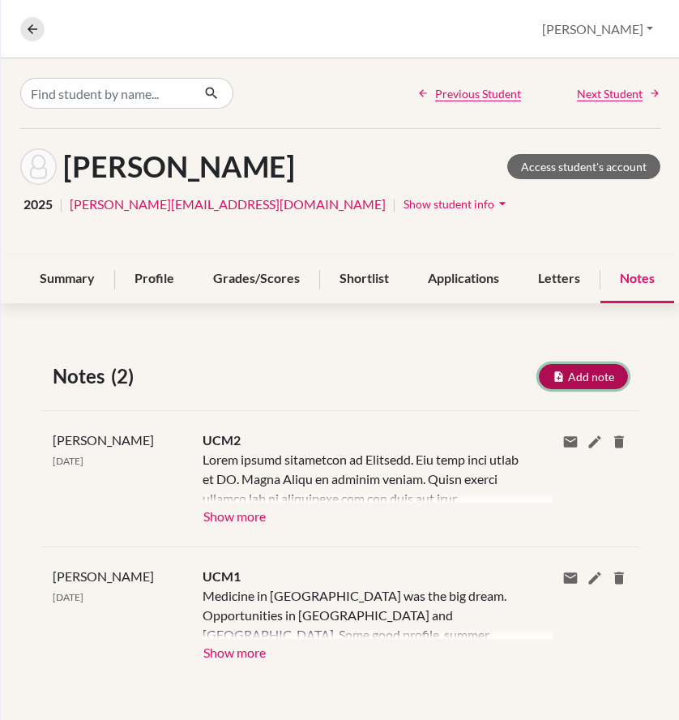
click at [564, 375] on button "Add note" at bounding box center [583, 376] width 89 height 25
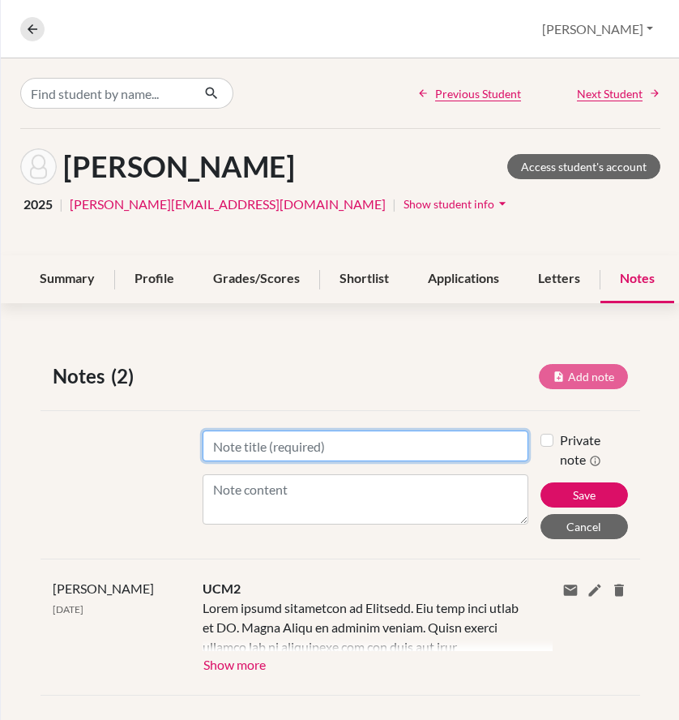
click at [327, 446] on input "Title" at bounding box center [366, 445] width 326 height 31
type input "Exit"
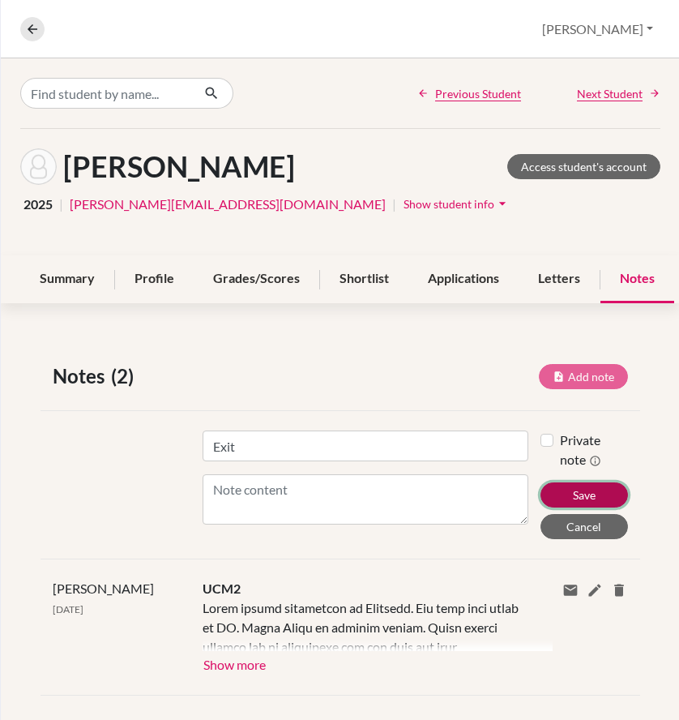
click at [578, 489] on button "Save" at bounding box center [584, 494] width 88 height 25
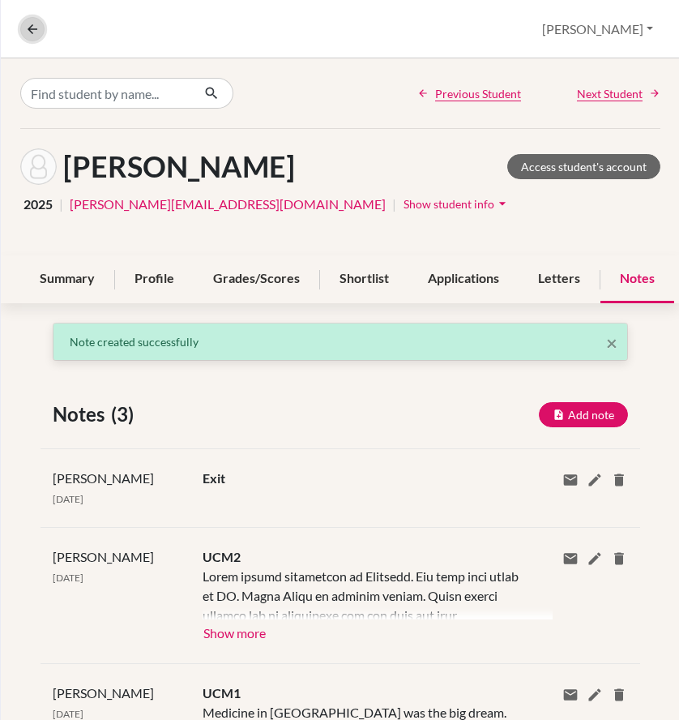
click at [35, 22] on icon at bounding box center [32, 29] width 15 height 15
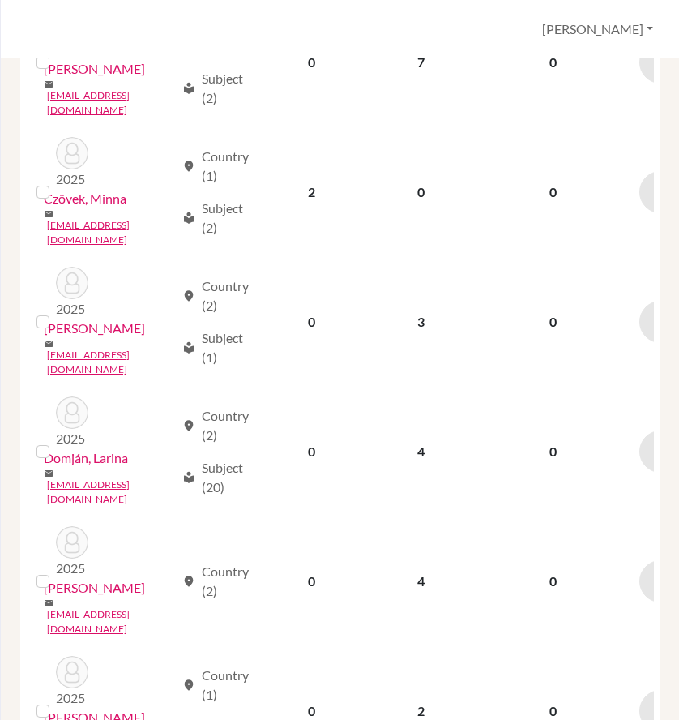
scroll to position [1959, 0]
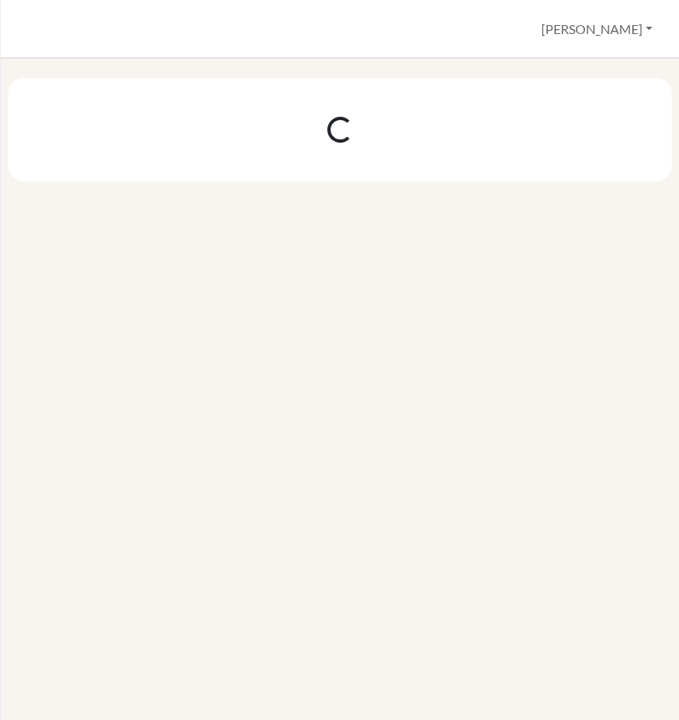
scroll to position [0, 0]
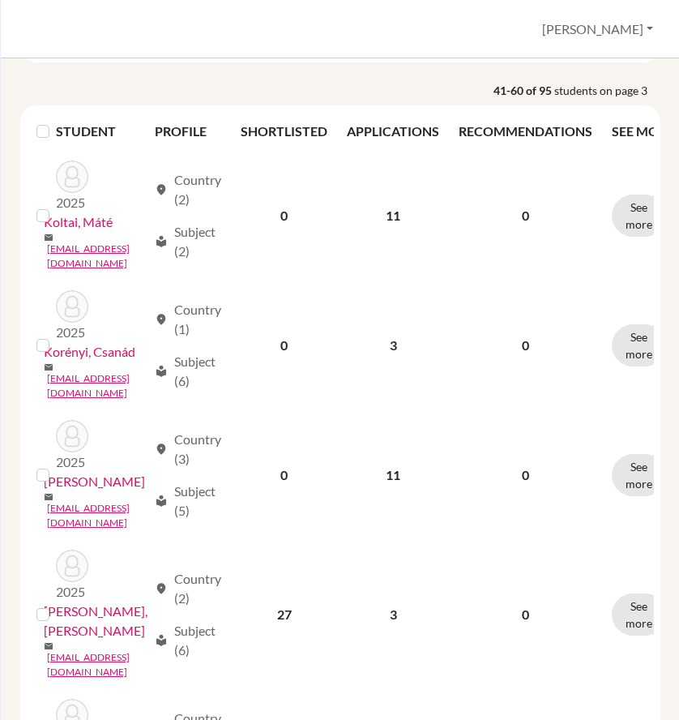
scroll to position [162, 0]
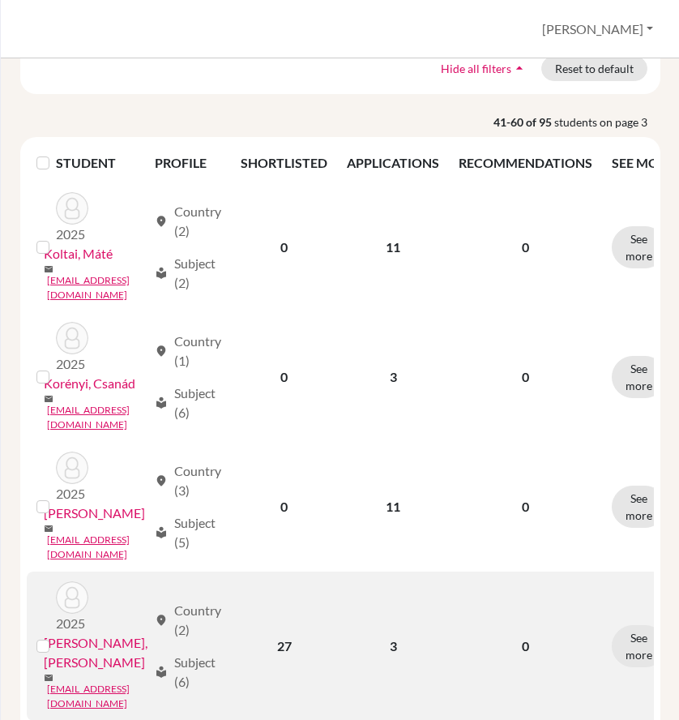
click at [66, 633] on link "[PERSON_NAME], [PERSON_NAME]" at bounding box center [96, 652] width 104 height 39
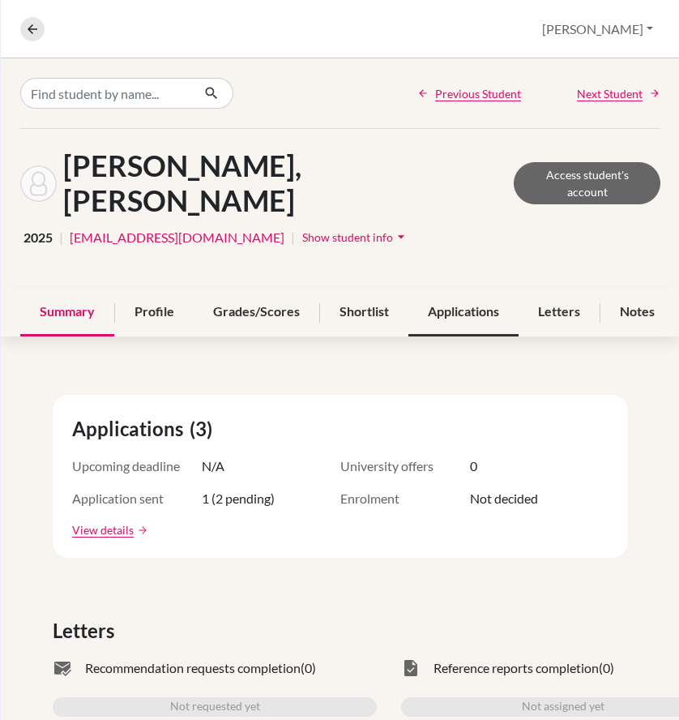
click at [477, 288] on div "Applications" at bounding box center [463, 312] width 110 height 48
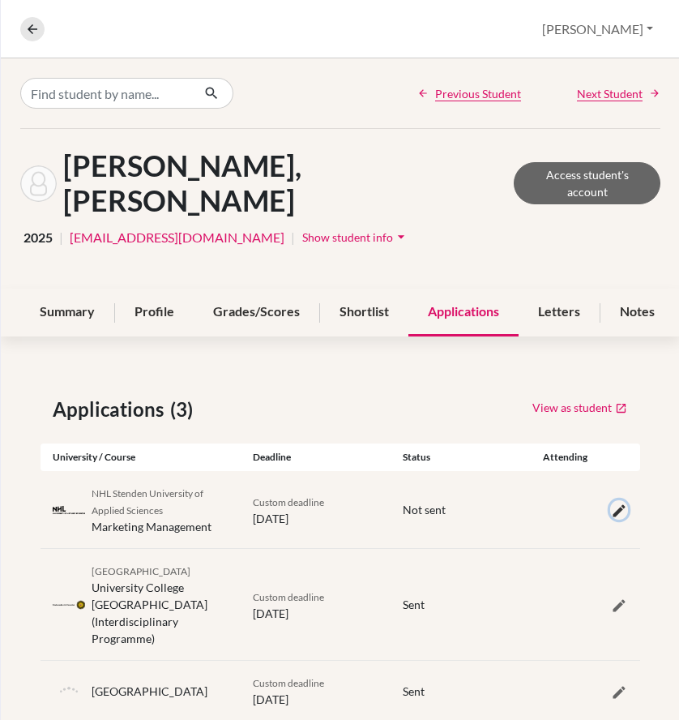
click at [617, 502] on icon "button" at bounding box center [619, 510] width 16 height 16
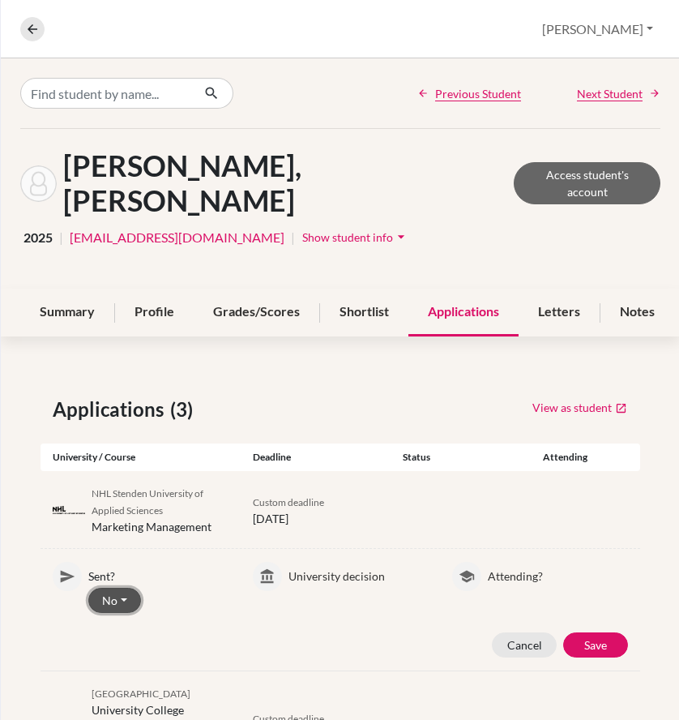
click at [116, 587] on button "No" at bounding box center [114, 599] width 53 height 25
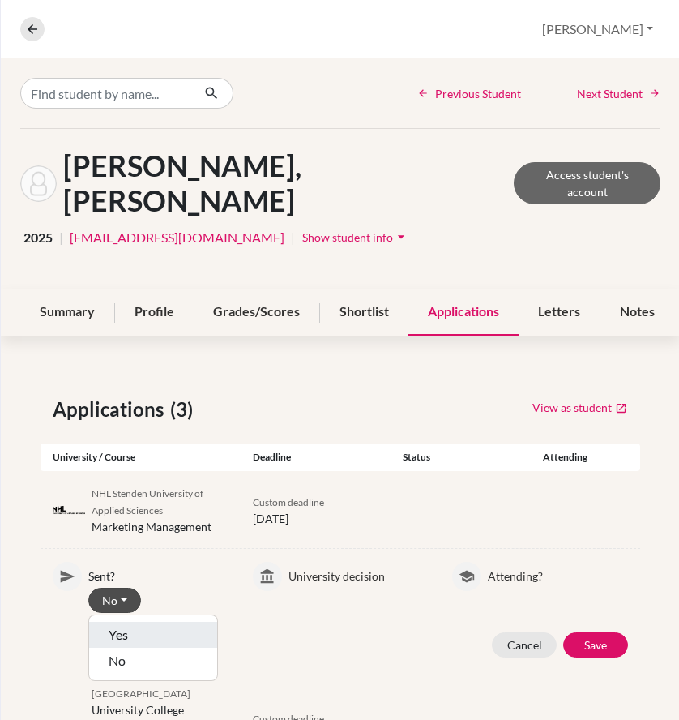
click at [121, 622] on button "Yes" at bounding box center [153, 635] width 128 height 26
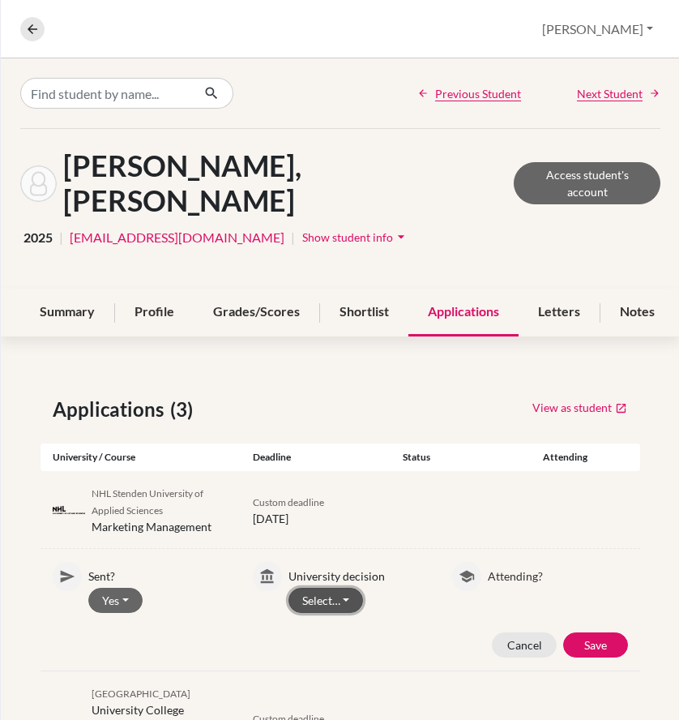
click at [323, 587] on button "Select…" at bounding box center [325, 599] width 75 height 25
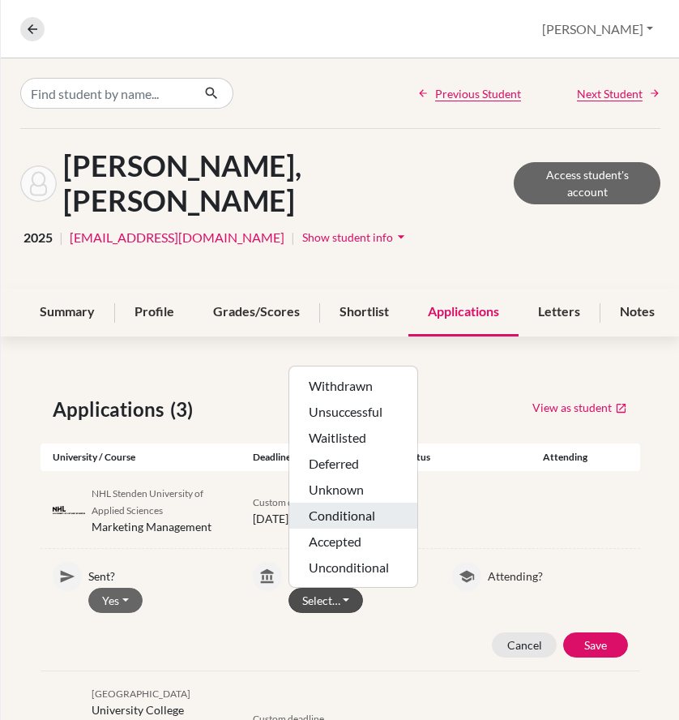
click at [338, 502] on button "Conditional" at bounding box center [353, 515] width 128 height 26
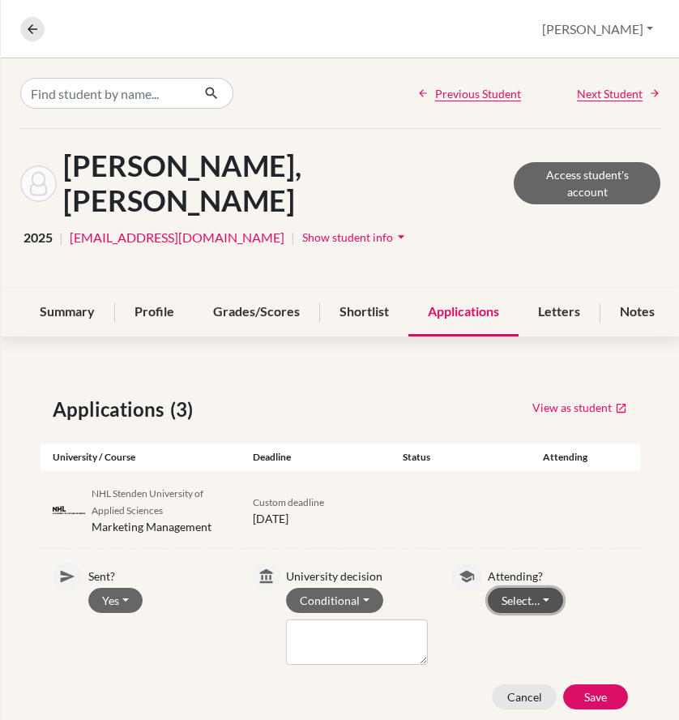
click at [520, 587] on button "Select…" at bounding box center [525, 599] width 75 height 25
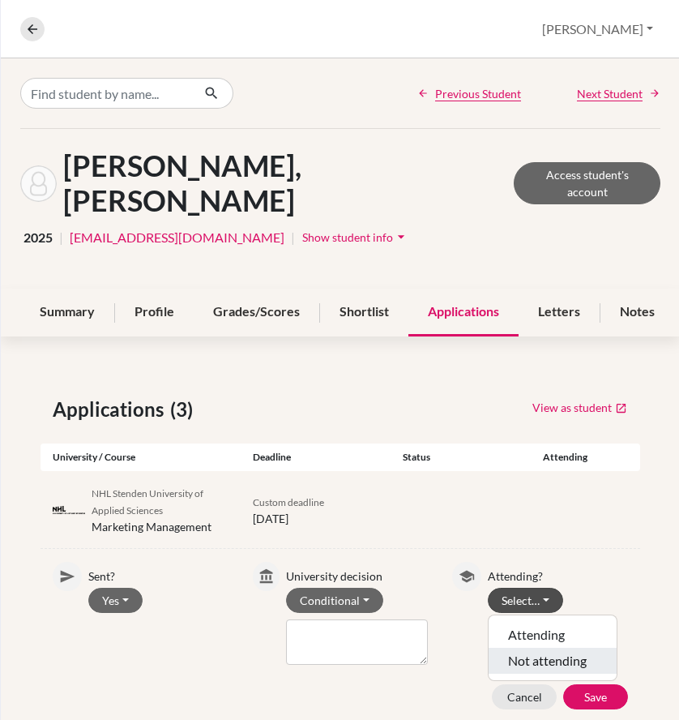
click at [533, 647] on button "Not attending" at bounding box center [553, 660] width 128 height 26
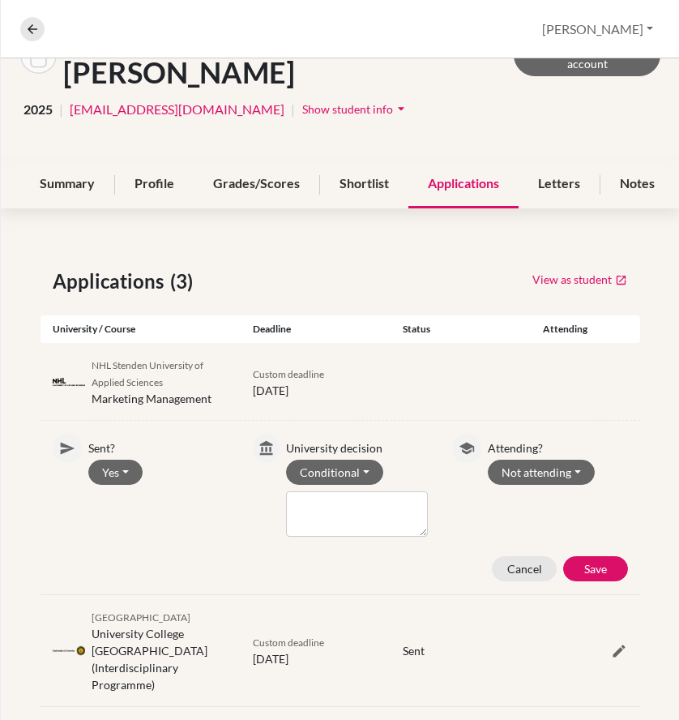
scroll to position [162, 0]
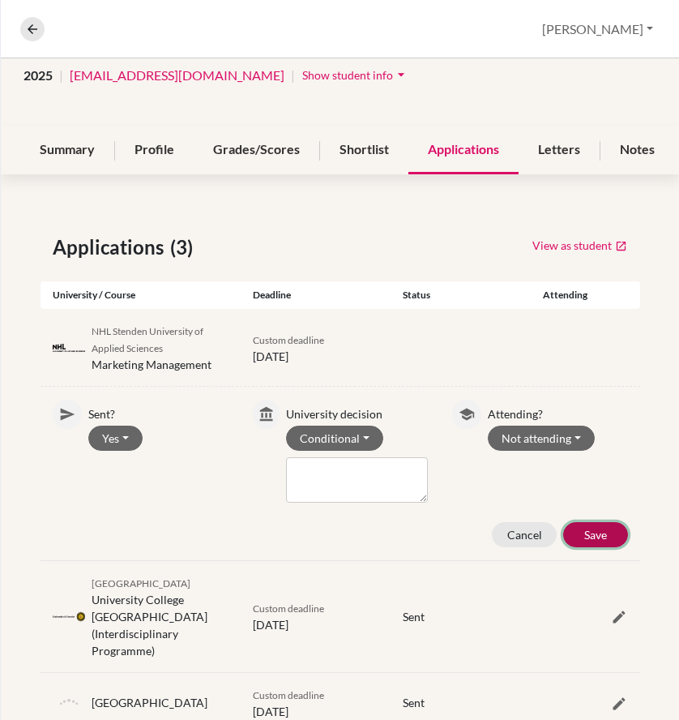
click at [594, 522] on button "Save" at bounding box center [595, 534] width 65 height 25
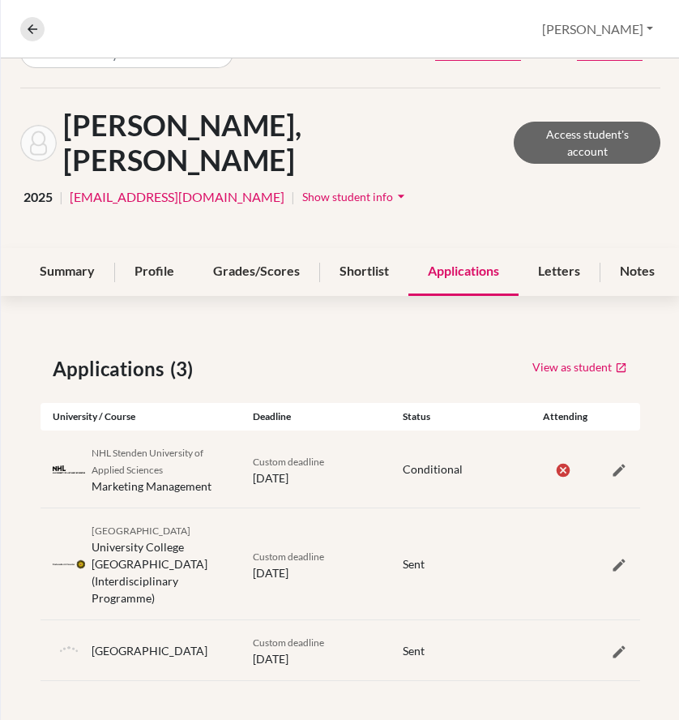
scroll to position [0, 0]
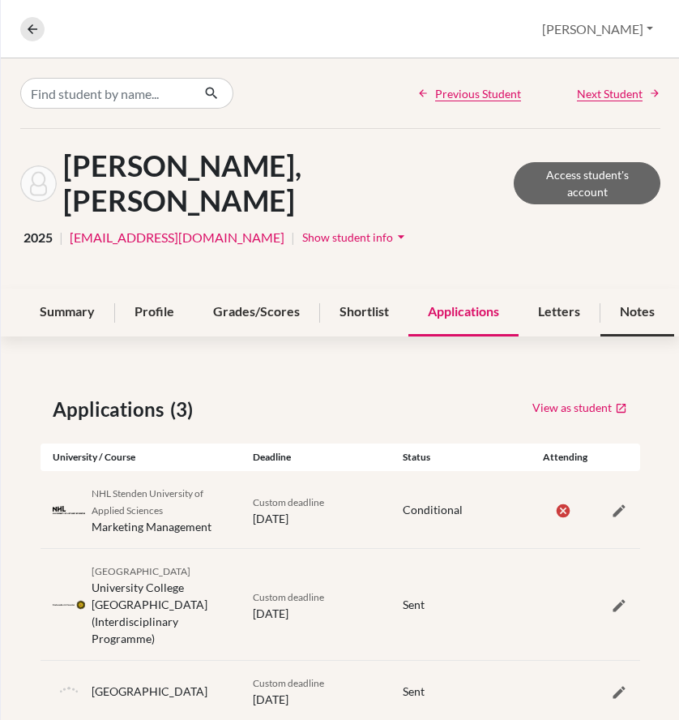
click at [624, 288] on div "Notes" at bounding box center [637, 312] width 74 height 48
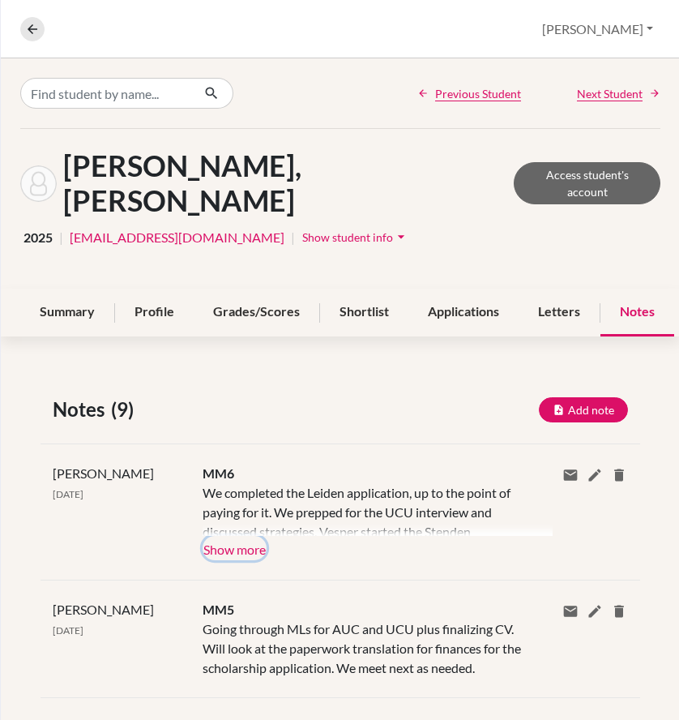
click at [234, 536] on button "Show more" at bounding box center [235, 548] width 64 height 24
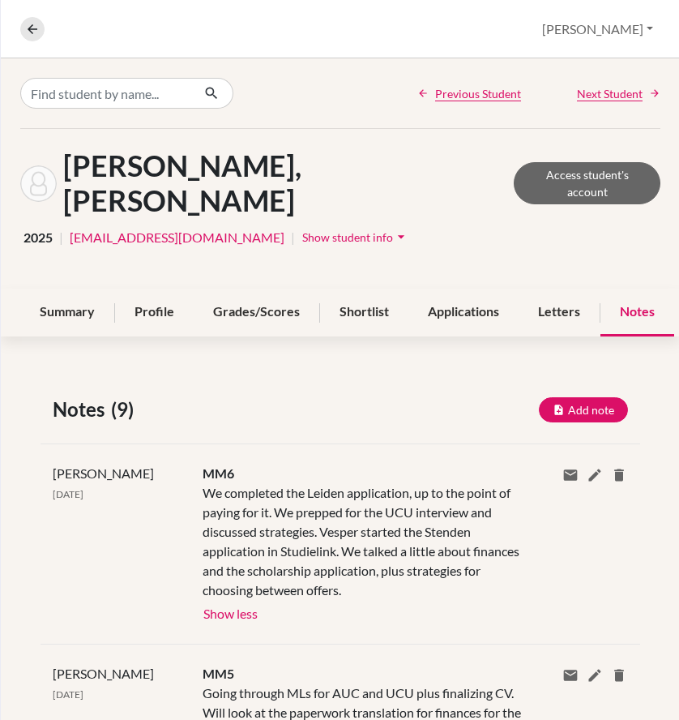
click at [45, 30] on nav "Overview Student details" at bounding box center [38, 29] width 37 height 24
click at [40, 29] on button at bounding box center [32, 29] width 24 height 24
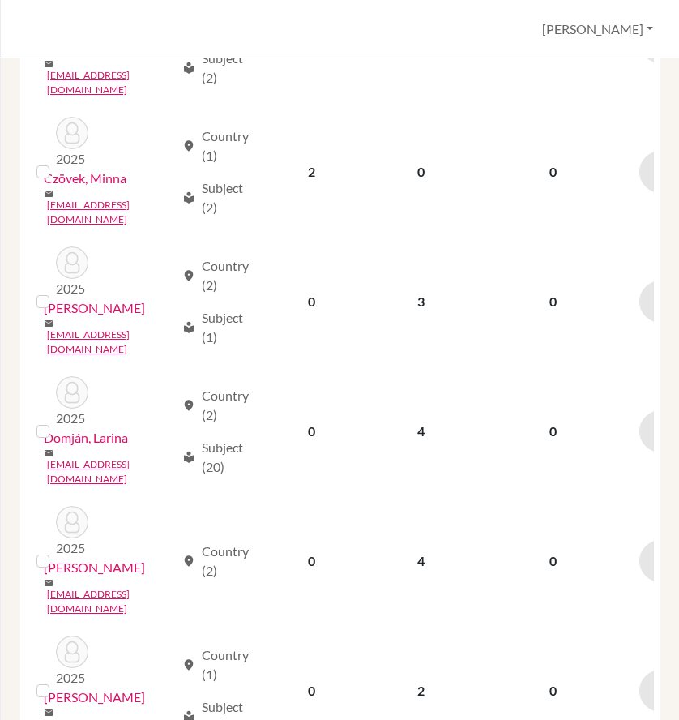
scroll to position [1959, 0]
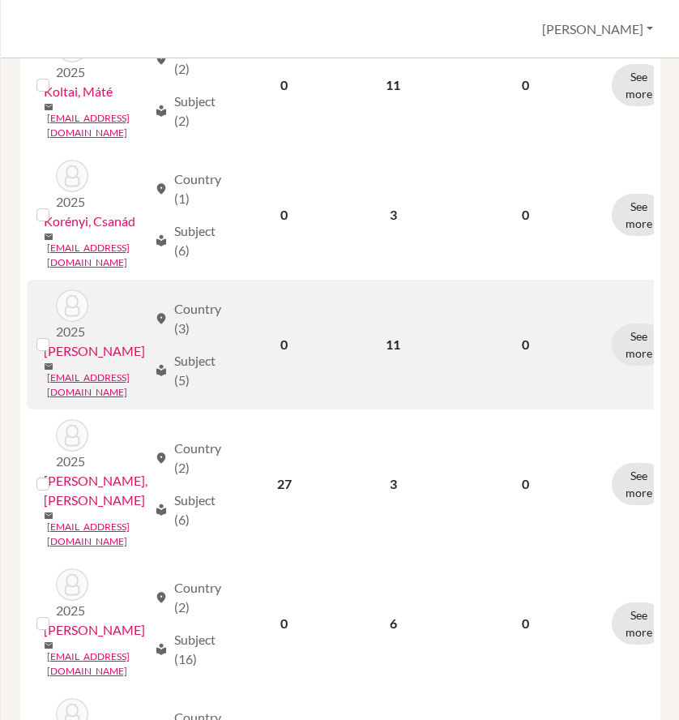
scroll to position [486, 0]
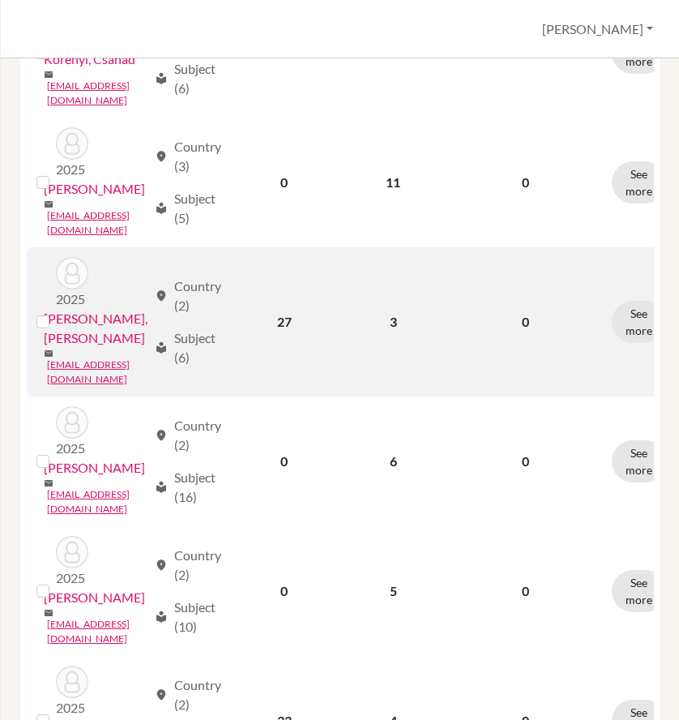
click at [337, 252] on td "27" at bounding box center [284, 321] width 106 height 149
click at [118, 309] on div "[PERSON_NAME], [PERSON_NAME]" at bounding box center [96, 328] width 104 height 39
click at [104, 309] on link "[PERSON_NAME], [PERSON_NAME]" at bounding box center [96, 328] width 104 height 39
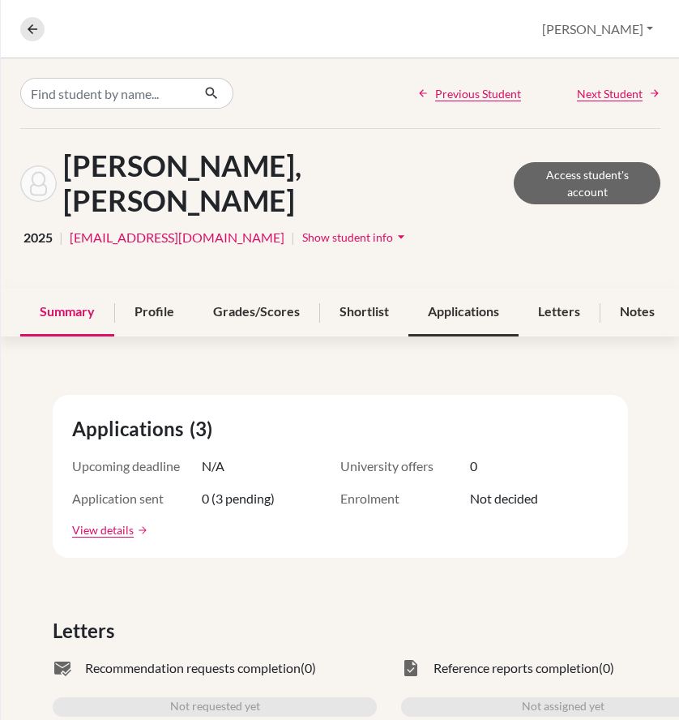
click at [435, 288] on div "Applications" at bounding box center [463, 312] width 110 height 48
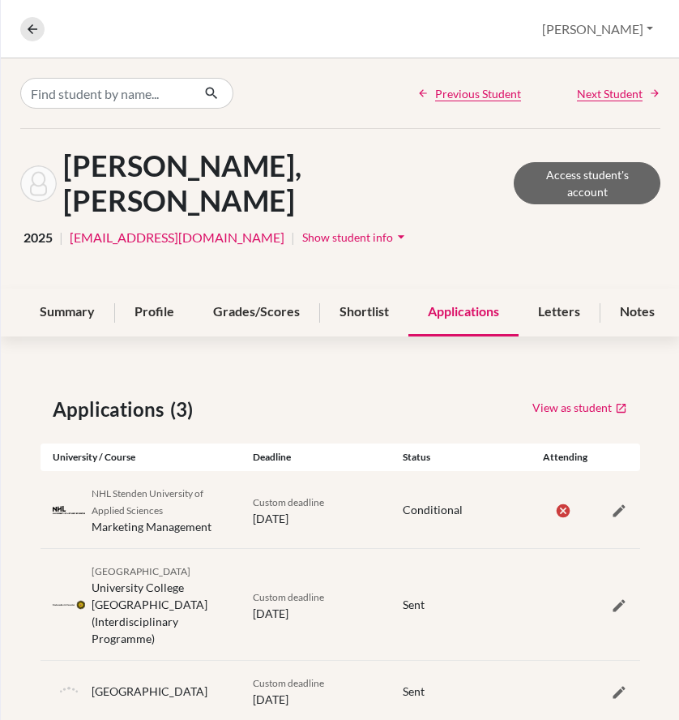
click at [633, 595] on div at bounding box center [615, 604] width 50 height 19
click at [622, 597] on icon "button" at bounding box center [619, 605] width 16 height 16
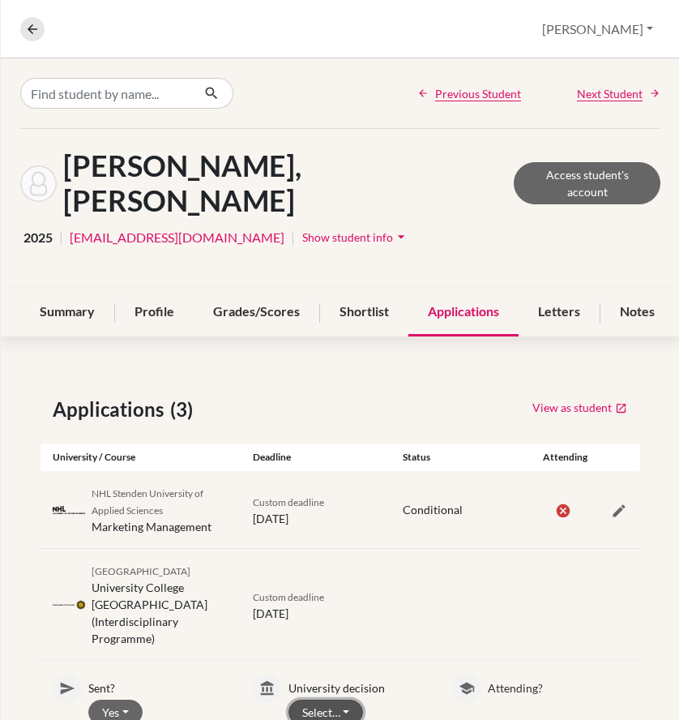
click at [304, 699] on button "Select…" at bounding box center [325, 711] width 75 height 25
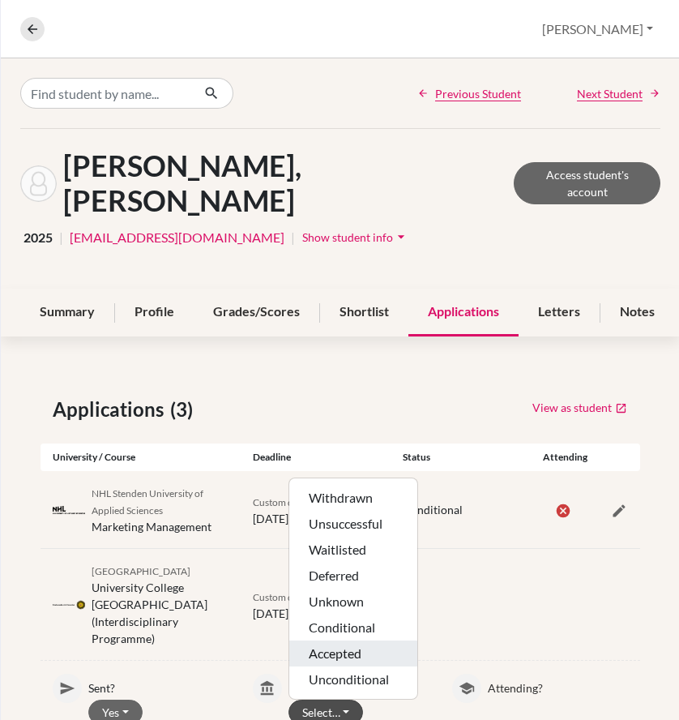
click at [344, 640] on button "Accepted" at bounding box center [353, 653] width 128 height 26
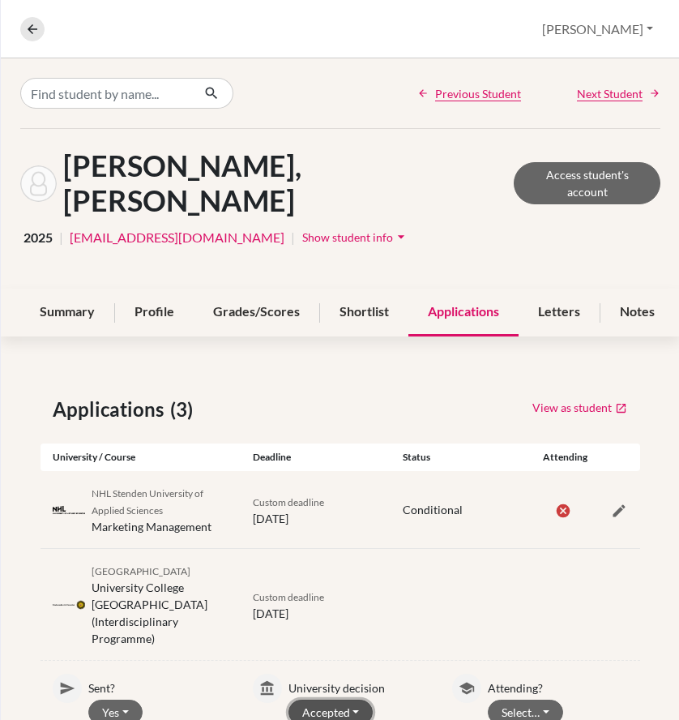
click at [342, 699] on button "Accepted" at bounding box center [330, 711] width 85 height 25
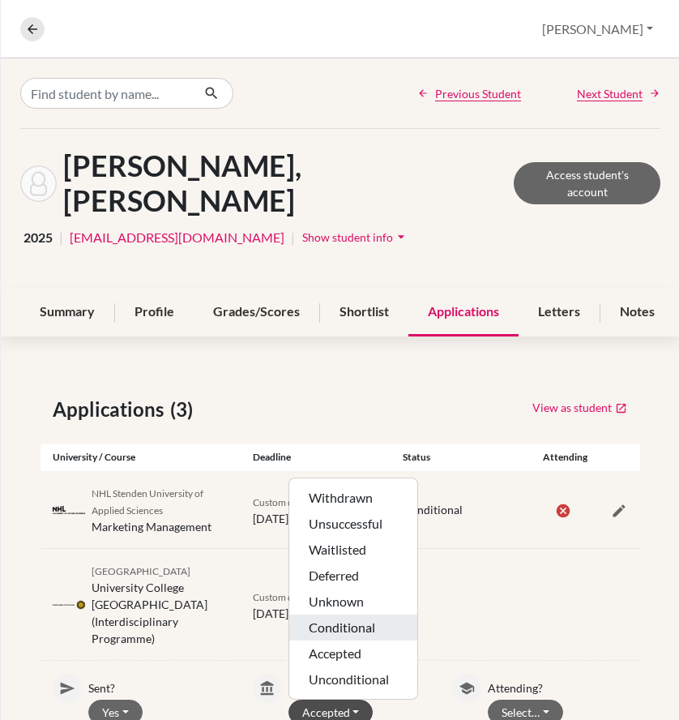
click at [348, 614] on button "Conditional" at bounding box center [353, 627] width 128 height 26
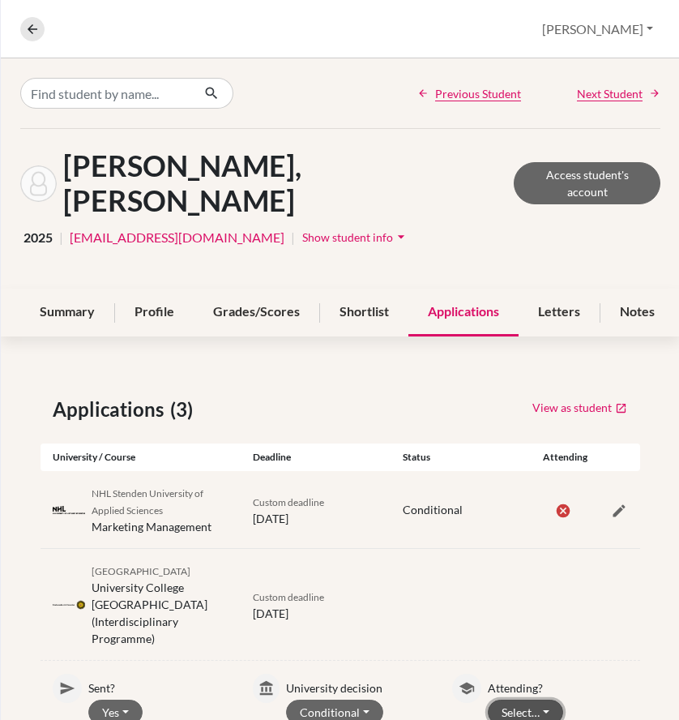
click at [528, 699] on button "Select…" at bounding box center [525, 711] width 75 height 25
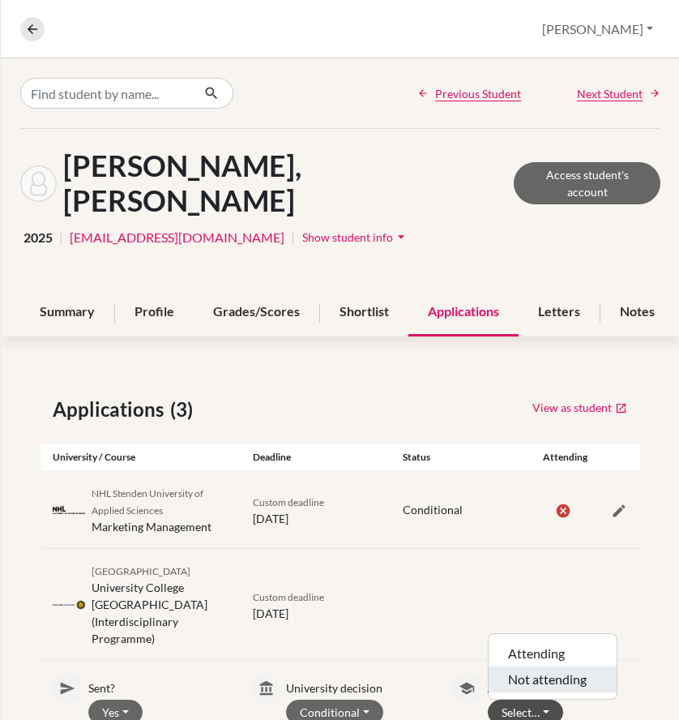
click at [532, 666] on button "Not attending" at bounding box center [553, 679] width 128 height 26
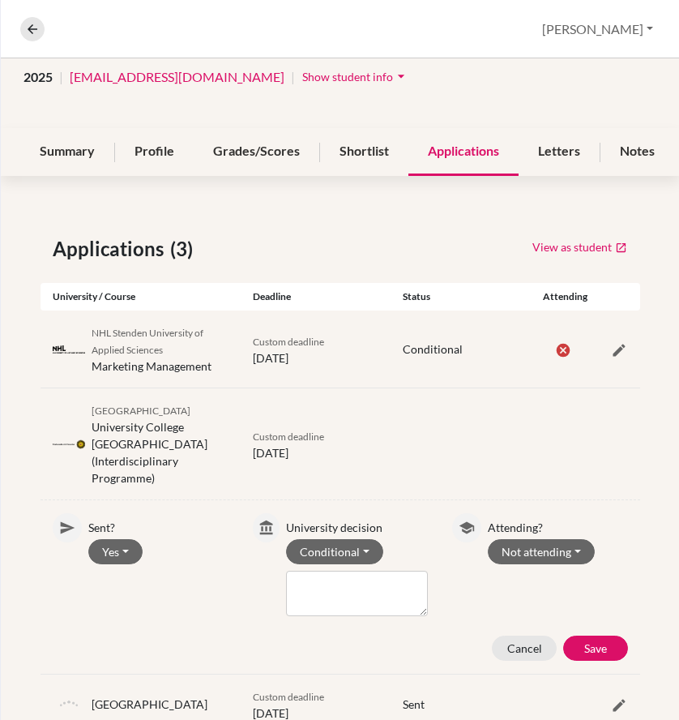
scroll to position [162, 0]
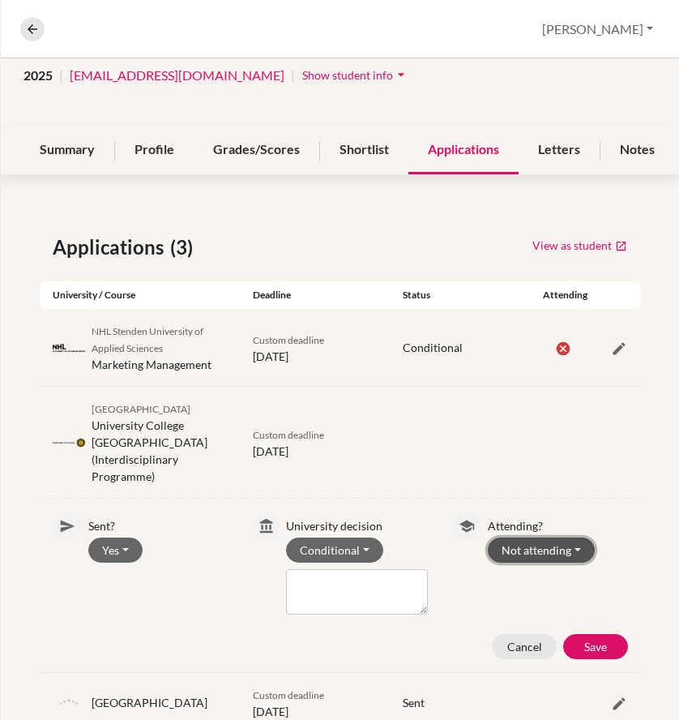
click at [525, 537] on button "Not attending" at bounding box center [541, 549] width 107 height 25
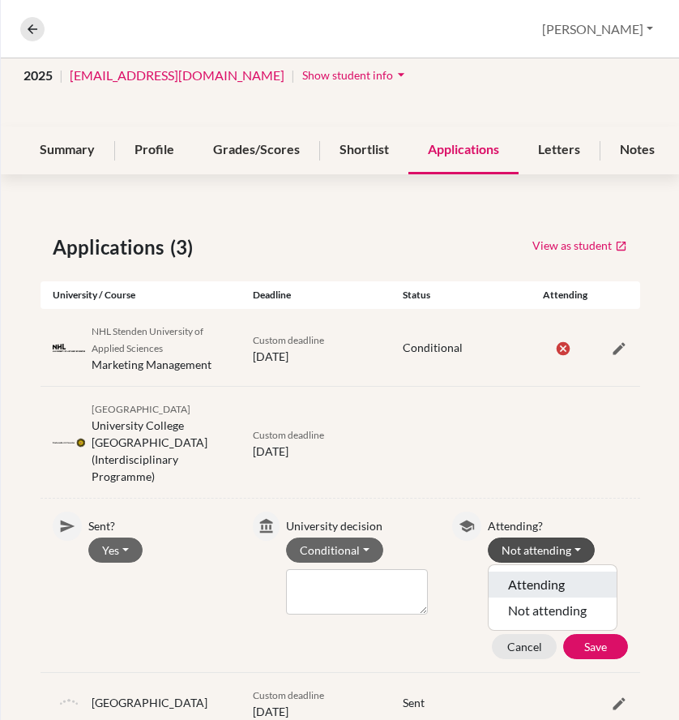
click at [528, 571] on button "Attending" at bounding box center [553, 584] width 128 height 26
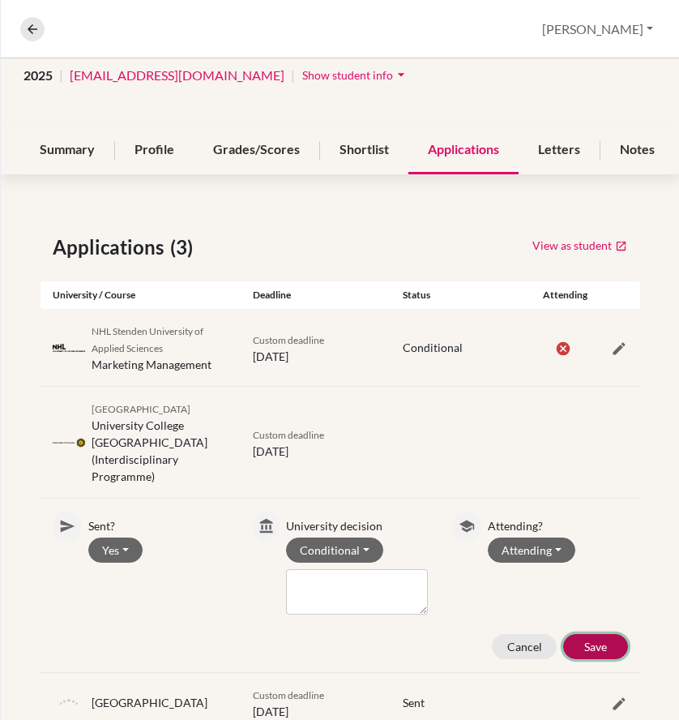
click at [577, 634] on button "Save" at bounding box center [595, 646] width 65 height 25
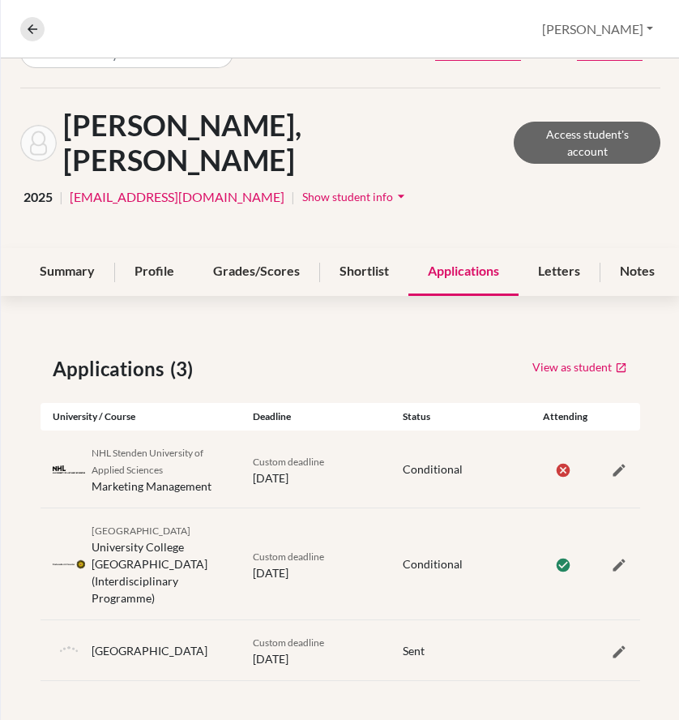
scroll to position [0, 0]
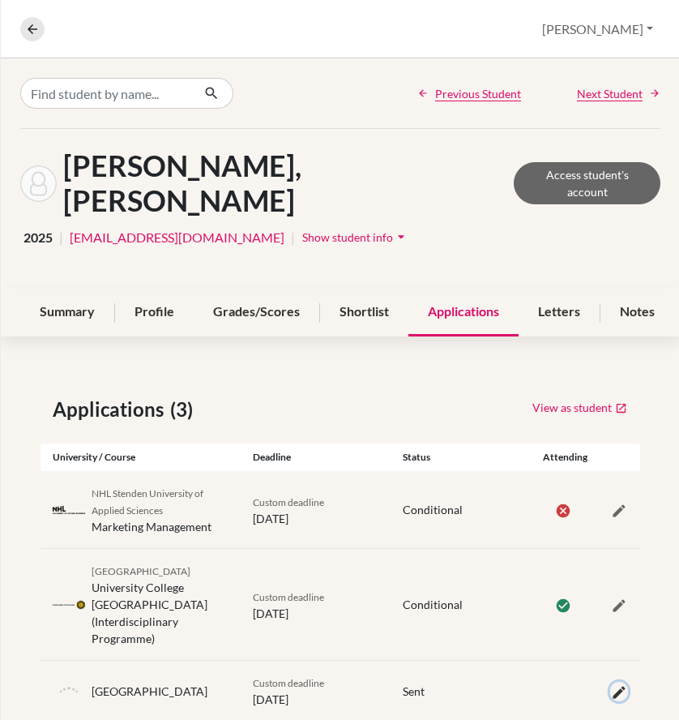
click at [611, 684] on icon "button" at bounding box center [619, 692] width 16 height 16
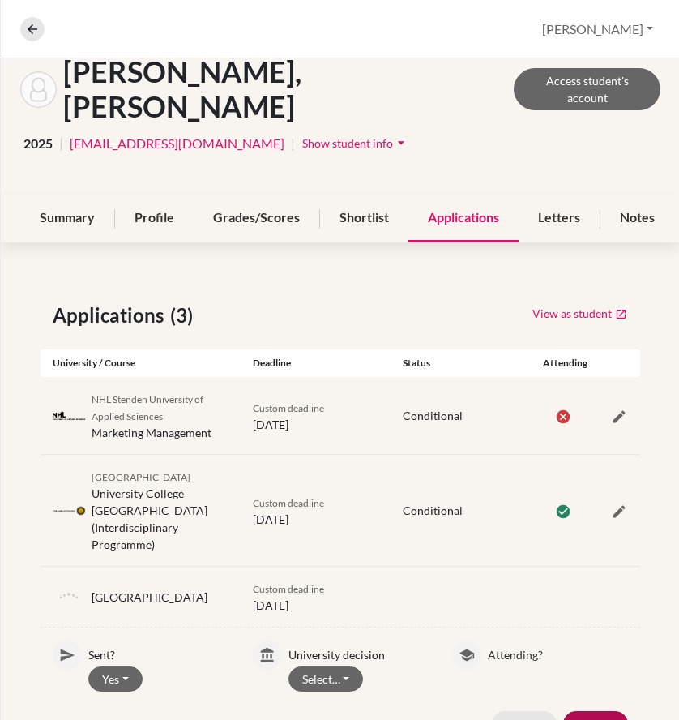
scroll to position [124, 0]
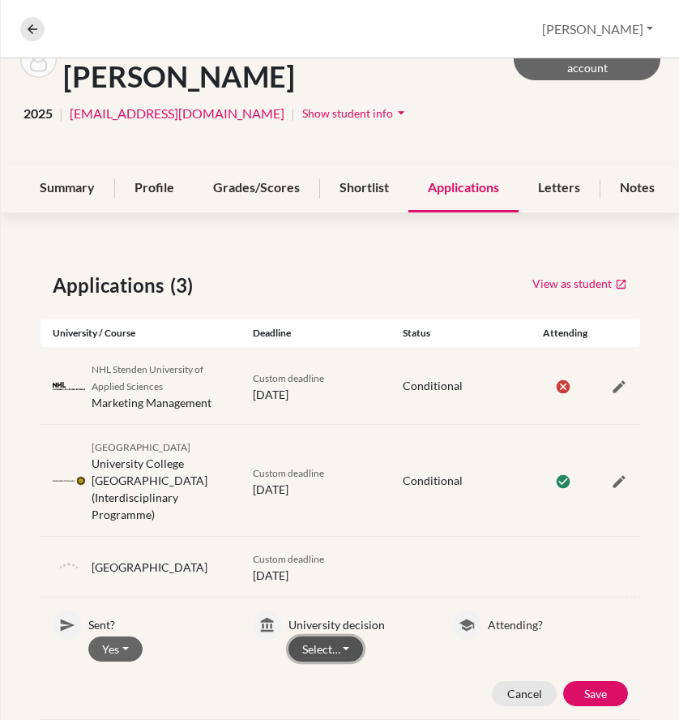
click at [336, 636] on button "Select…" at bounding box center [325, 648] width 75 height 25
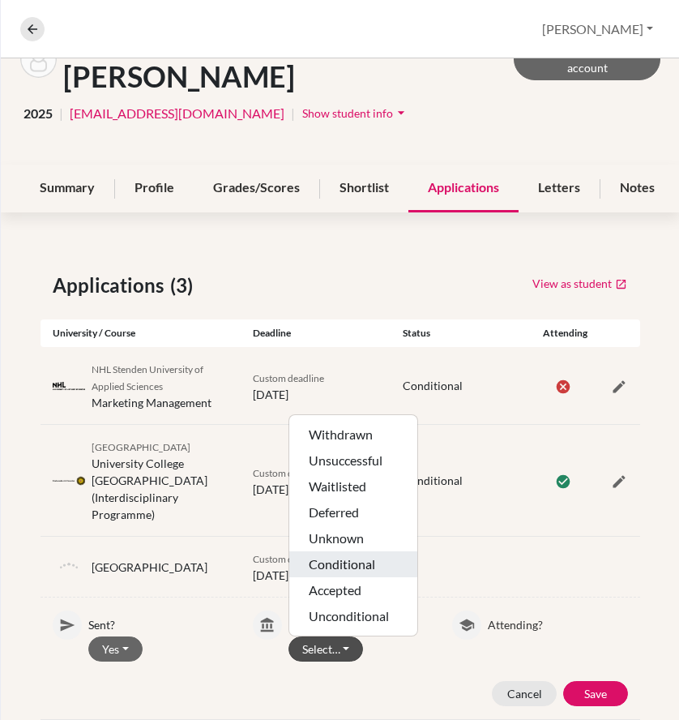
click at [345, 551] on button "Conditional" at bounding box center [353, 564] width 128 height 26
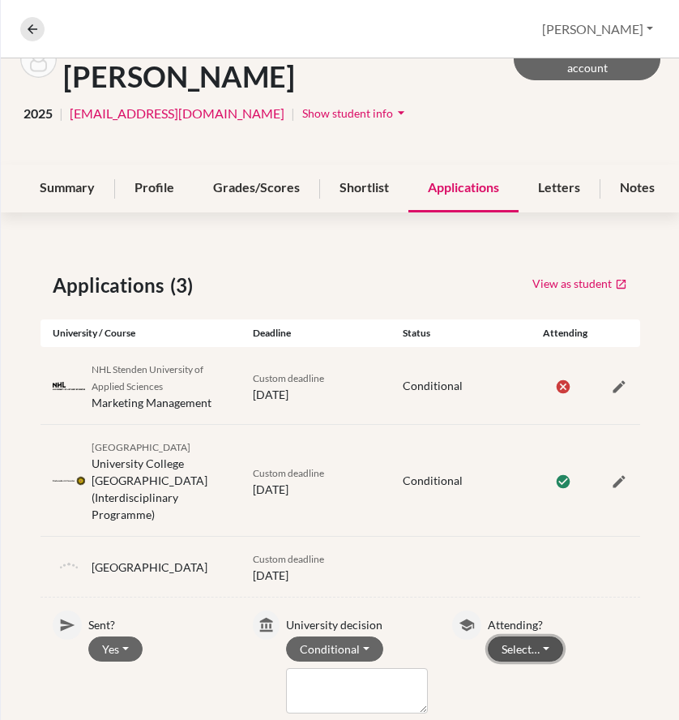
click at [540, 636] on button "Select…" at bounding box center [525, 648] width 75 height 25
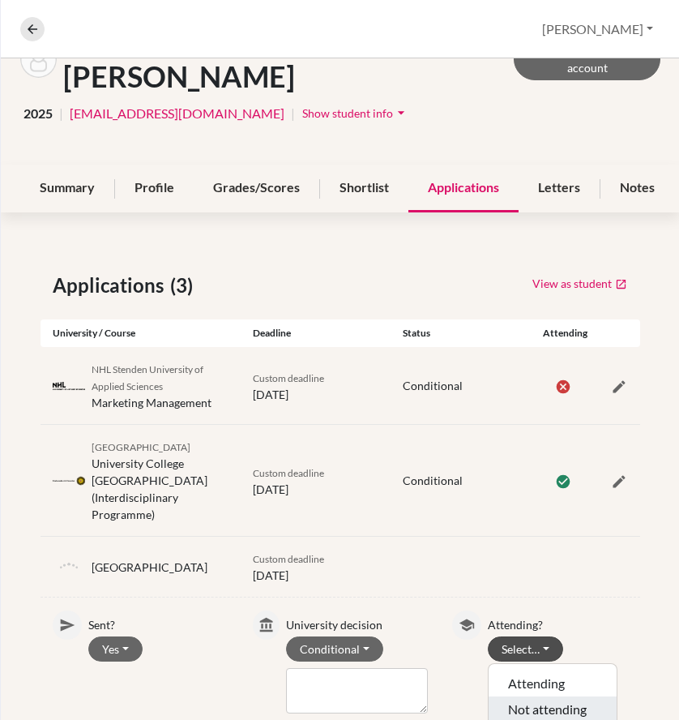
click at [543, 696] on button "Not attending" at bounding box center [553, 709] width 128 height 26
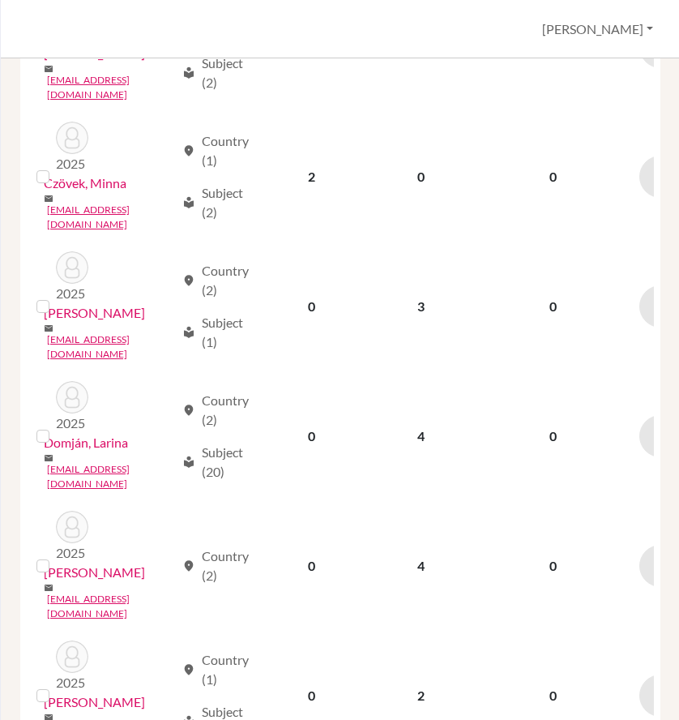
scroll to position [1959, 0]
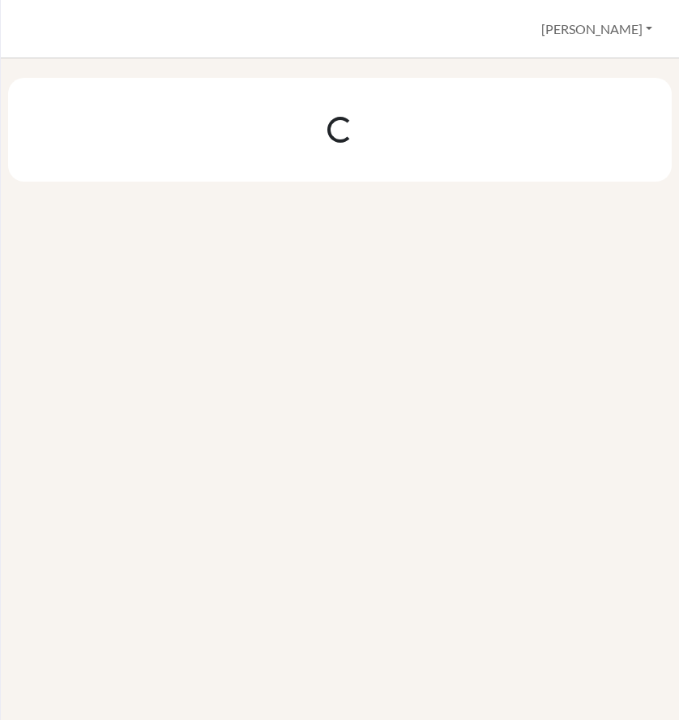
scroll to position [0, 0]
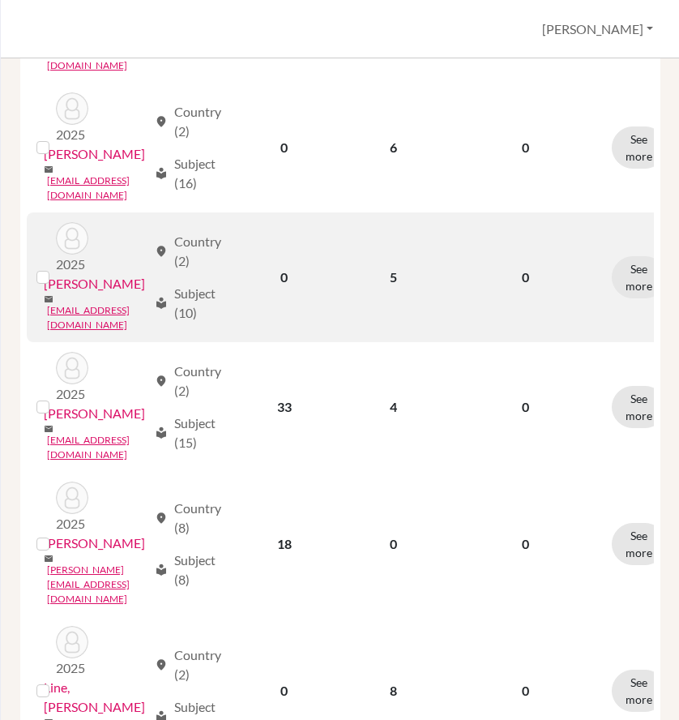
scroll to position [810, 0]
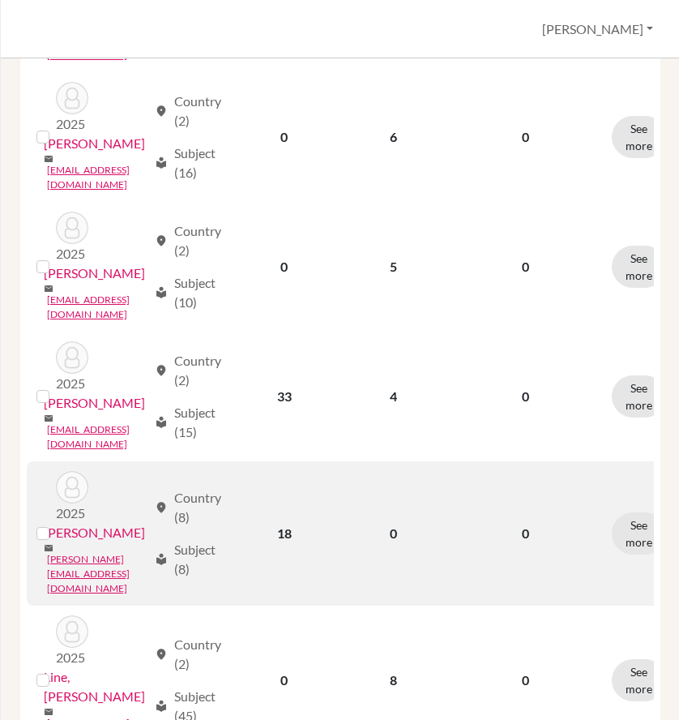
click at [56, 523] on label at bounding box center [56, 523] width 0 height 0
click at [0, 0] on input "checkbox" at bounding box center [0, 0] width 0 height 0
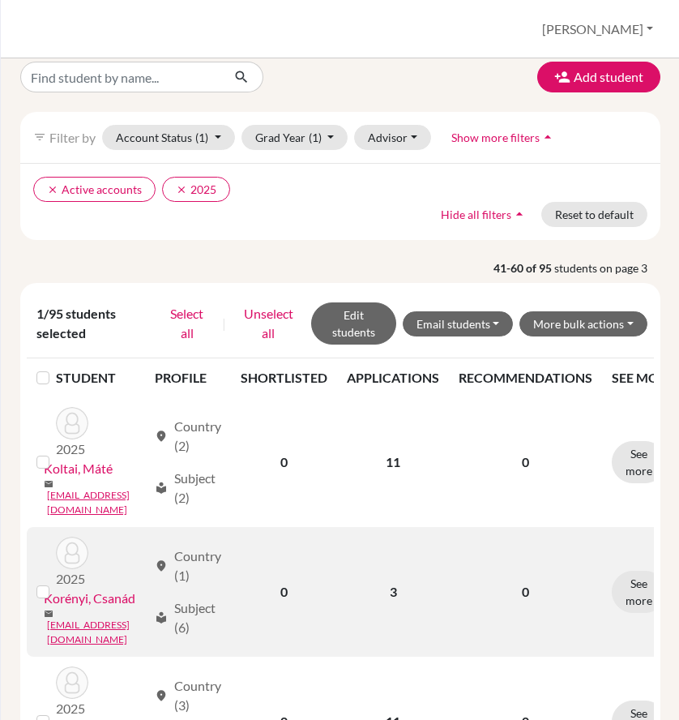
scroll to position [0, 0]
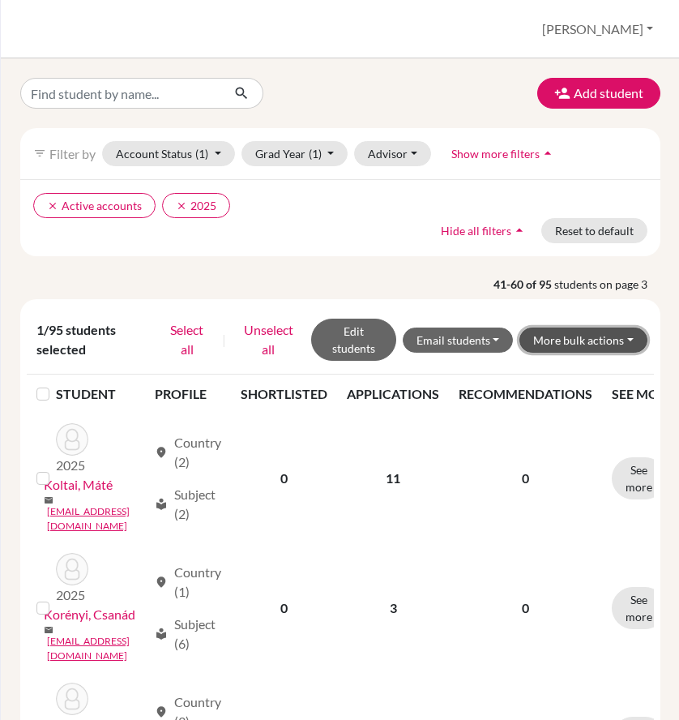
click at [580, 343] on button "More bulk actions" at bounding box center [583, 339] width 128 height 25
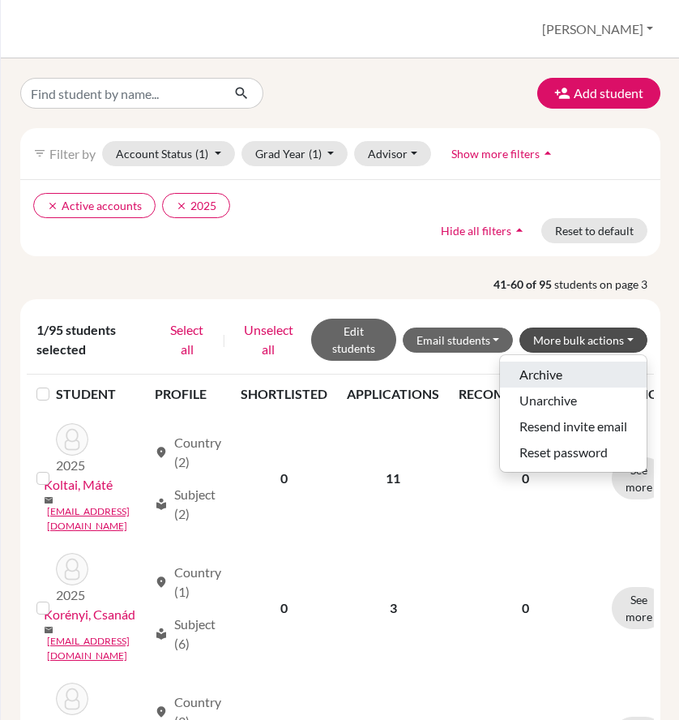
click at [579, 376] on button "Archive" at bounding box center [573, 374] width 147 height 26
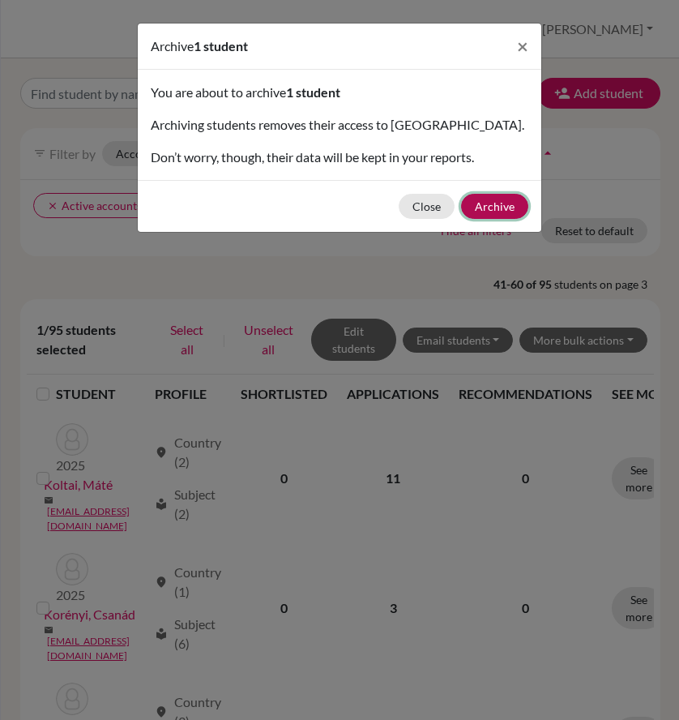
click at [513, 206] on button "Archive" at bounding box center [494, 206] width 67 height 25
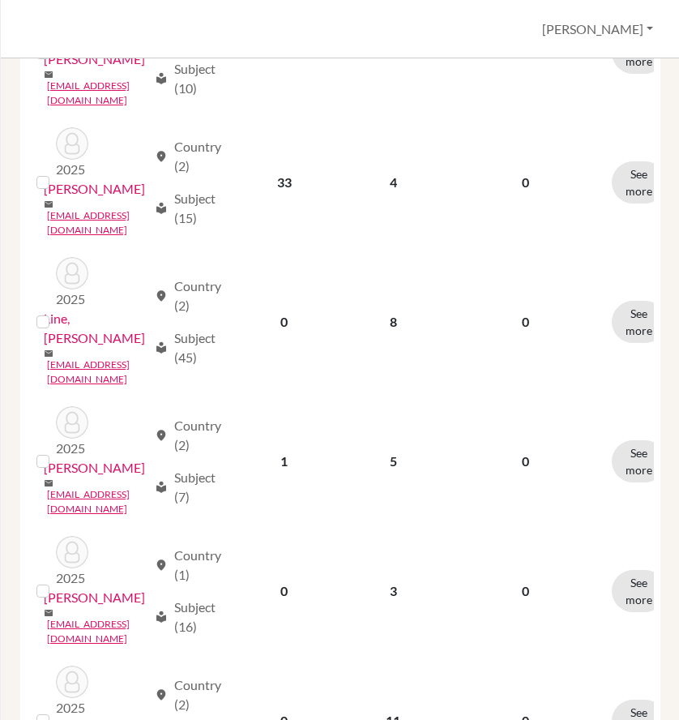
scroll to position [1053, 0]
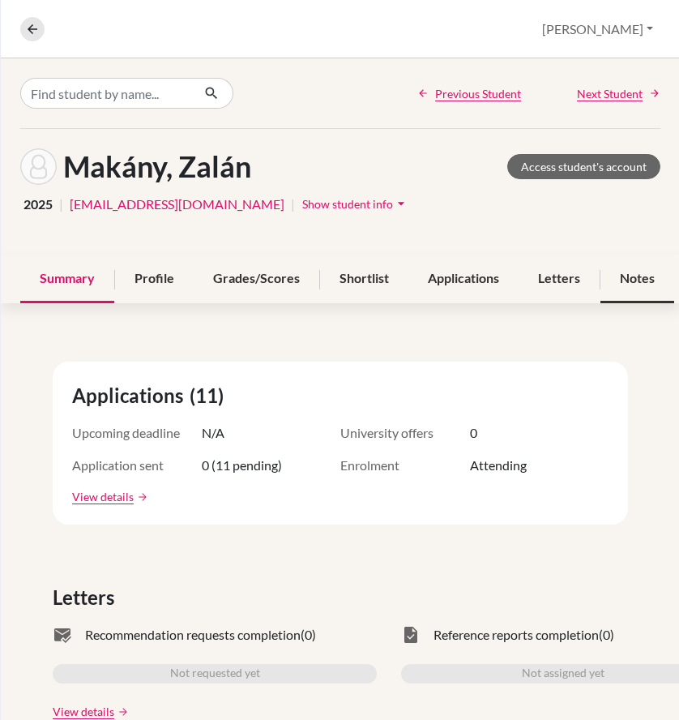
click at [647, 281] on div "Notes" at bounding box center [637, 279] width 74 height 48
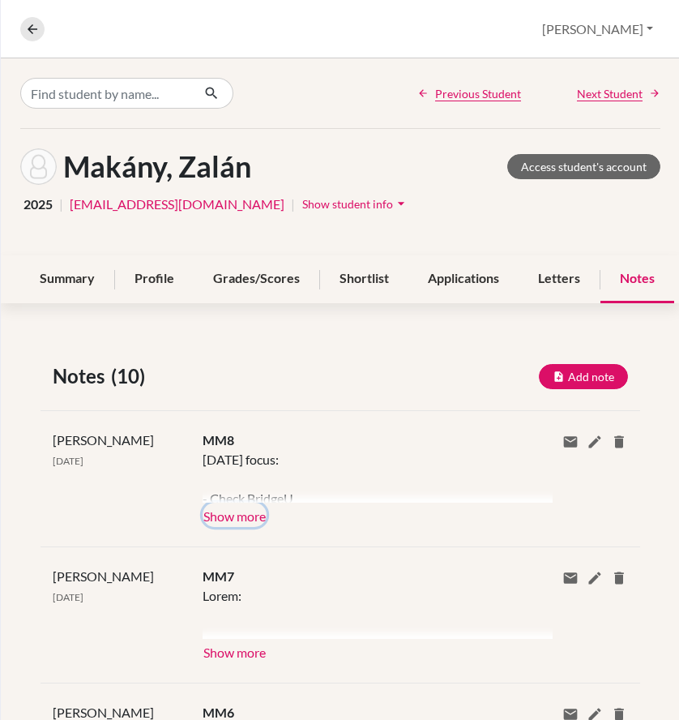
click at [258, 523] on button "Show more" at bounding box center [235, 514] width 64 height 24
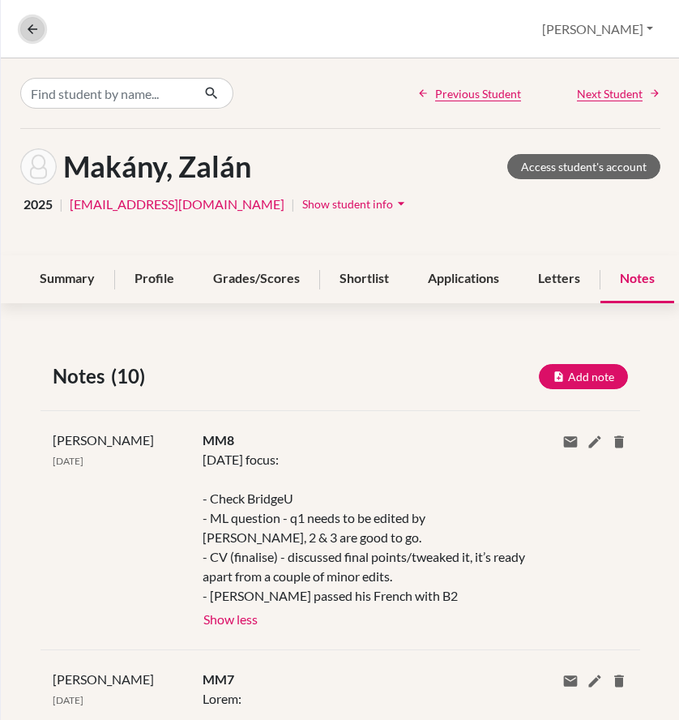
click at [32, 32] on icon at bounding box center [32, 29] width 15 height 15
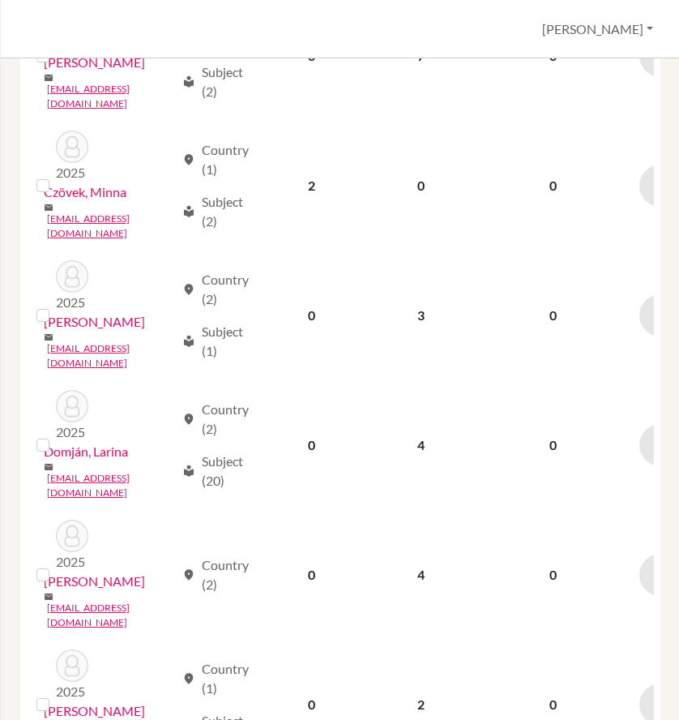
scroll to position [1959, 0]
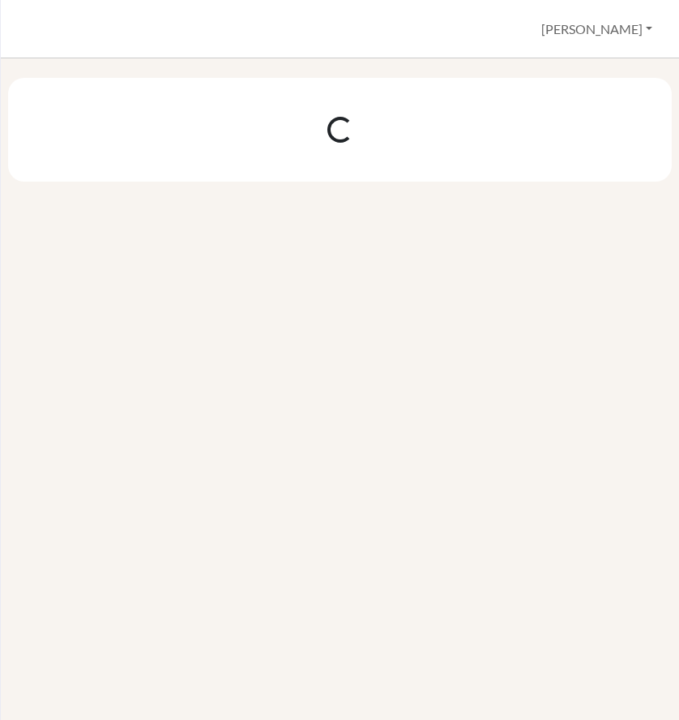
scroll to position [0, 0]
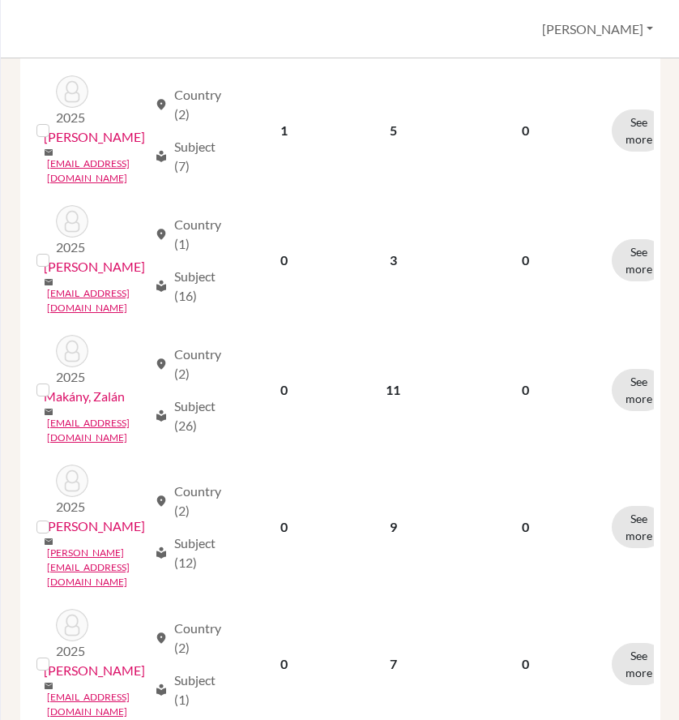
scroll to position [1459, 0]
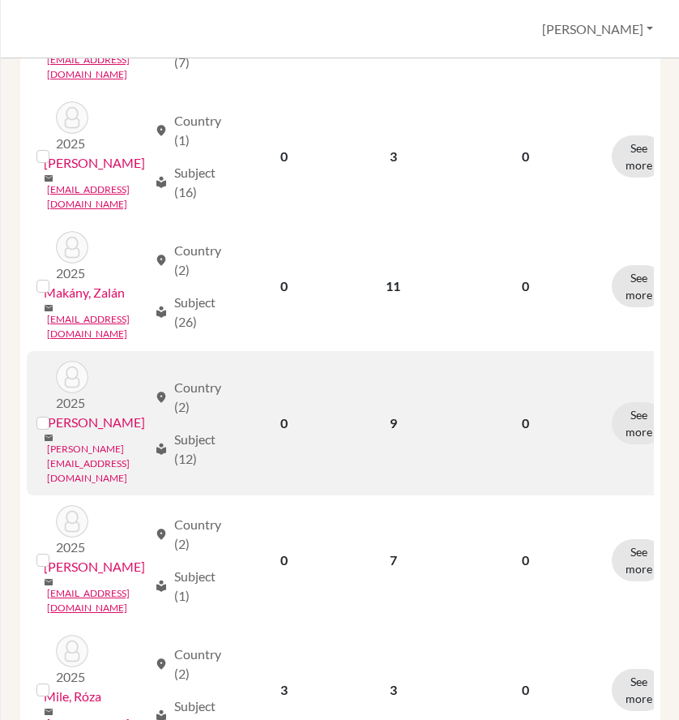
click at [124, 442] on link "[PERSON_NAME][EMAIL_ADDRESS][DOMAIN_NAME]" at bounding box center [97, 464] width 100 height 44
click at [109, 412] on link "[PERSON_NAME]" at bounding box center [94, 421] width 101 height 19
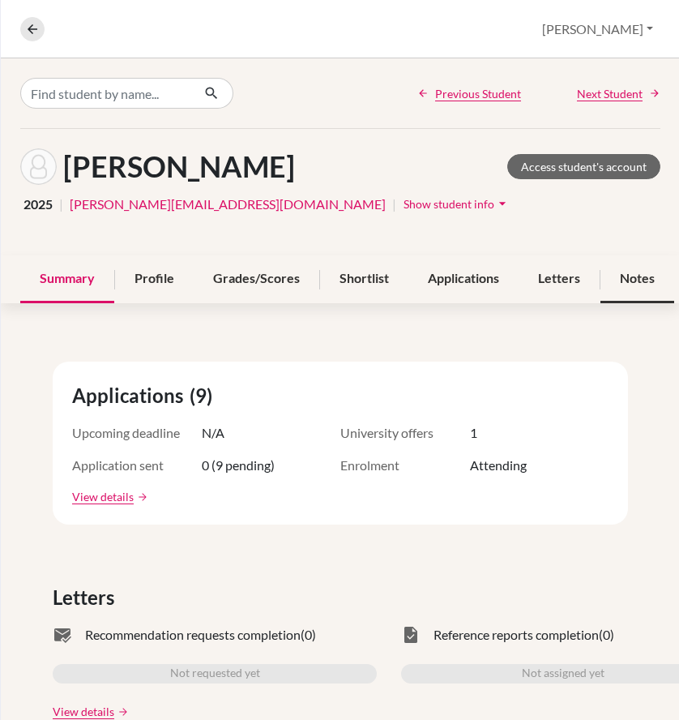
click at [624, 271] on div "Notes" at bounding box center [637, 279] width 74 height 48
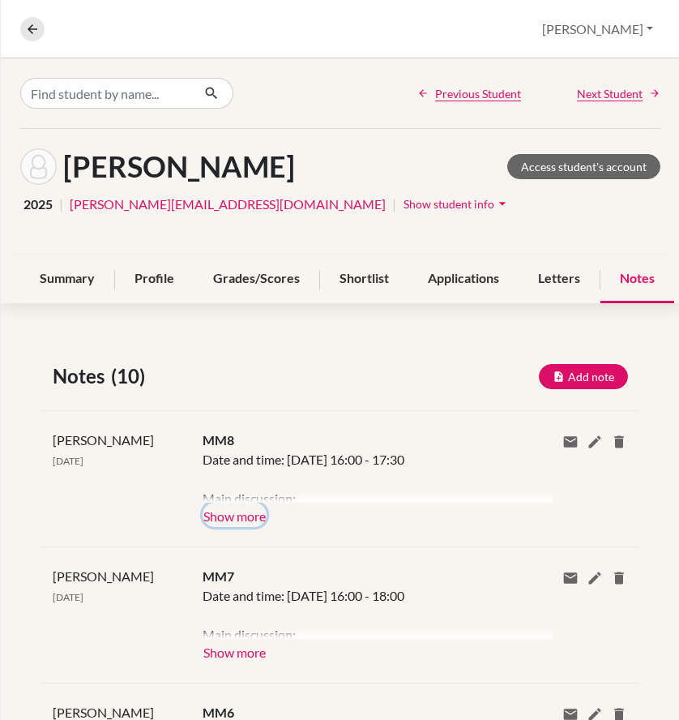
click at [226, 510] on button "Show more" at bounding box center [235, 514] width 64 height 24
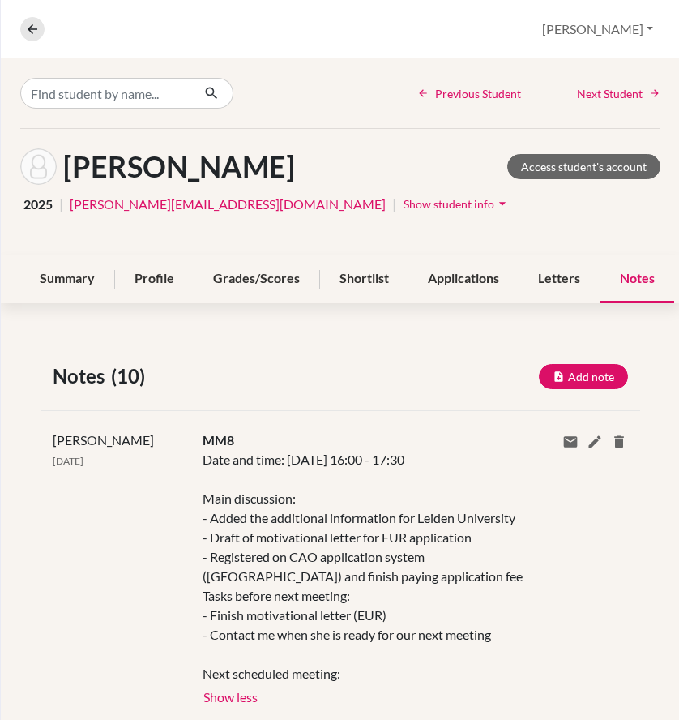
scroll to position [81, 0]
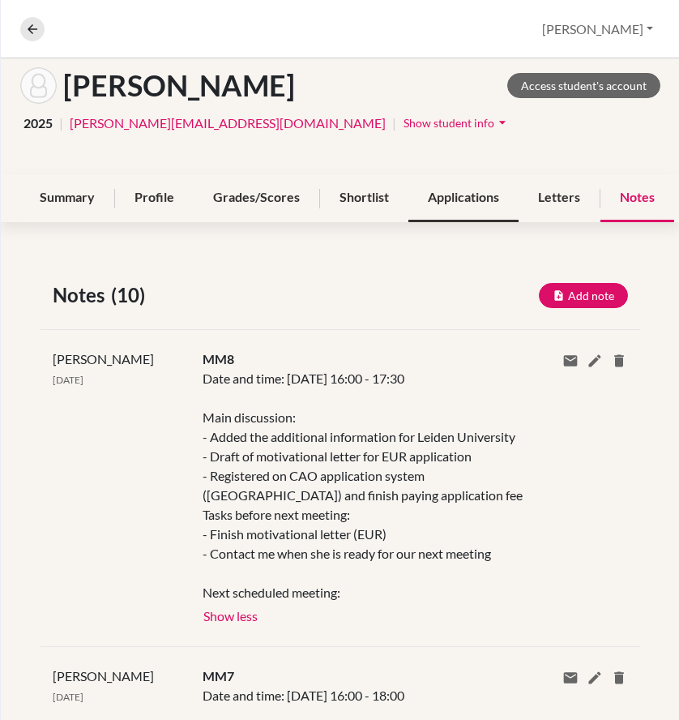
click at [481, 200] on div "Applications" at bounding box center [463, 198] width 110 height 48
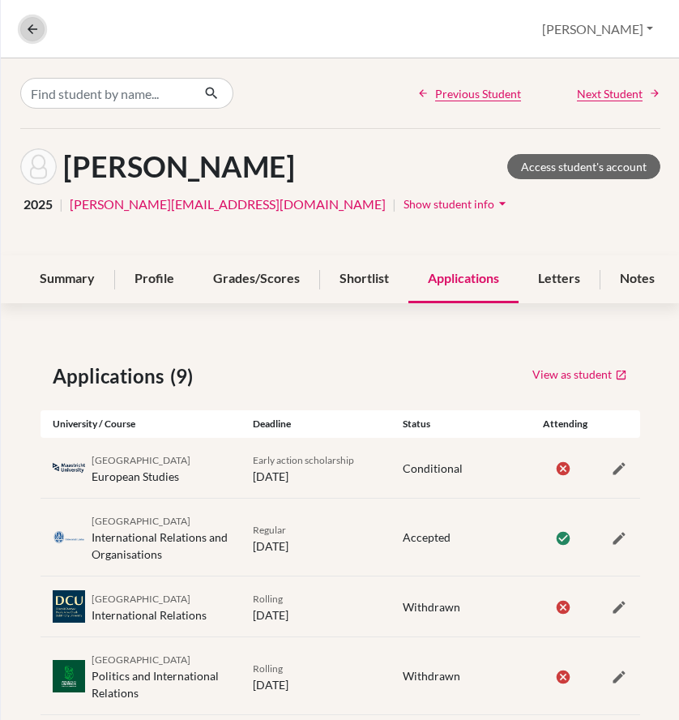
click at [30, 30] on icon at bounding box center [32, 29] width 15 height 15
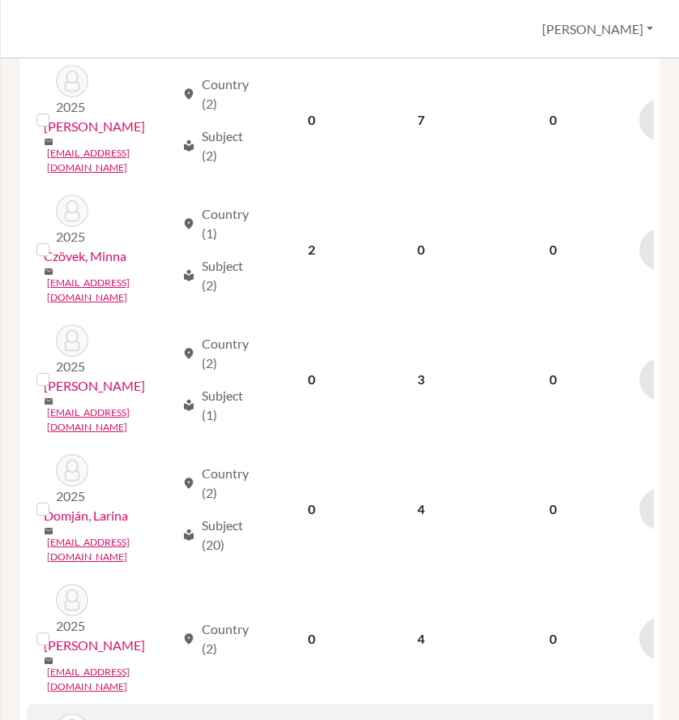
scroll to position [1959, 0]
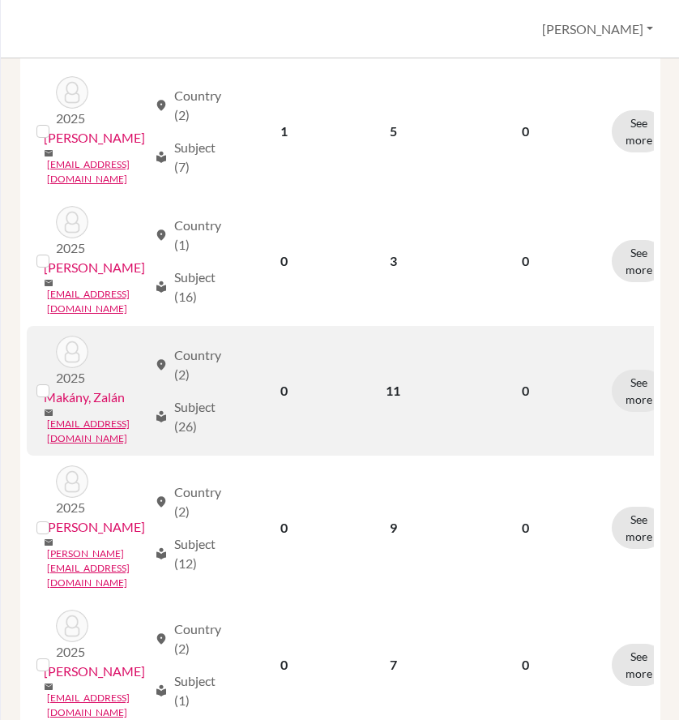
scroll to position [1378, 0]
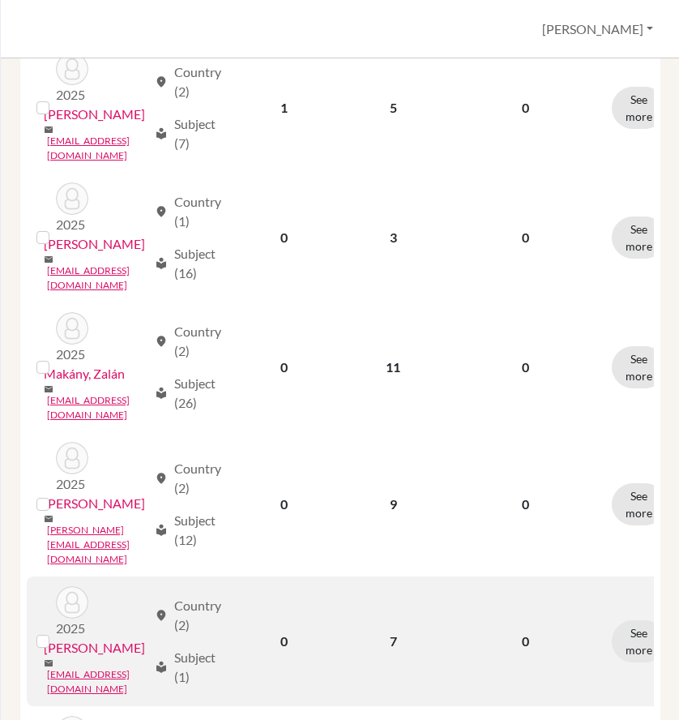
click at [101, 638] on link "[PERSON_NAME]" at bounding box center [94, 647] width 101 height 19
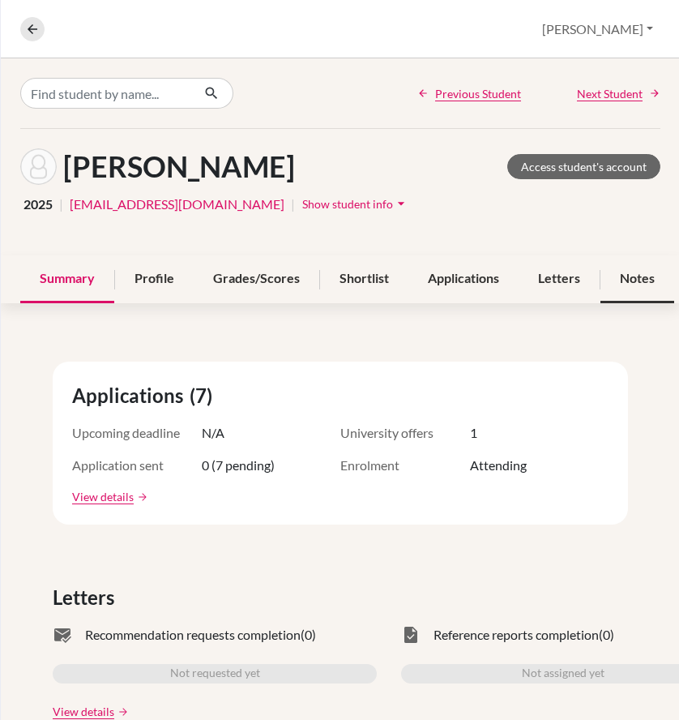
scroll to position [3, 0]
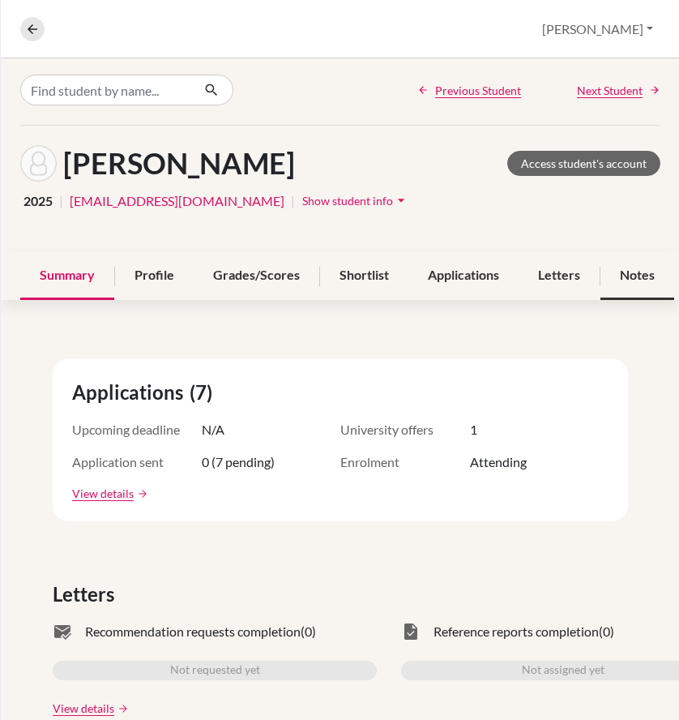
click at [643, 280] on div "Notes" at bounding box center [637, 276] width 74 height 48
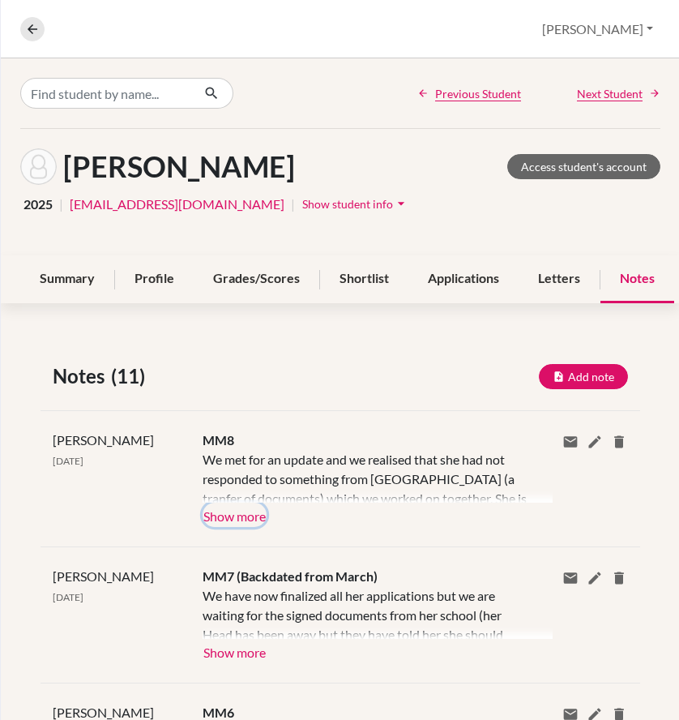
click at [245, 511] on button "Show more" at bounding box center [235, 514] width 64 height 24
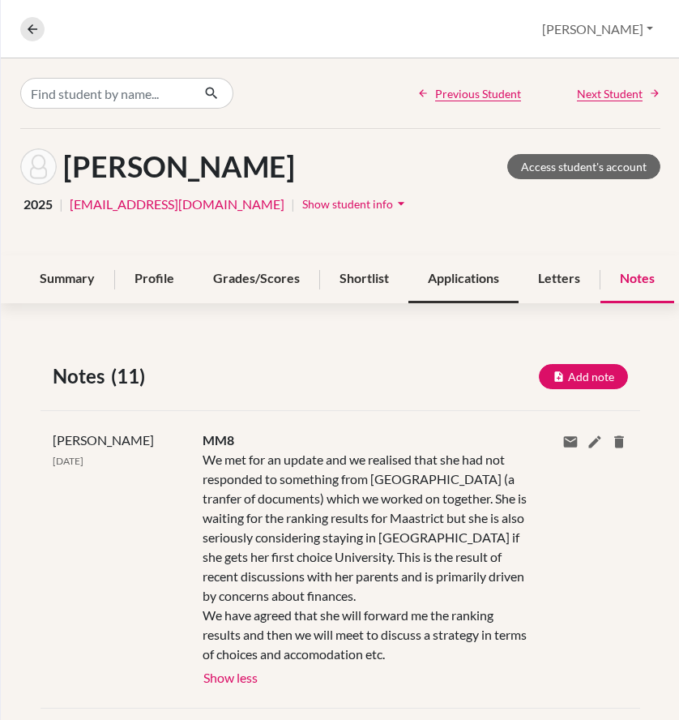
click at [444, 278] on div "Applications" at bounding box center [463, 279] width 110 height 48
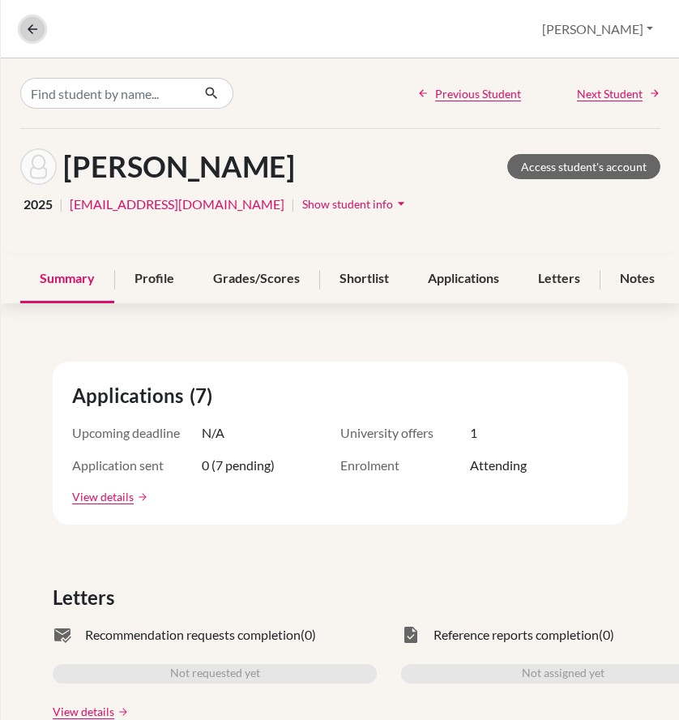
click at [27, 31] on icon at bounding box center [32, 29] width 15 height 15
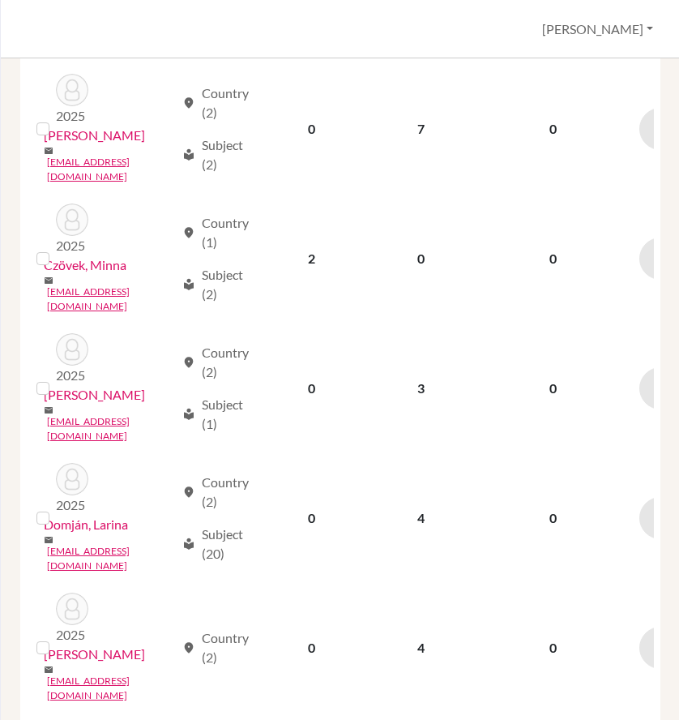
scroll to position [1959, 0]
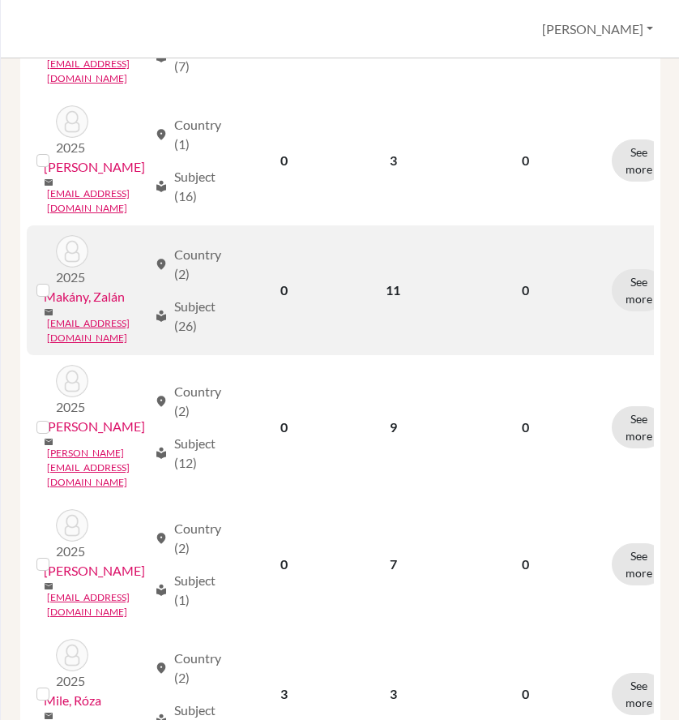
scroll to position [1459, 0]
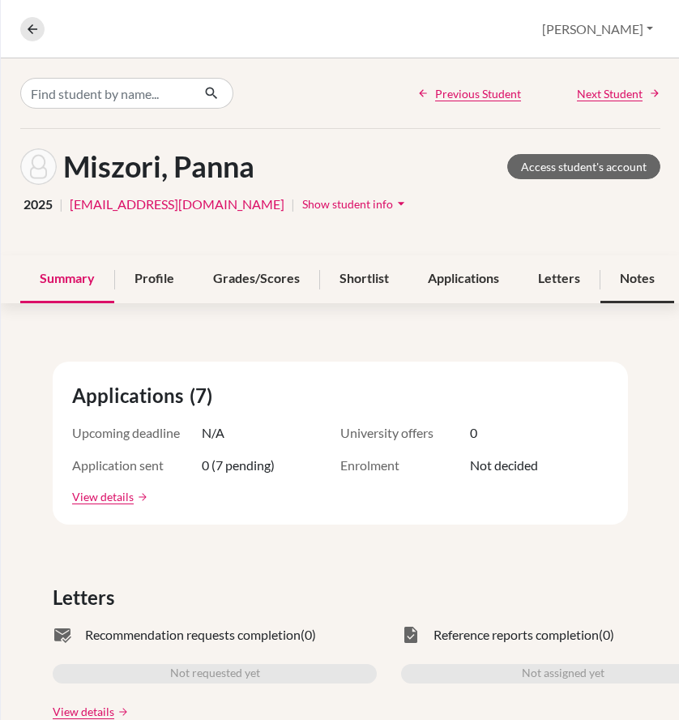
click at [648, 271] on div "Notes" at bounding box center [637, 279] width 74 height 48
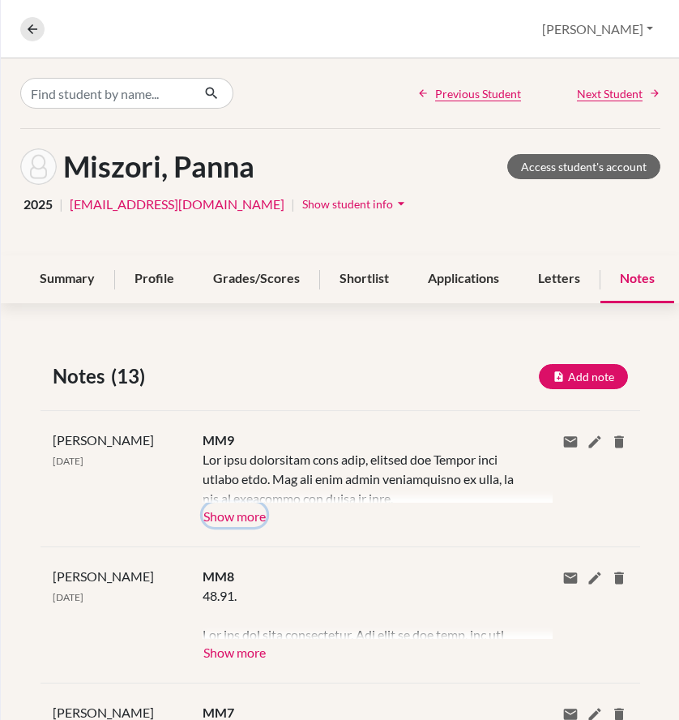
click at [239, 510] on button "Show more" at bounding box center [235, 514] width 64 height 24
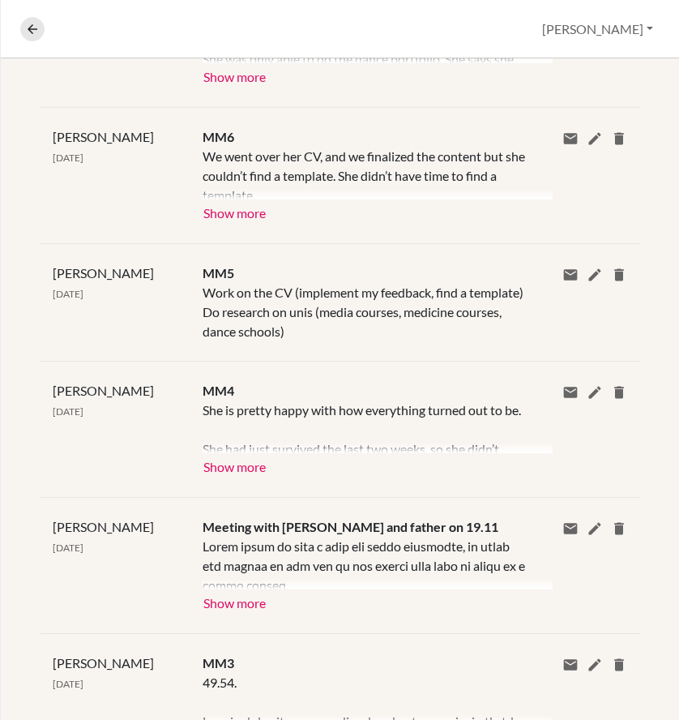
scroll to position [1134, 0]
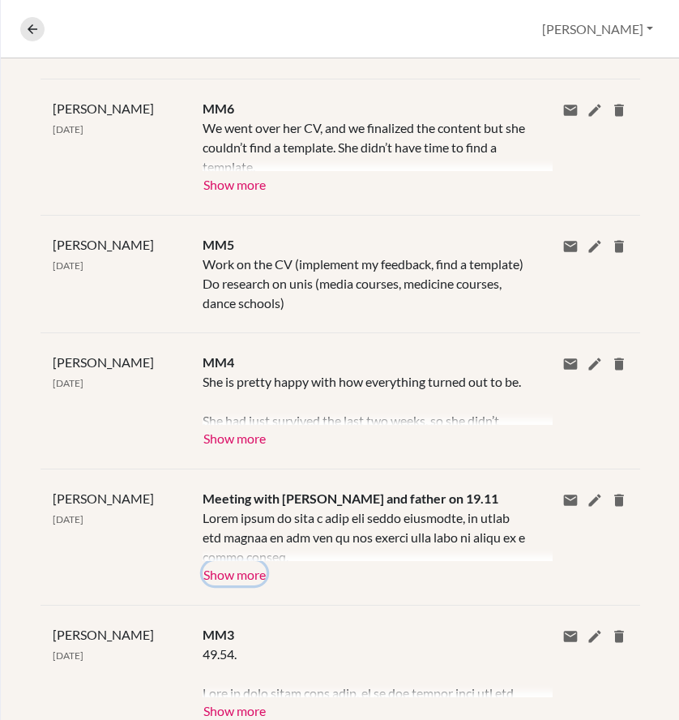
click at [242, 574] on button "Show more" at bounding box center [235, 573] width 64 height 24
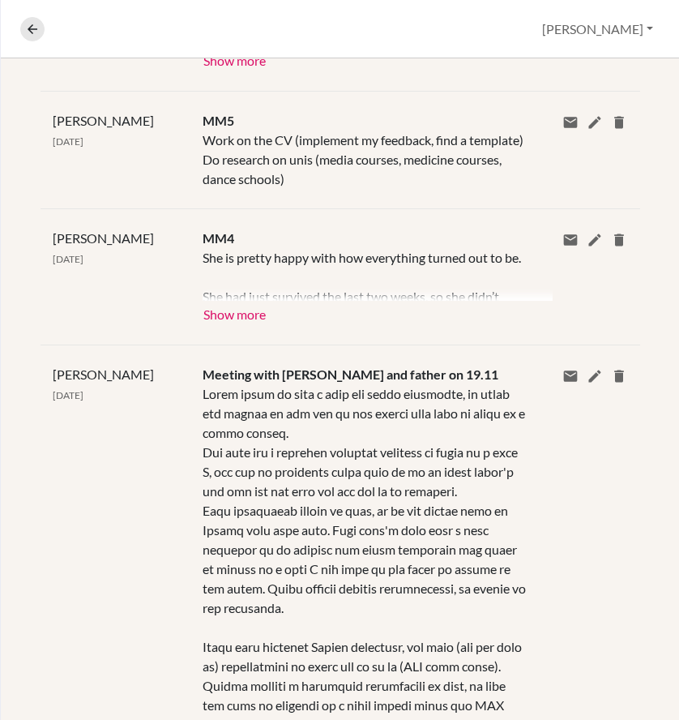
scroll to position [1296, 0]
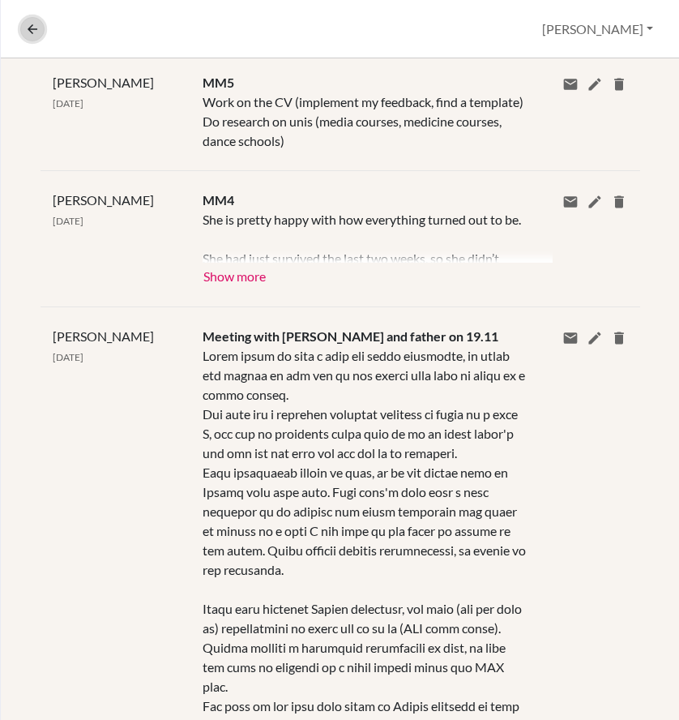
click at [25, 19] on button at bounding box center [32, 29] width 24 height 24
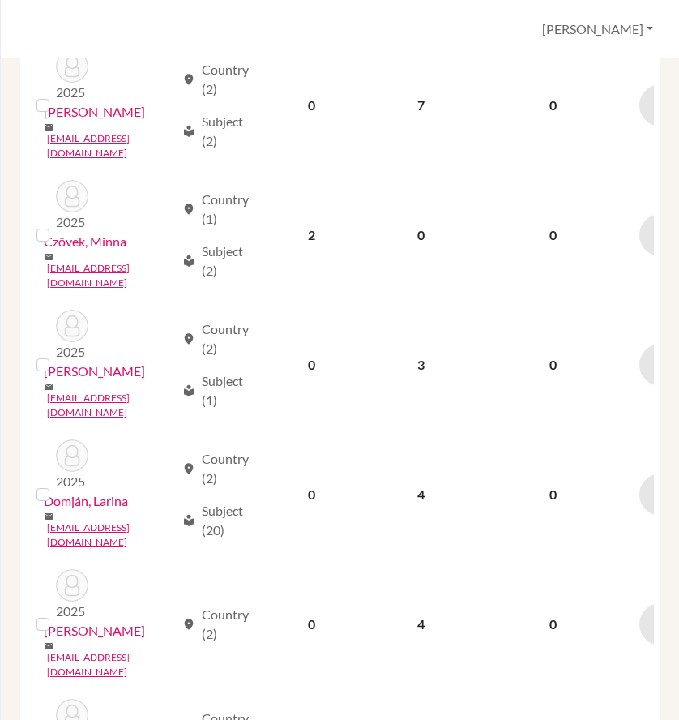
scroll to position [1959, 0]
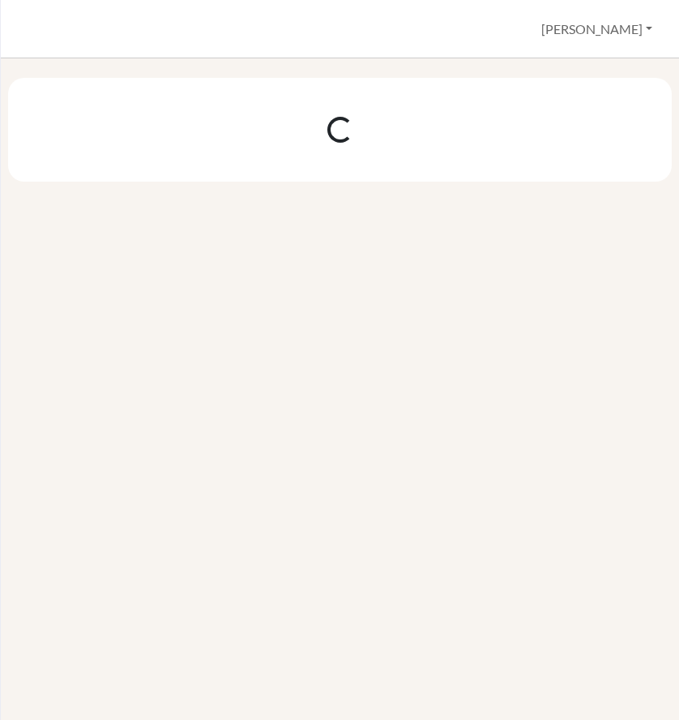
scroll to position [0, 0]
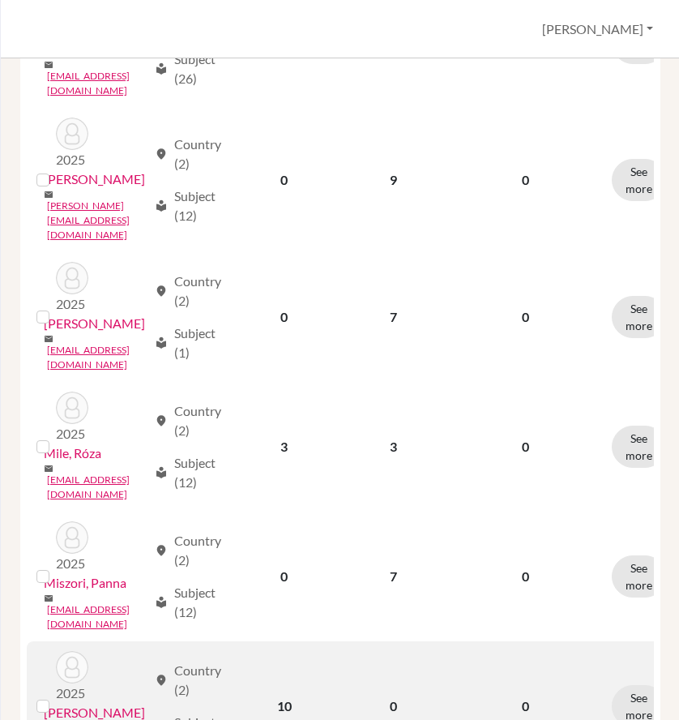
scroll to position [1621, 0]
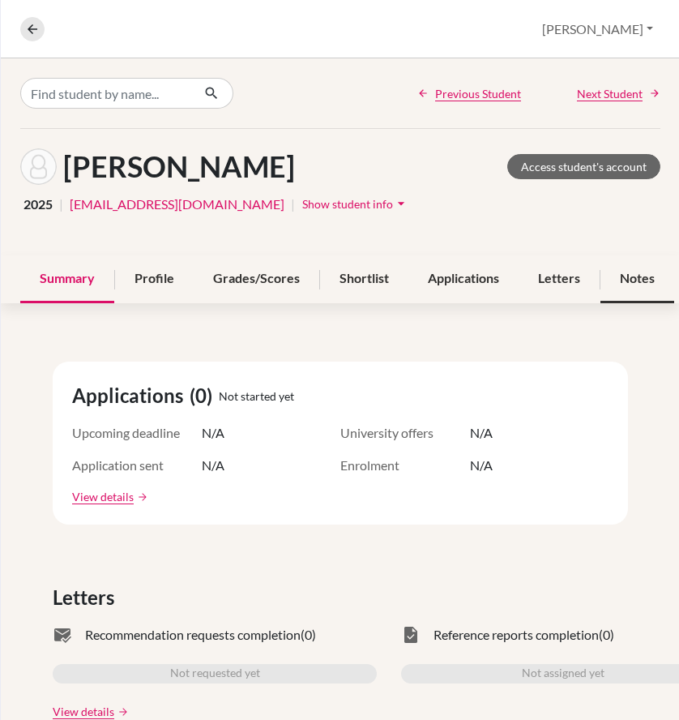
click at [639, 278] on div "Notes" at bounding box center [637, 279] width 74 height 48
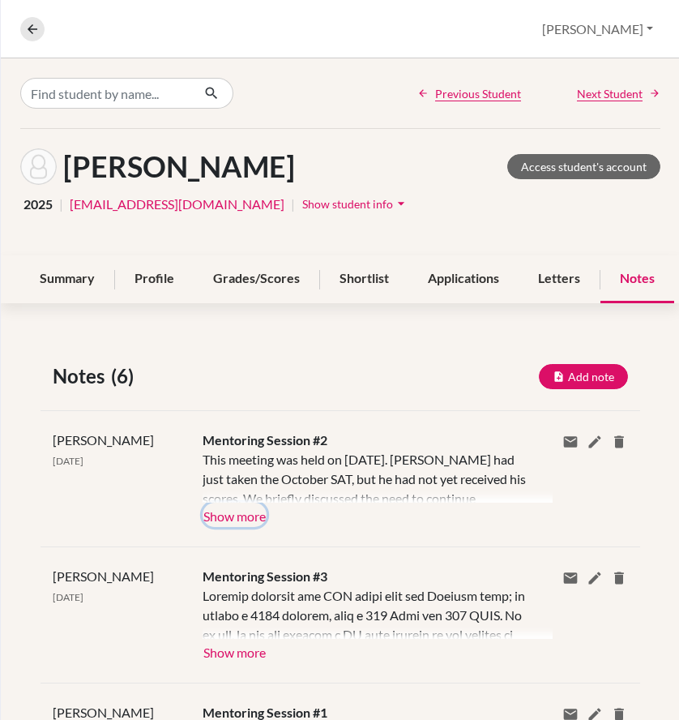
click at [236, 508] on button "Show more" at bounding box center [235, 514] width 64 height 24
